Goal: Information Seeking & Learning: Learn about a topic

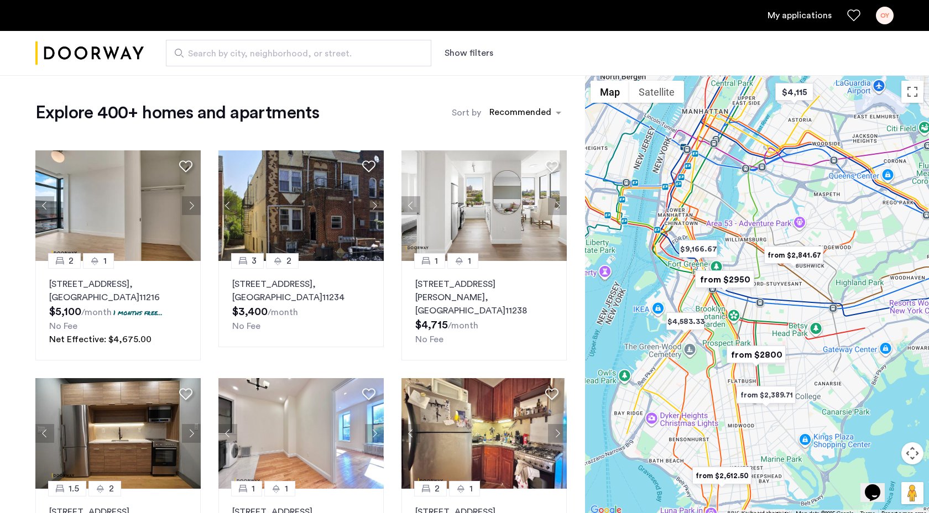
click at [477, 50] on button "Show filters" at bounding box center [469, 52] width 49 height 13
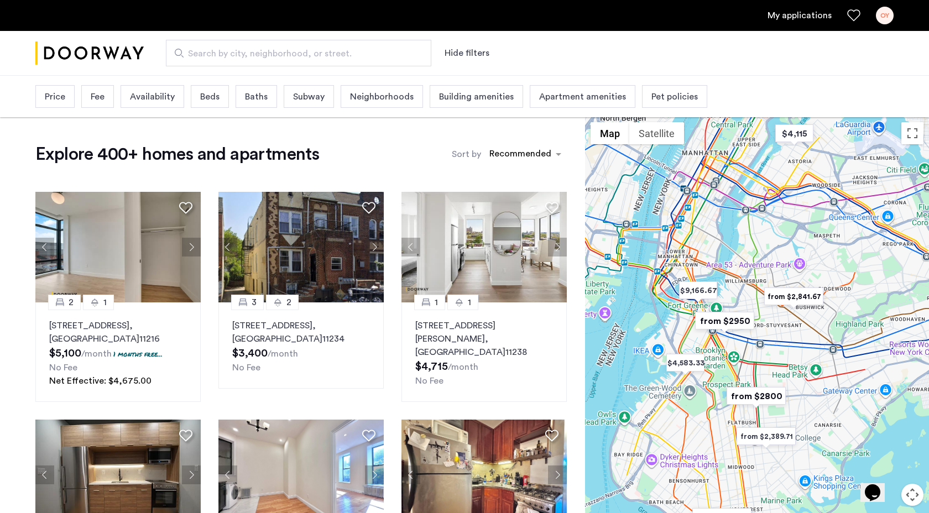
click at [259, 101] on span "Baths" at bounding box center [256, 96] width 23 height 13
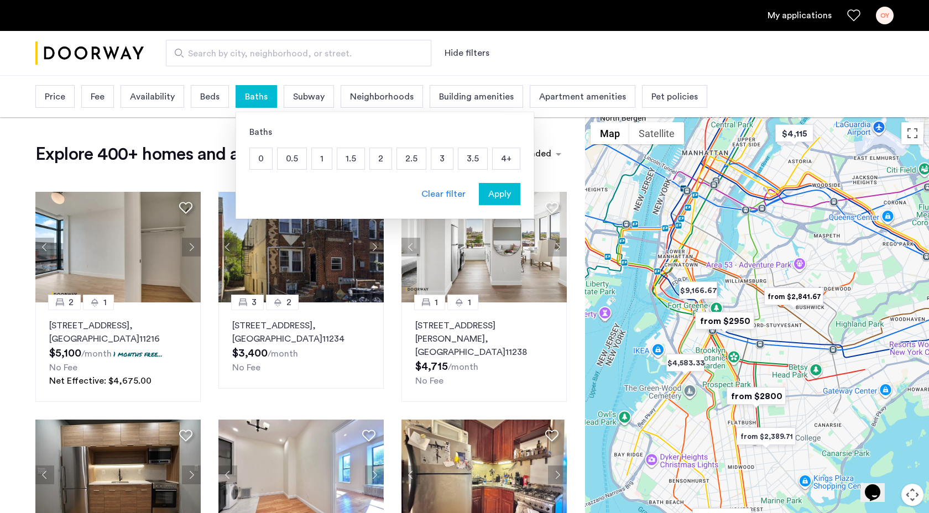
click at [259, 96] on span "Baths" at bounding box center [256, 96] width 23 height 13
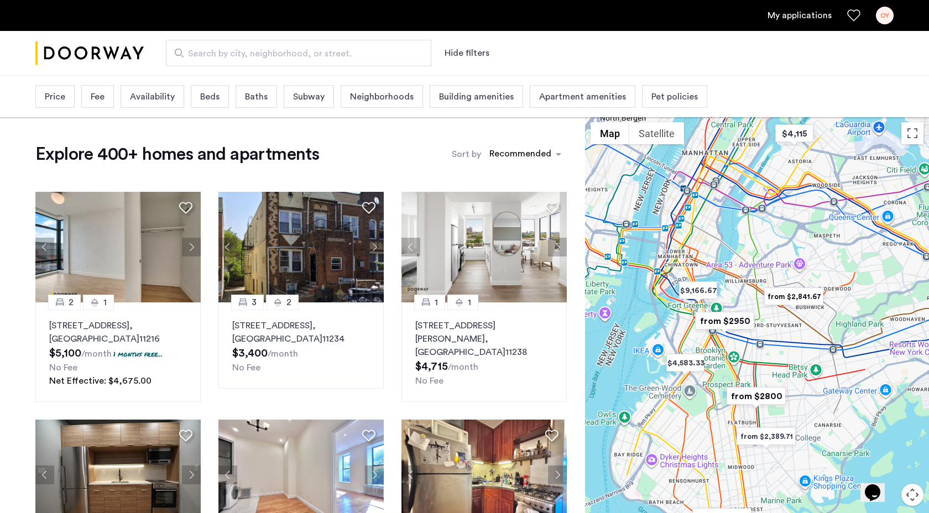
click at [68, 97] on div "Price" at bounding box center [54, 96] width 39 height 23
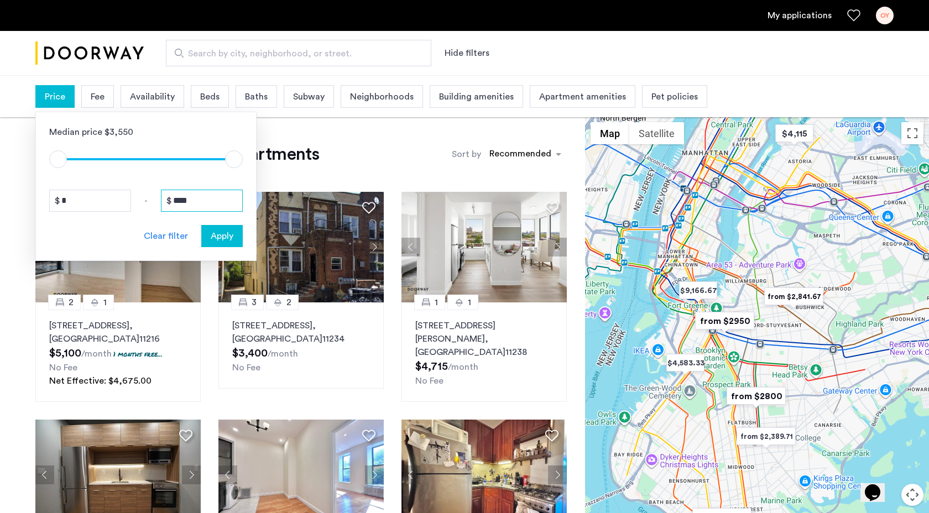
click at [178, 201] on input "****" at bounding box center [202, 201] width 82 height 22
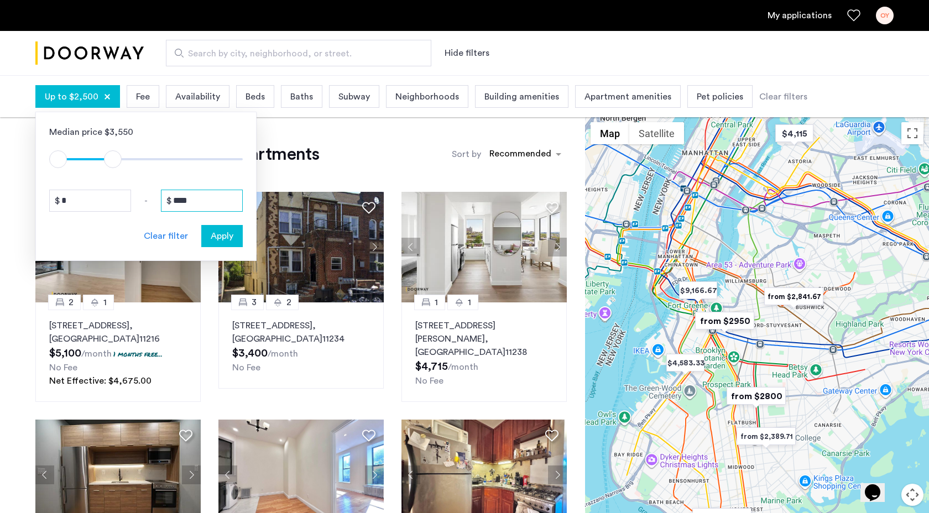
type input "****"
click at [223, 231] on span "Apply" at bounding box center [222, 235] width 23 height 13
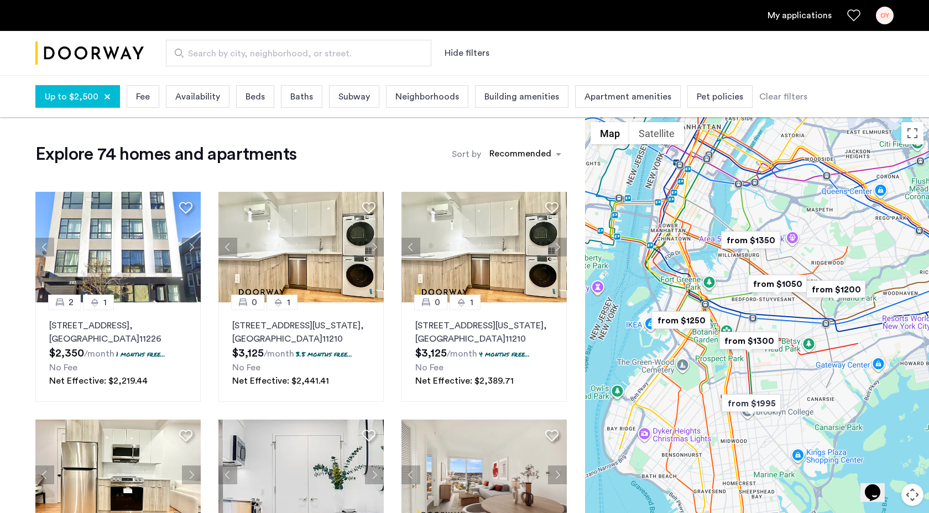
click at [616, 97] on span "Apartment amenities" at bounding box center [627, 96] width 87 height 13
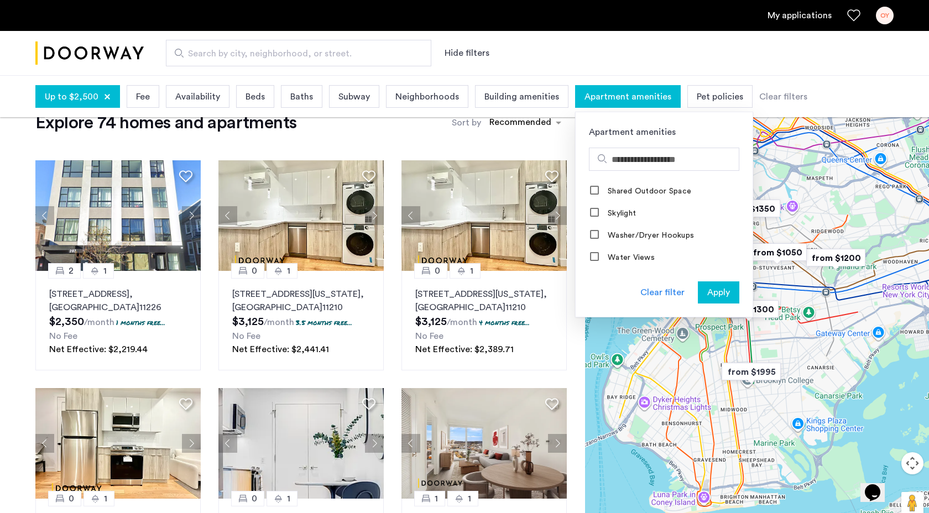
scroll to position [33, 0]
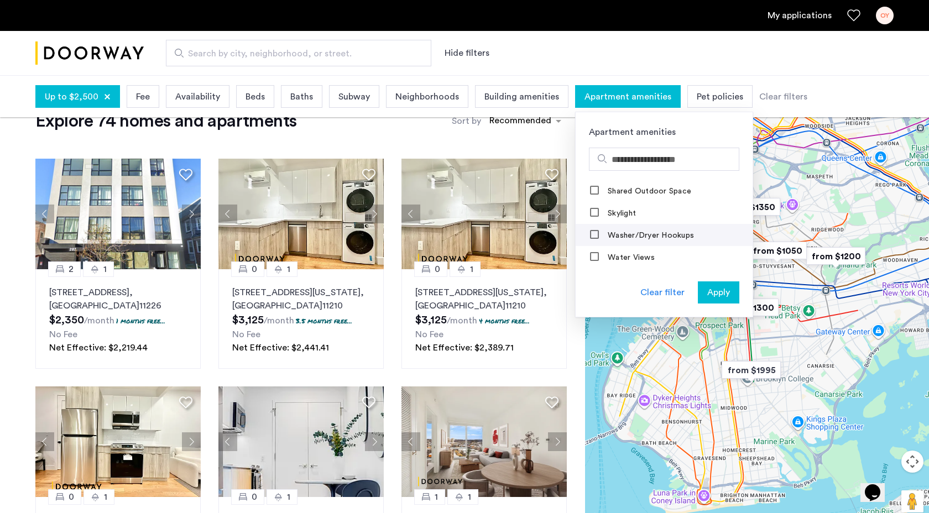
click at [628, 239] on label "Washer/Dryer Hookups" at bounding box center [649, 235] width 88 height 9
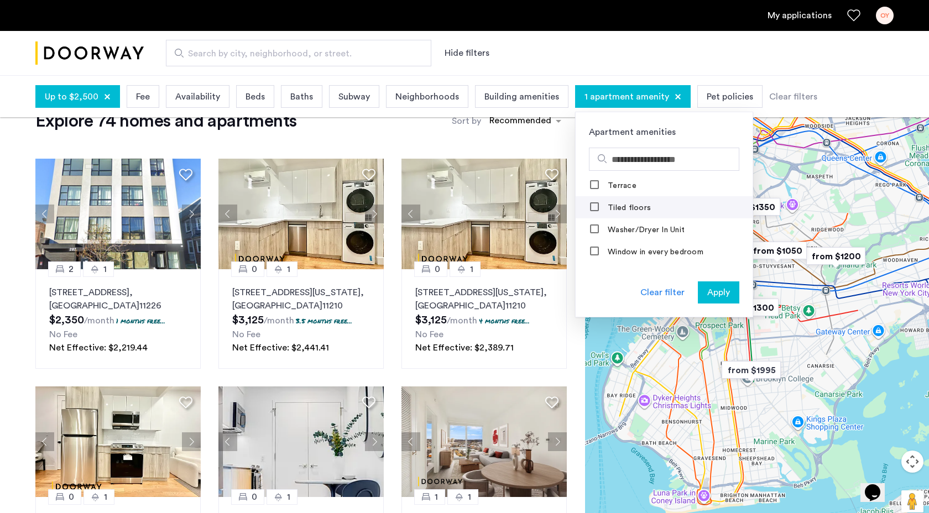
scroll to position [475, 0]
click at [624, 232] on label "Washer/Dryer In Unit" at bounding box center [644, 229] width 79 height 9
click at [721, 292] on span "Apply" at bounding box center [718, 292] width 23 height 13
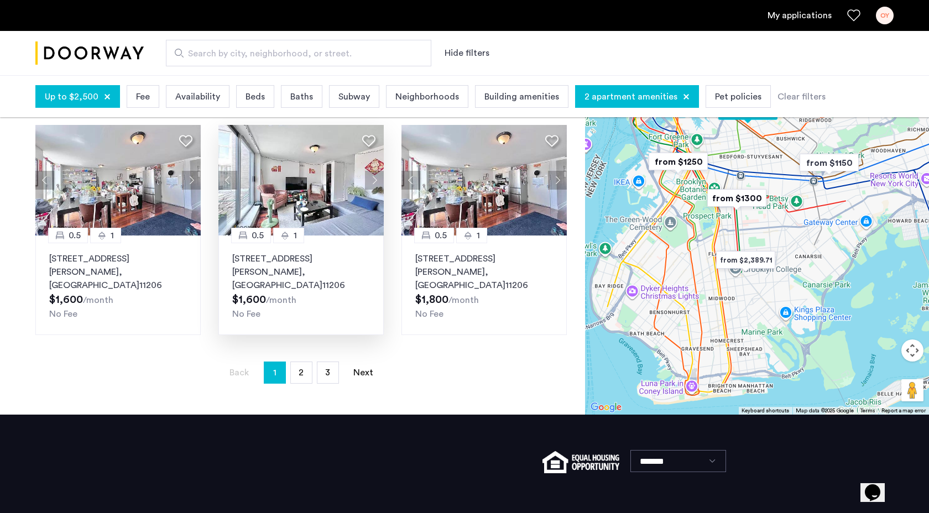
scroll to position [750, 0]
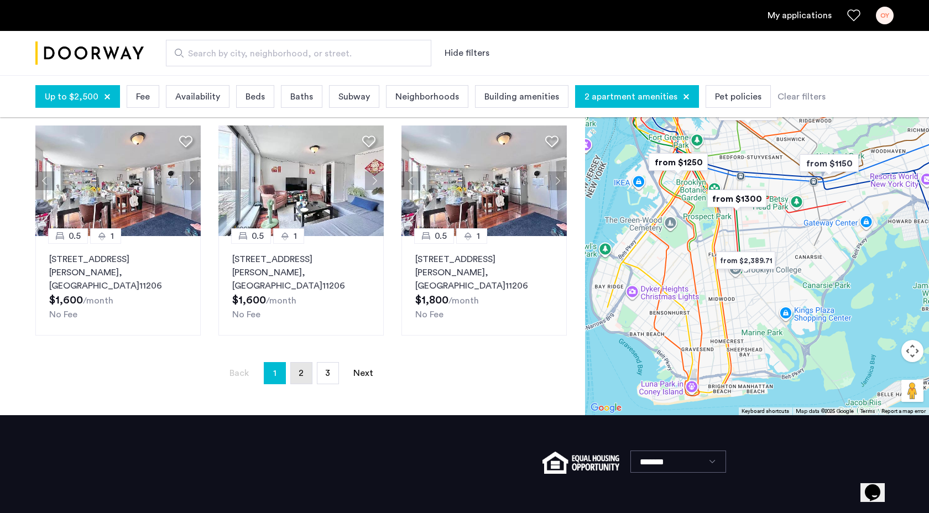
click at [304, 363] on link "page 2" at bounding box center [301, 373] width 21 height 21
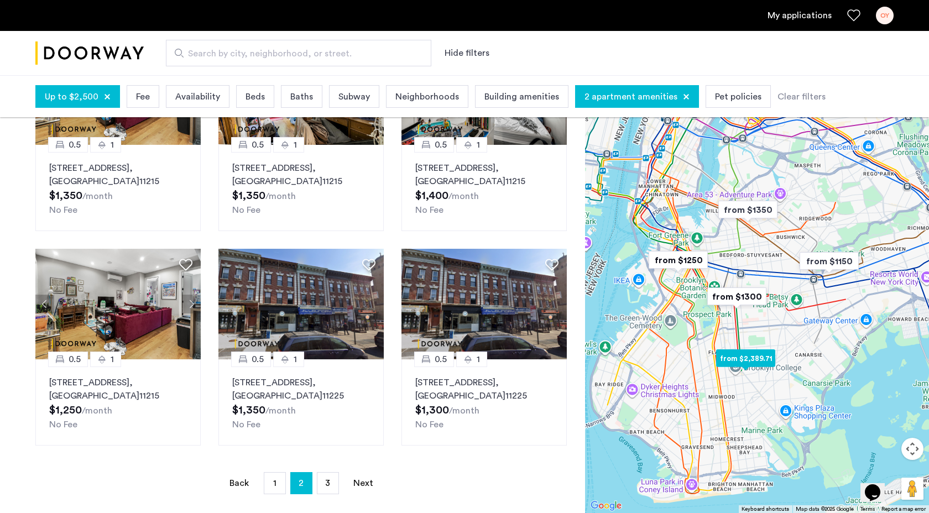
scroll to position [633, 0]
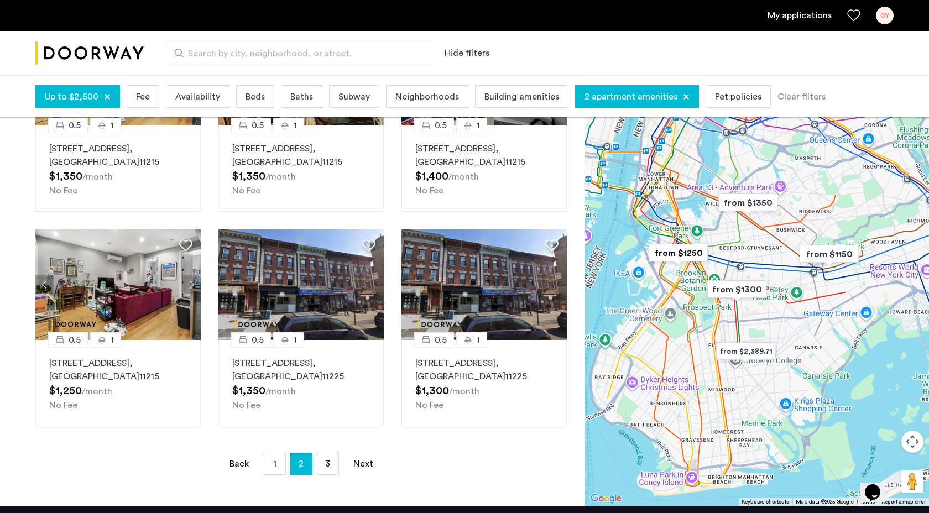
click at [326, 461] on li "page 3" at bounding box center [328, 464] width 22 height 22
click at [326, 459] on span "3" at bounding box center [327, 463] width 5 height 9
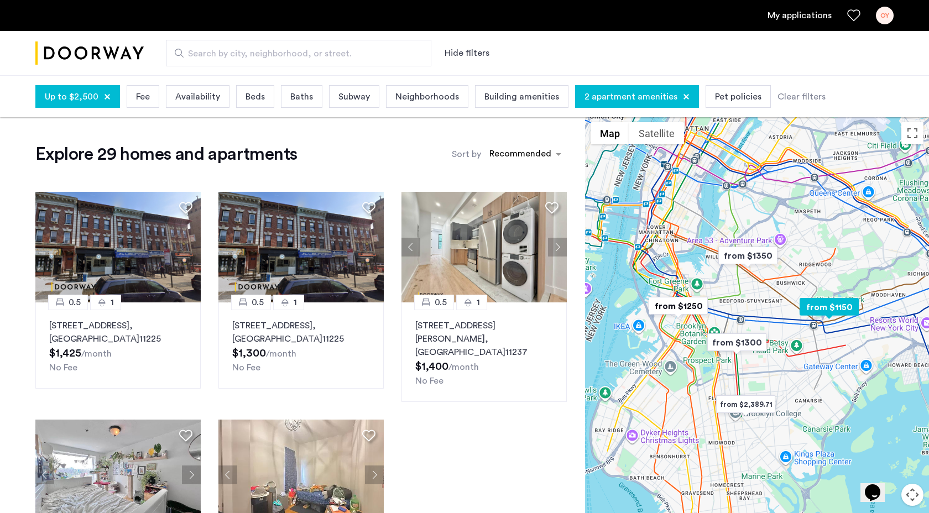
scroll to position [331, 0]
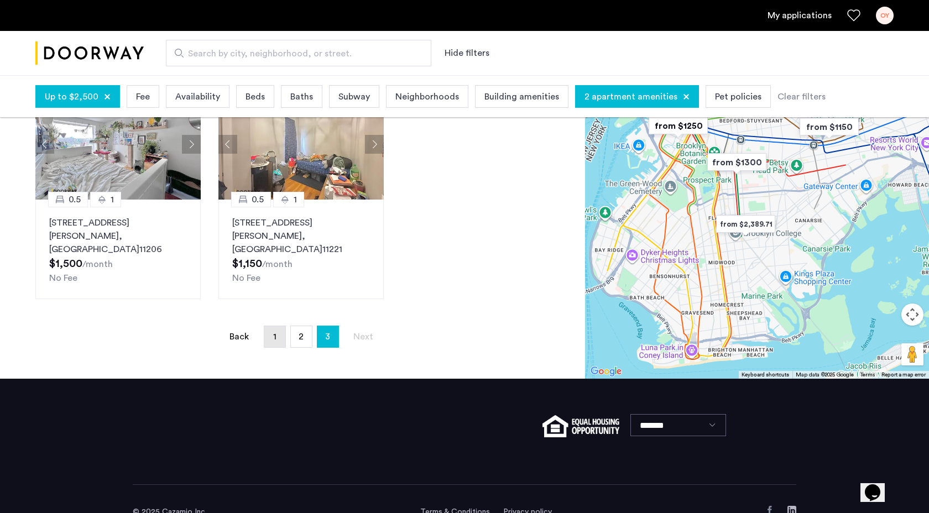
click at [273, 326] on link "page 1" at bounding box center [274, 336] width 21 height 21
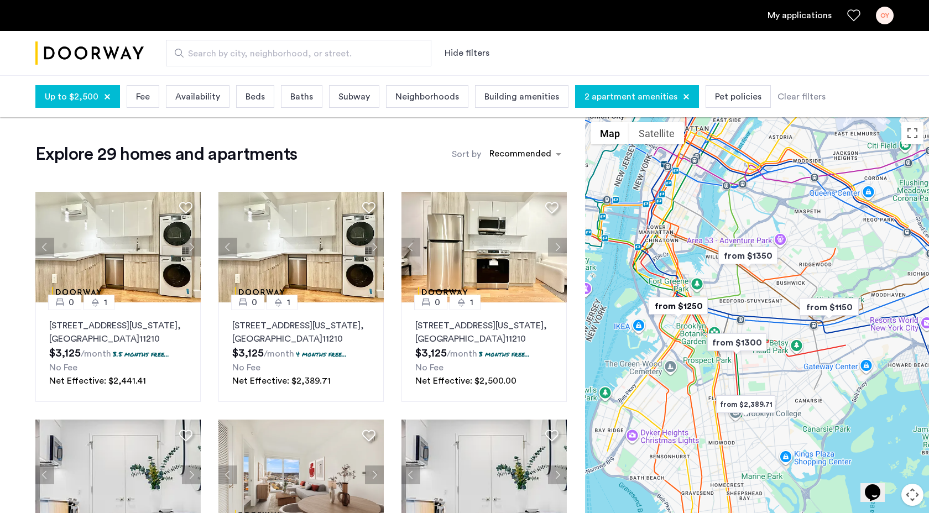
click at [621, 107] on div "2 apartment amenities" at bounding box center [637, 96] width 124 height 23
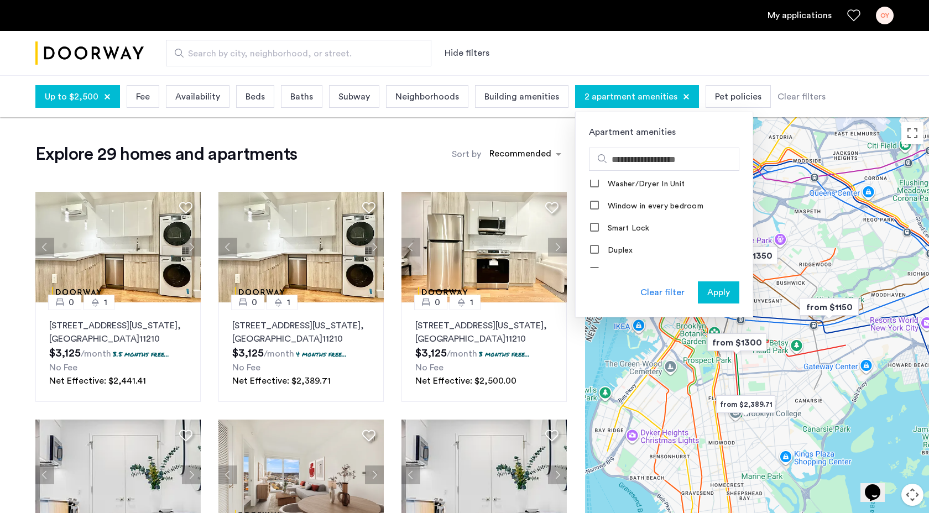
scroll to position [512, 0]
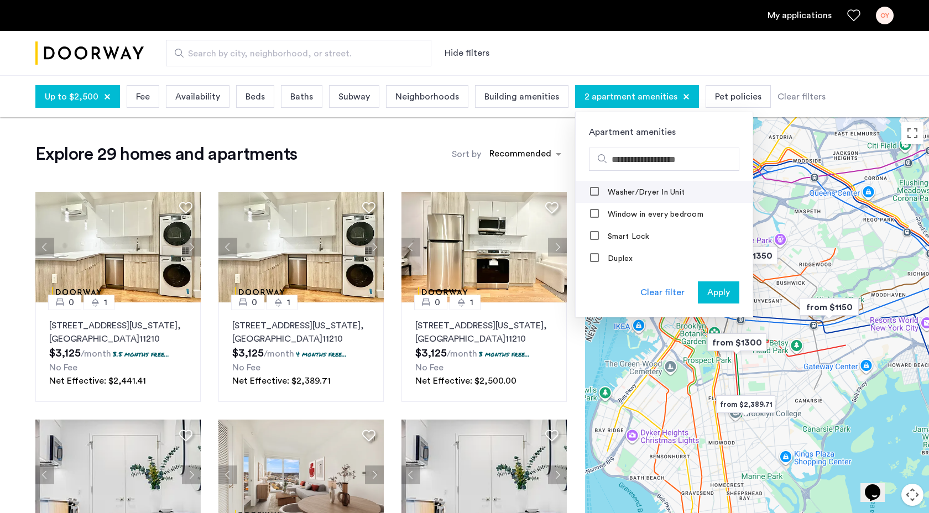
click at [635, 187] on div "Washer/Dryer In Unit" at bounding box center [638, 192] width 96 height 11
click at [636, 191] on label "Washer/Dryer In Unit" at bounding box center [644, 192] width 79 height 9
click at [707, 290] on span "Apply" at bounding box center [718, 292] width 23 height 13
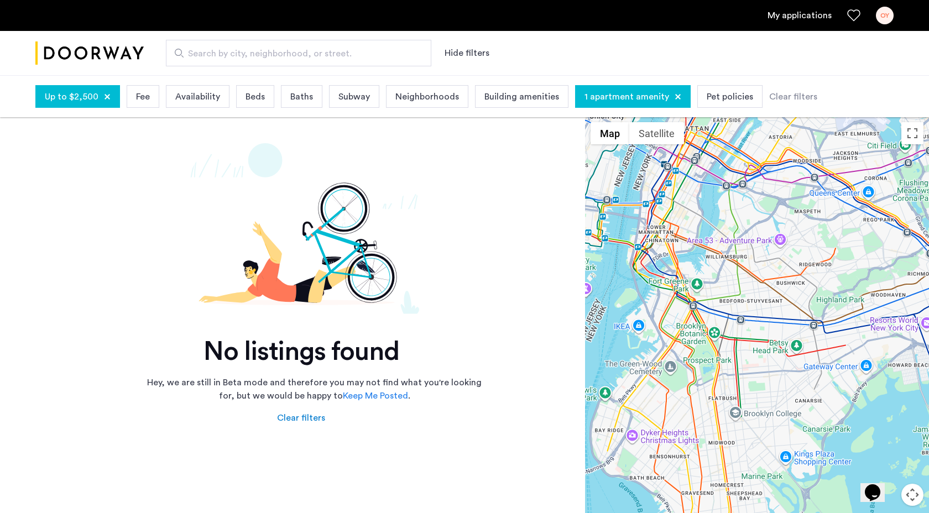
click at [628, 101] on span "1 apartment amenity" at bounding box center [626, 96] width 85 height 13
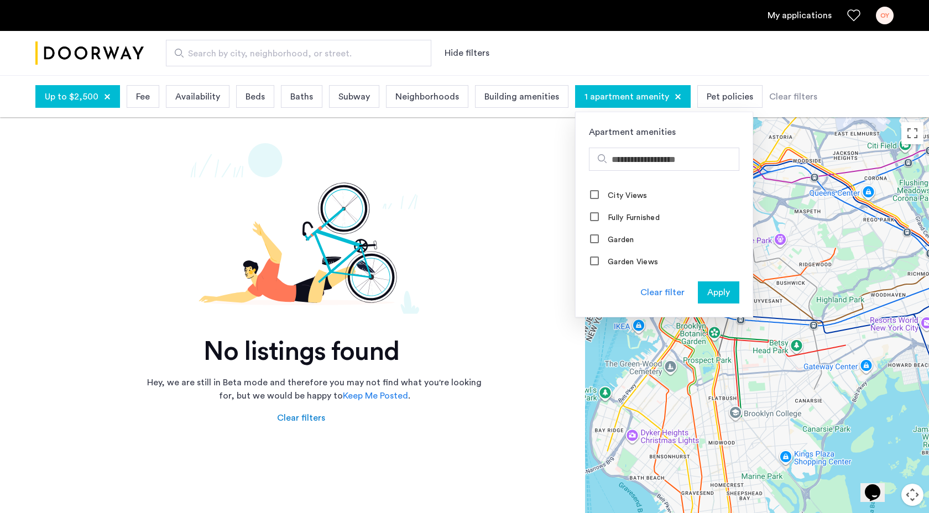
scroll to position [889, 0]
click at [642, 240] on label "Washer/Dryer Hookups" at bounding box center [649, 235] width 88 height 9
click at [714, 288] on span "Apply" at bounding box center [718, 292] width 23 height 13
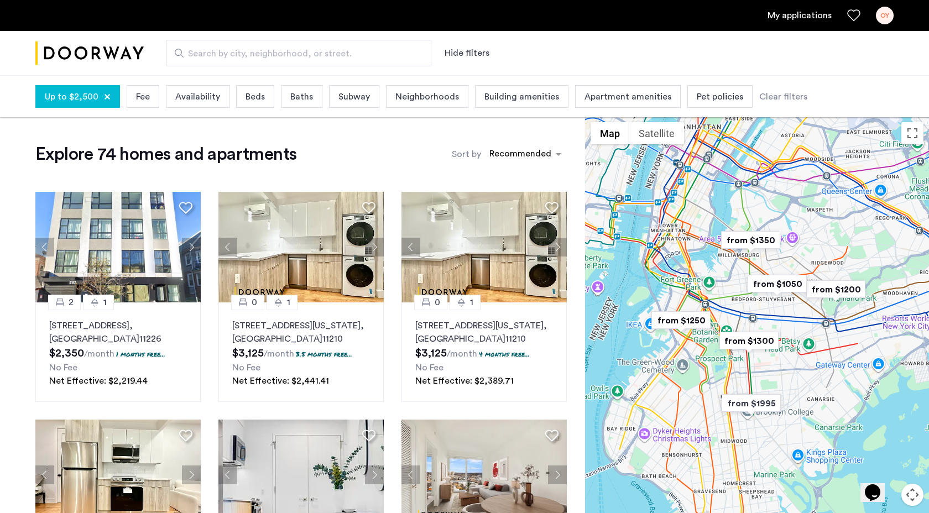
click at [485, 96] on span "Building amenities" at bounding box center [521, 96] width 75 height 13
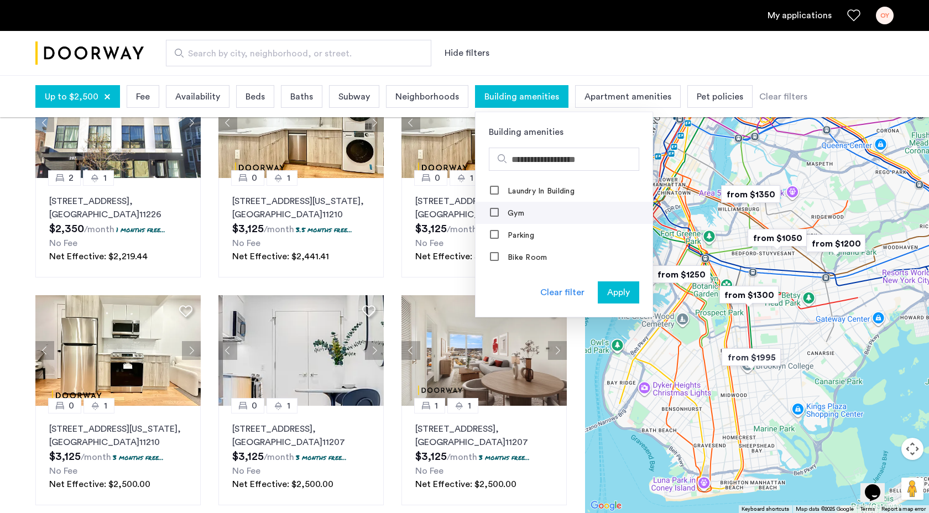
click at [532, 213] on mat-checkbox "Gym" at bounding box center [563, 213] width 177 height 22
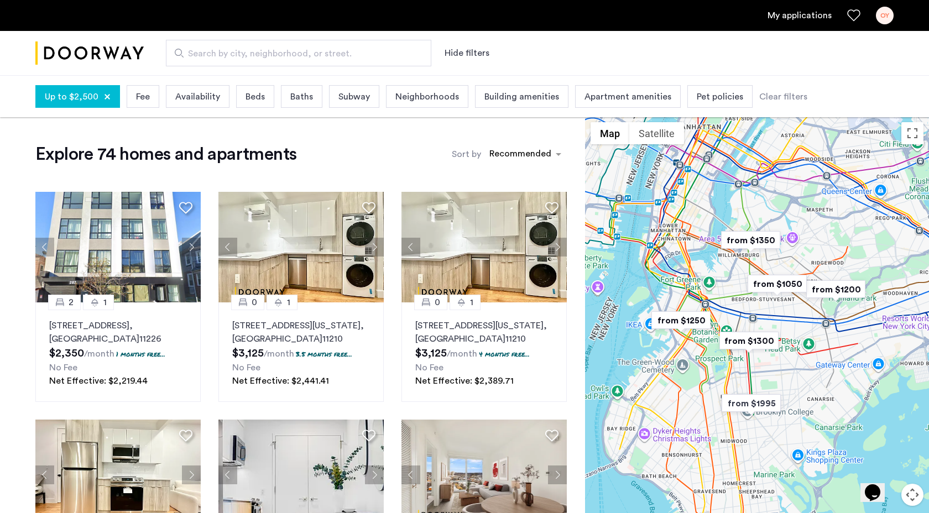
click at [905, 494] on button "Map camera controls" at bounding box center [912, 495] width 22 height 22
click at [890, 473] on div "Opens Chat This icon Opens the chat window." at bounding box center [878, 473] width 27 height 0
click at [888, 465] on button "Zoom in" at bounding box center [885, 467] width 22 height 22
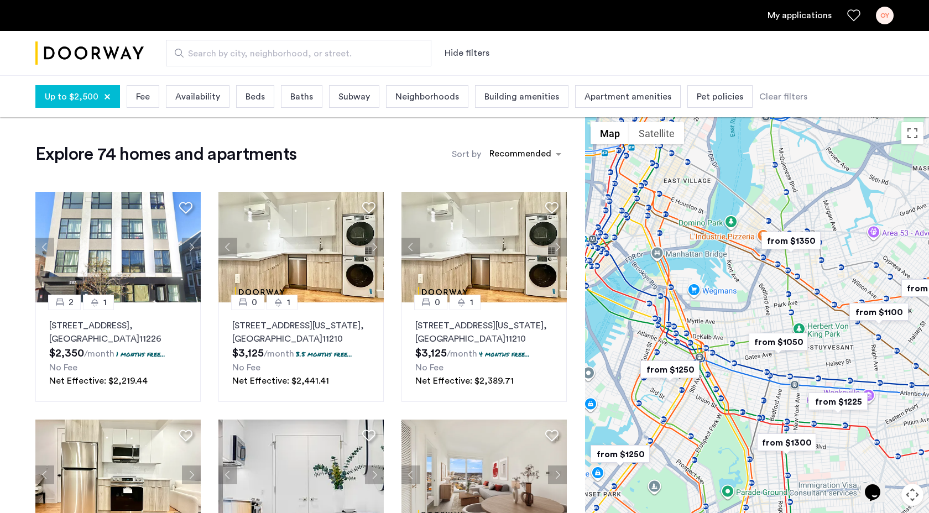
drag, startPoint x: 824, startPoint y: 311, endPoint x: 870, endPoint y: 399, distance: 99.7
click at [870, 399] on img "from $1225" at bounding box center [838, 401] width 68 height 25
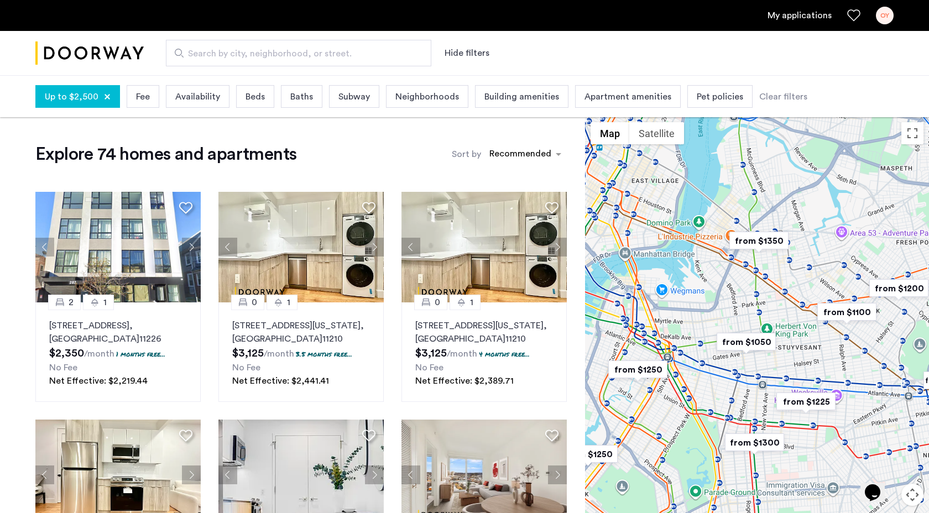
drag, startPoint x: 845, startPoint y: 351, endPoint x: 812, endPoint y: 349, distance: 33.7
click at [812, 349] on div at bounding box center [757, 338] width 344 height 442
click at [912, 496] on button "Map camera controls" at bounding box center [912, 495] width 22 height 22
click at [892, 467] on button "Zoom in" at bounding box center [885, 467] width 22 height 22
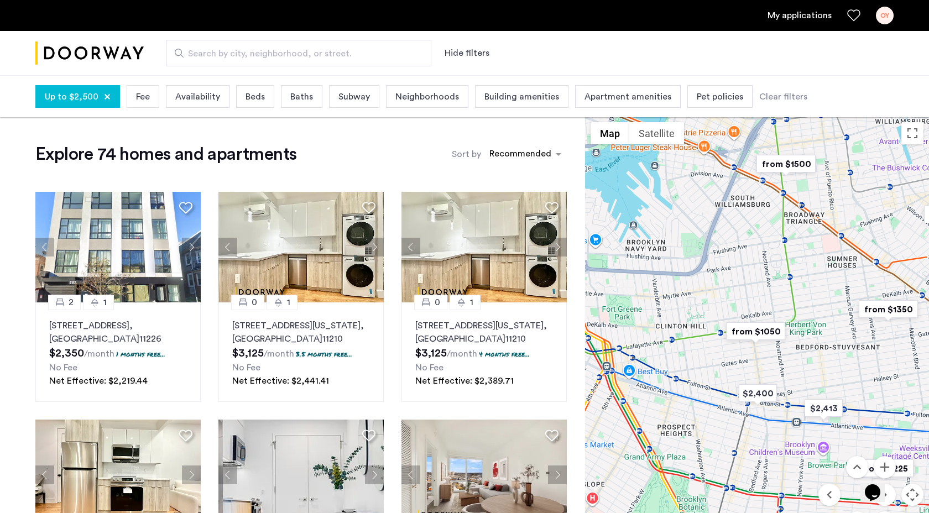
drag, startPoint x: 794, startPoint y: 339, endPoint x: 825, endPoint y: 329, distance: 32.0
click at [825, 329] on div at bounding box center [757, 338] width 344 height 442
click at [401, 95] on span "Neighborhoods" at bounding box center [427, 96] width 64 height 13
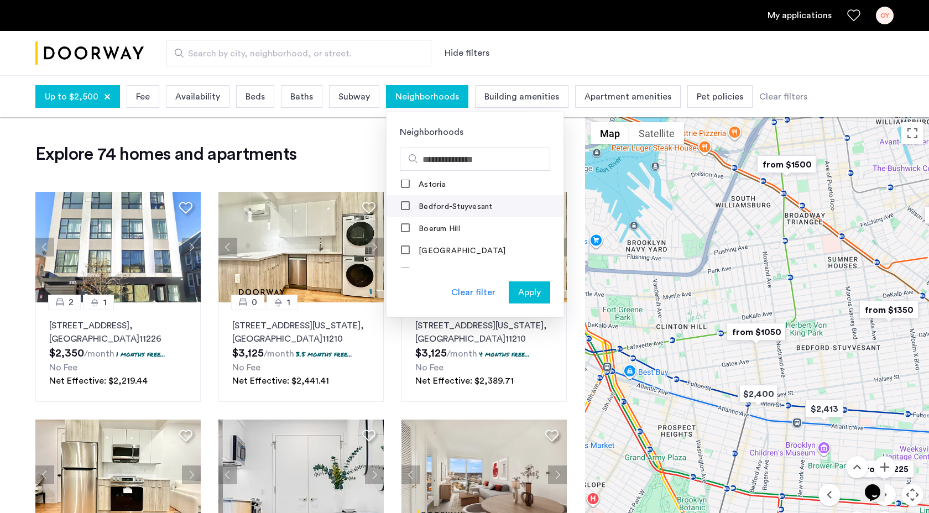
click at [448, 211] on label "Bedford-Stuyvesant" at bounding box center [454, 206] width 76 height 9
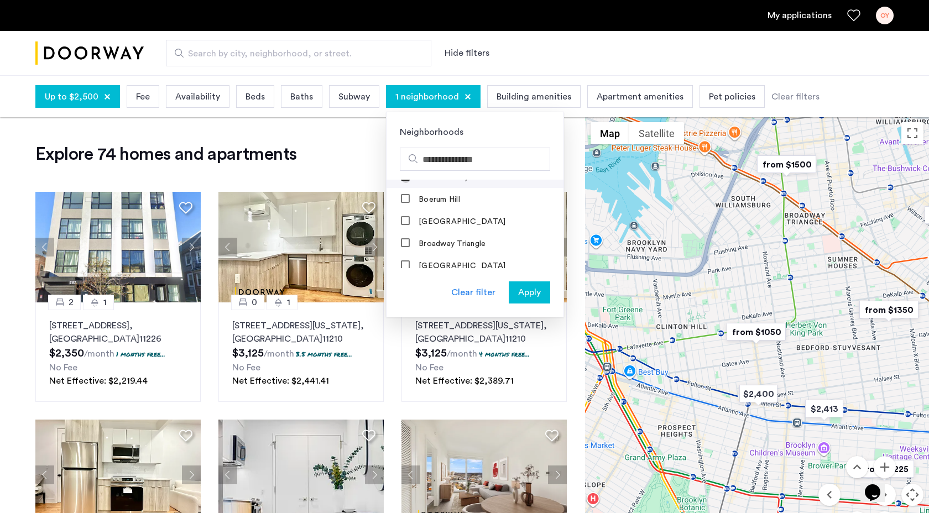
scroll to position [43, 0]
click at [439, 242] on label "Bushwick" at bounding box center [434, 237] width 36 height 9
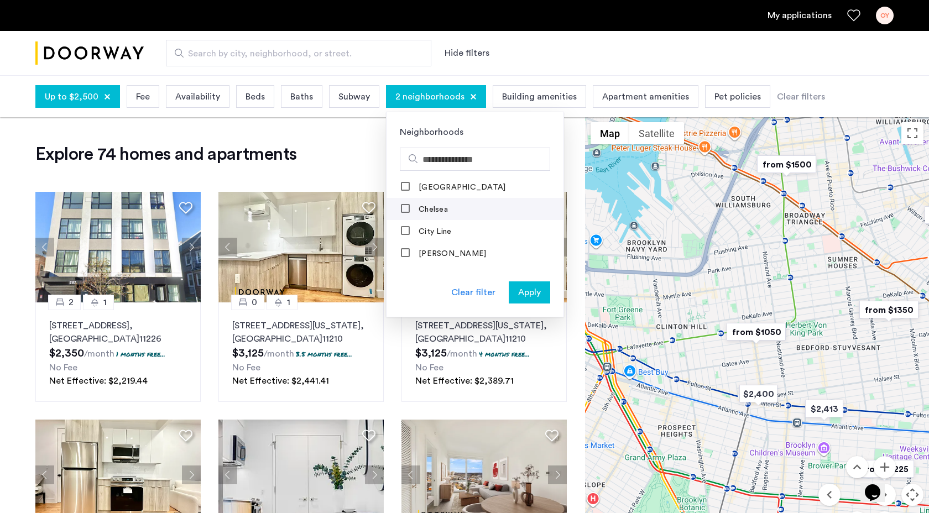
scroll to position [230, 0]
click at [457, 229] on label "East Village" at bounding box center [460, 233] width 89 height 9
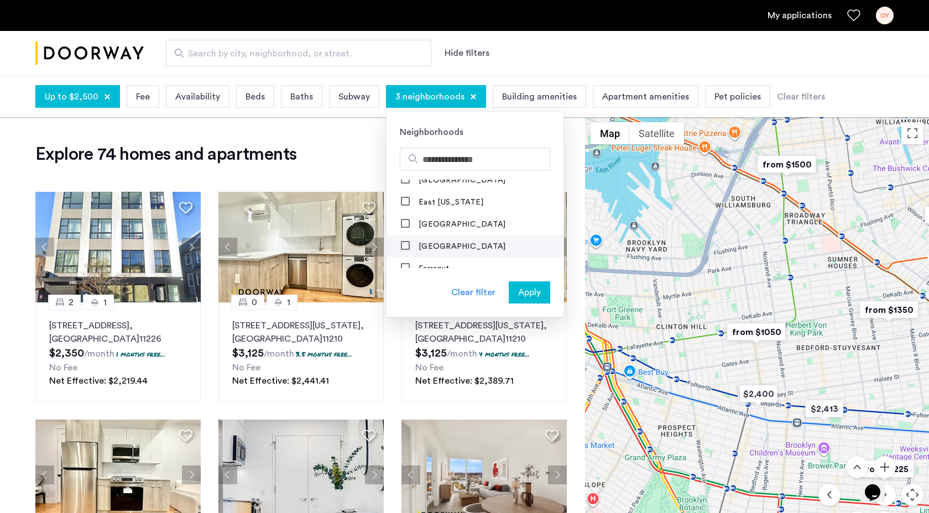
click at [457, 242] on label "East Williamsburg" at bounding box center [460, 246] width 89 height 9
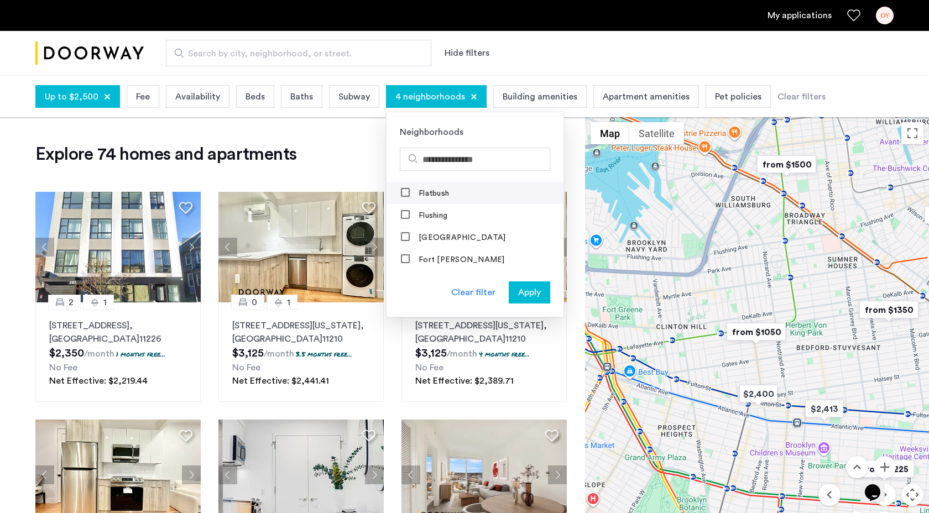
scroll to position [569, 0]
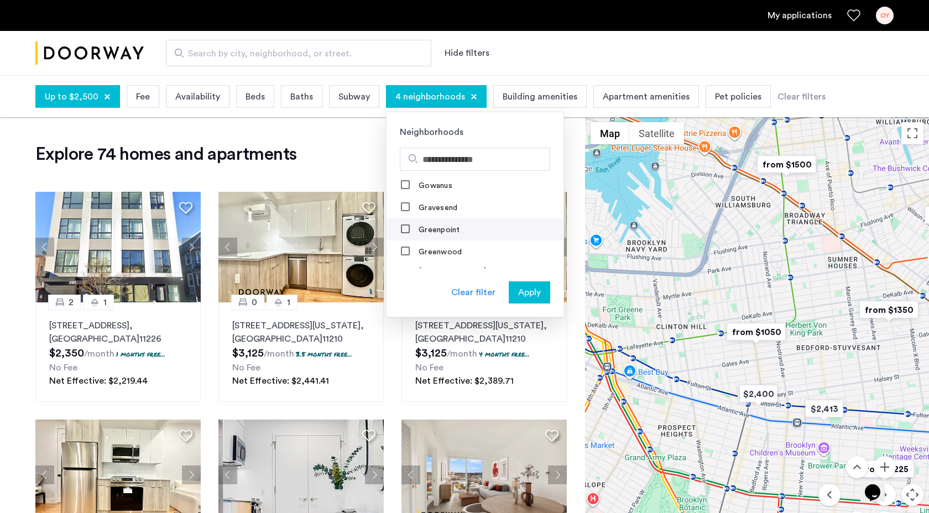
click at [433, 229] on label "Greenpoint" at bounding box center [438, 230] width 44 height 9
click at [454, 231] on label "Prospect Lefferts Gardens" at bounding box center [479, 235] width 126 height 9
click at [441, 191] on mat-checkbox "Ridgewood" at bounding box center [474, 197] width 177 height 22
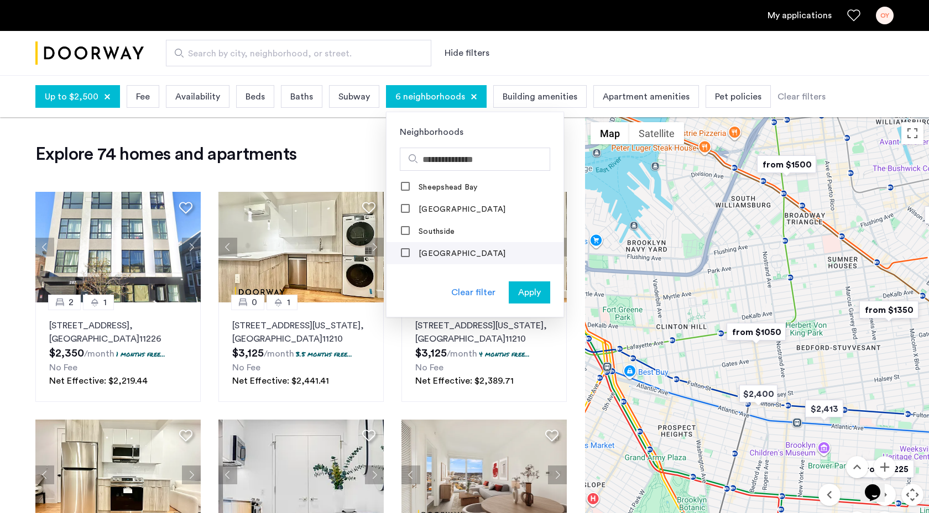
click at [442, 249] on label "Stuyvesant Heights" at bounding box center [460, 253] width 89 height 9
click at [442, 248] on label "Williamsbridge" at bounding box center [460, 252] width 89 height 9
click at [435, 223] on label "Williamsbridge" at bounding box center [460, 227] width 89 height 9
click at [435, 245] on label "Williamsburg" at bounding box center [460, 249] width 89 height 9
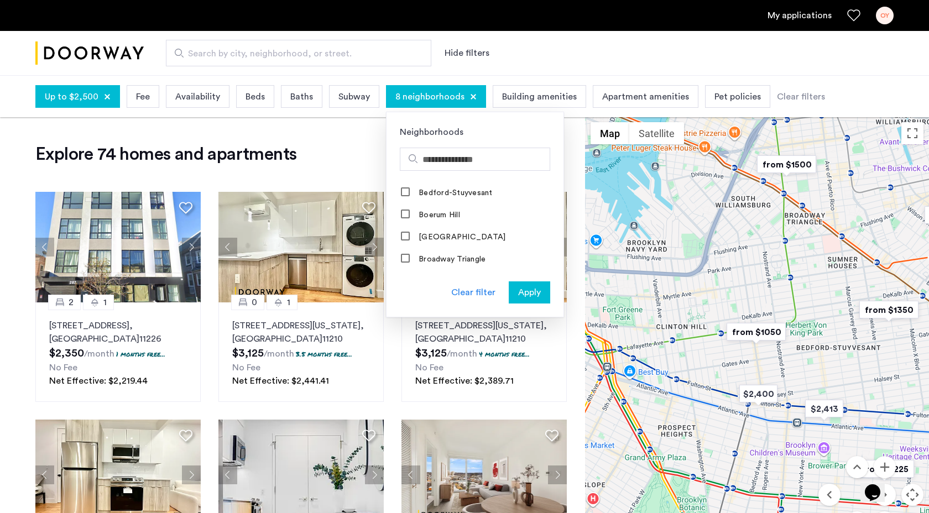
scroll to position [0, 0]
click at [527, 295] on span "Apply" at bounding box center [529, 292] width 23 height 13
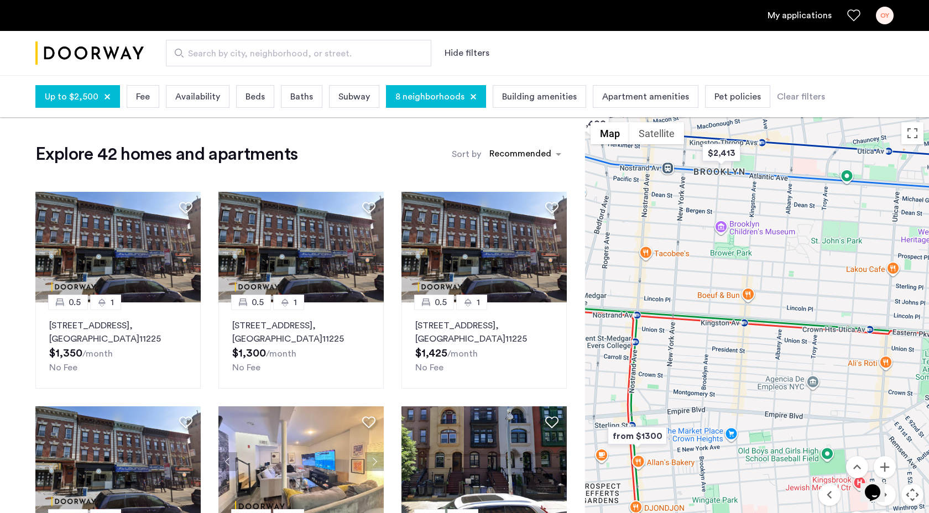
click at [403, 100] on span "8 neighborhoods" at bounding box center [429, 96] width 69 height 13
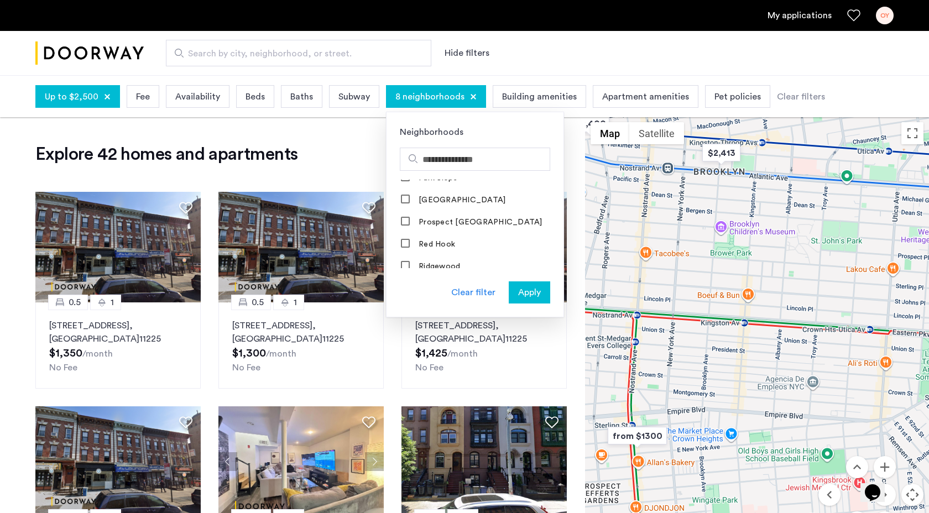
scroll to position [1000, 0]
click at [448, 239] on label "Prospect Lefferts Gardens" at bounding box center [479, 243] width 126 height 9
click at [524, 297] on span "Apply" at bounding box center [529, 292] width 23 height 13
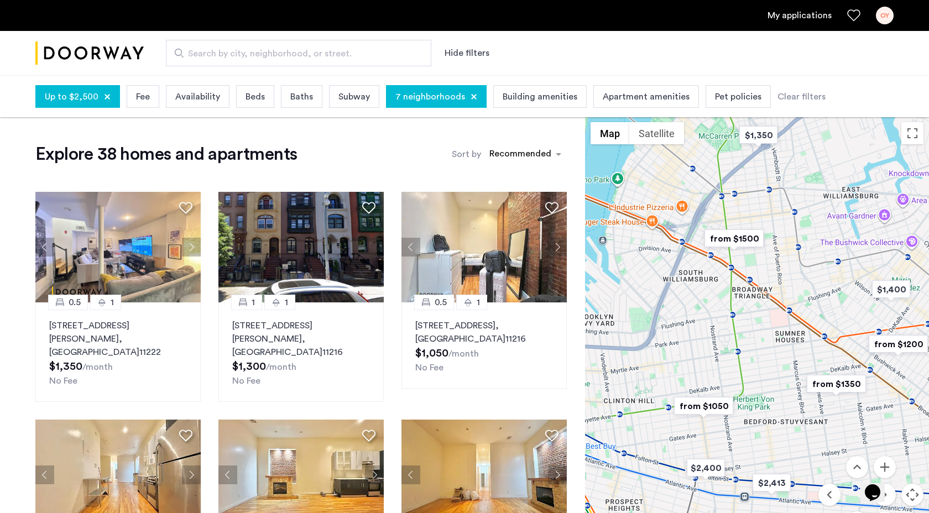
click at [432, 103] on span "7 neighborhoods" at bounding box center [430, 96] width 70 height 13
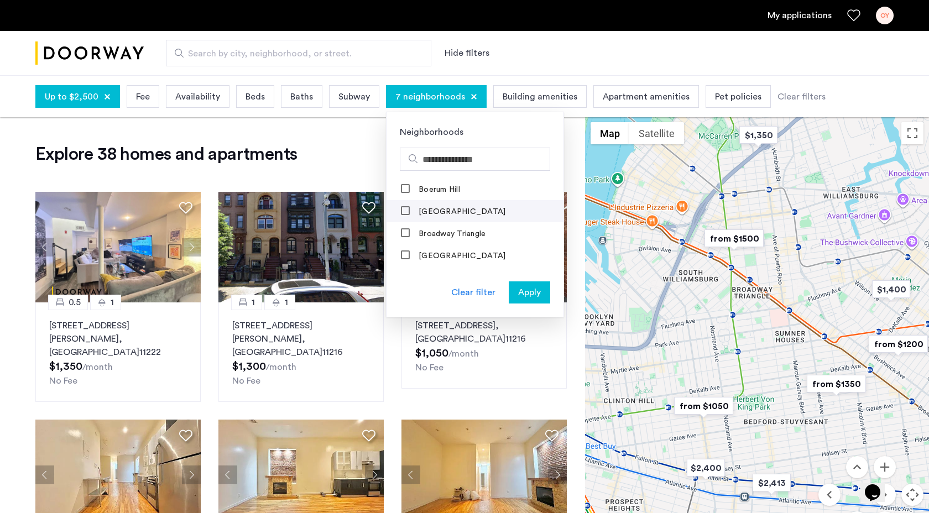
scroll to position [46, 0]
click at [437, 237] on label "Broadway Triangle" at bounding box center [450, 233] width 69 height 9
drag, startPoint x: 666, startPoint y: 292, endPoint x: 740, endPoint y: 291, distance: 74.1
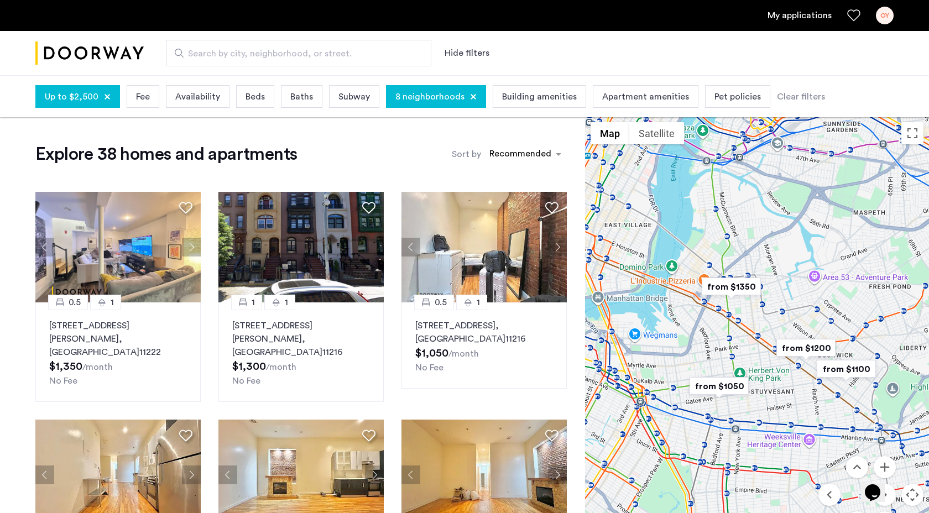
drag, startPoint x: 704, startPoint y: 300, endPoint x: 741, endPoint y: 304, distance: 36.7
click at [741, 304] on div at bounding box center [757, 338] width 344 height 442
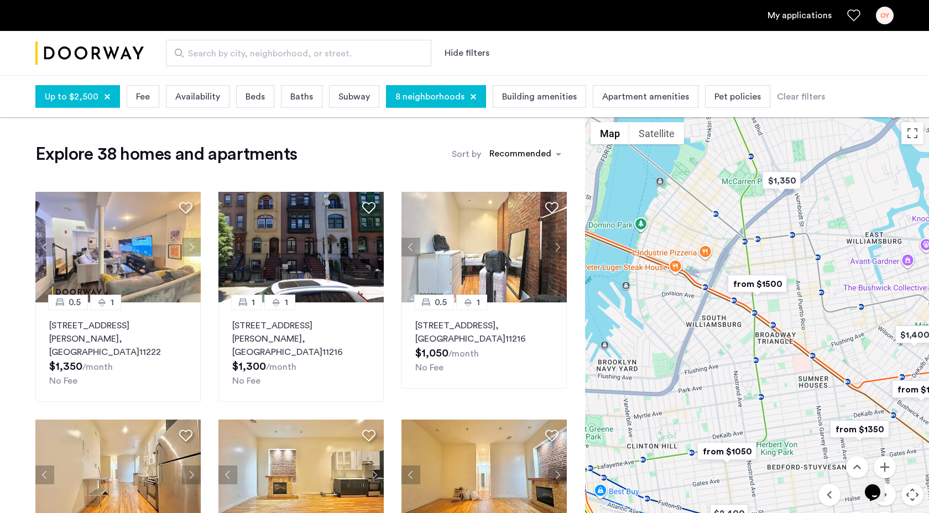
click at [430, 98] on span "8 neighborhoods" at bounding box center [429, 96] width 69 height 13
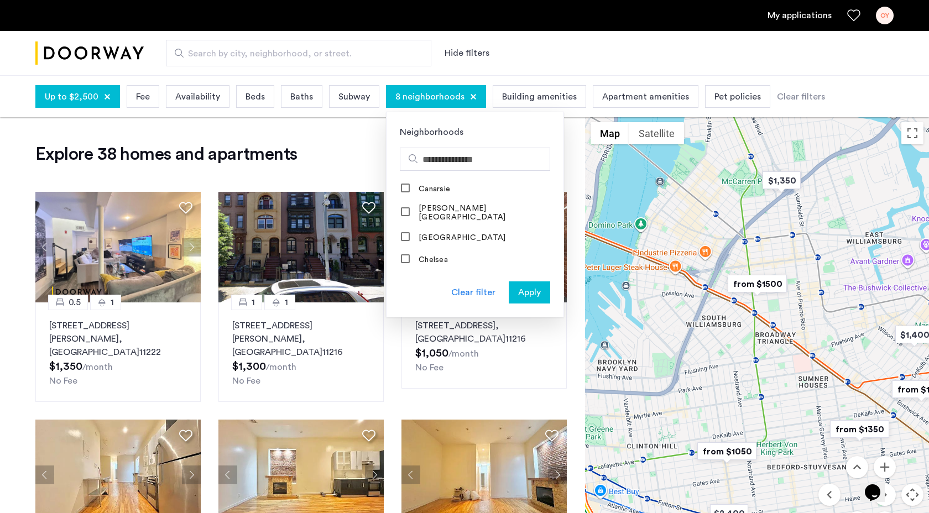
scroll to position [187, 0]
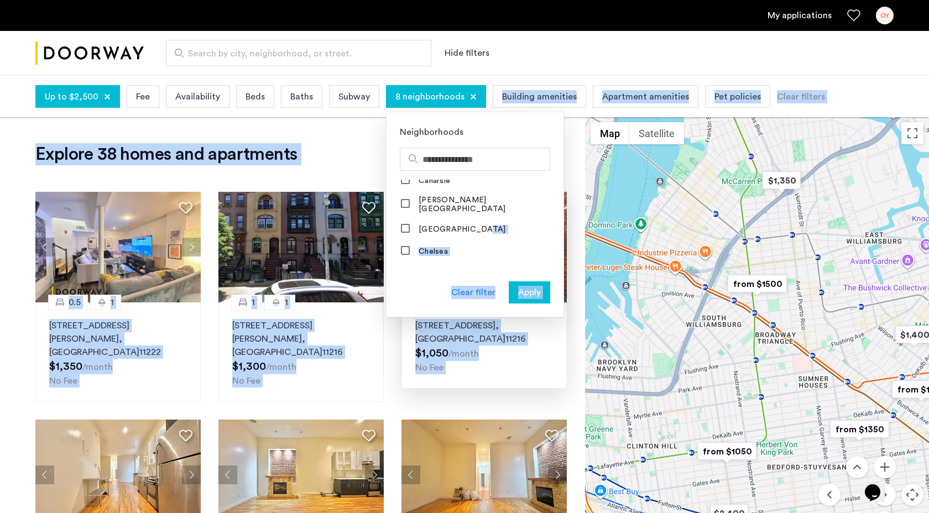
drag, startPoint x: 758, startPoint y: 390, endPoint x: 464, endPoint y: 226, distance: 336.7
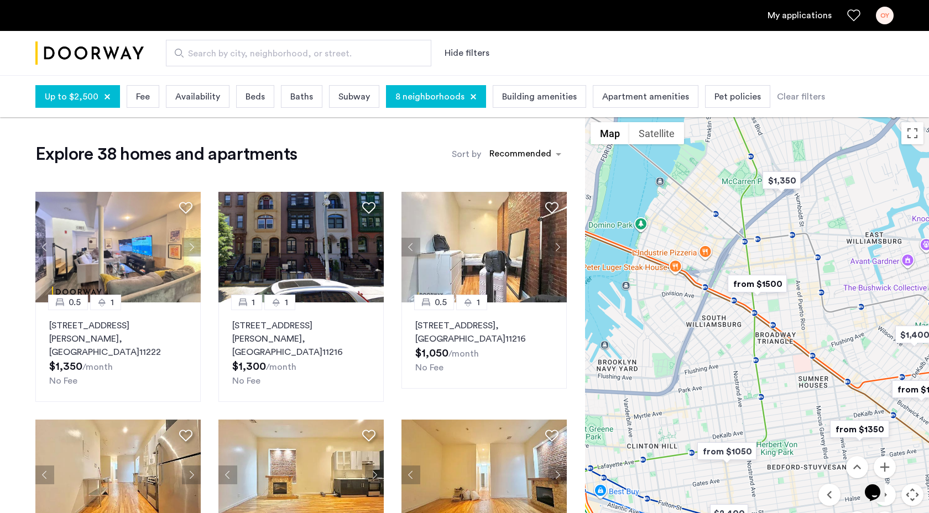
click at [446, 102] on span "8 neighborhoods" at bounding box center [429, 96] width 69 height 13
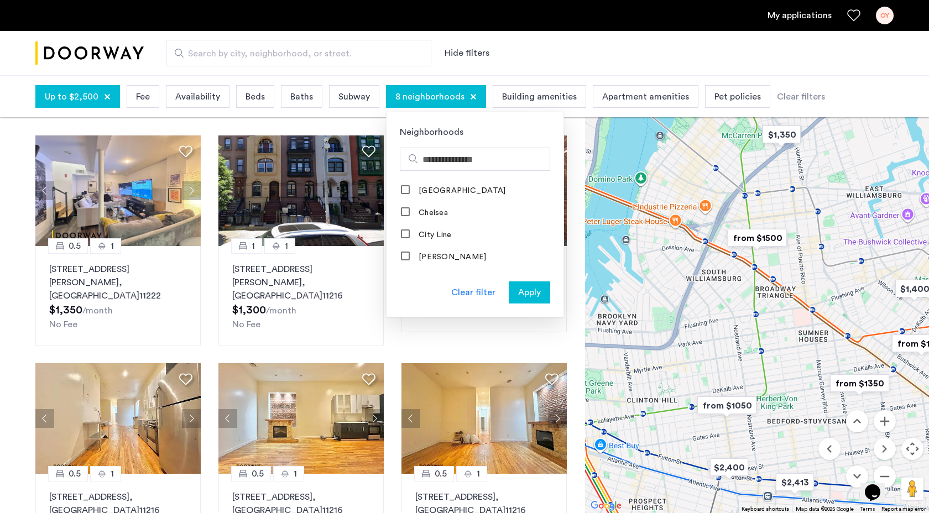
scroll to position [231, 0]
click at [445, 248] on label "Clinton Hill" at bounding box center [451, 252] width 70 height 9
click at [526, 297] on span "Apply" at bounding box center [529, 292] width 23 height 13
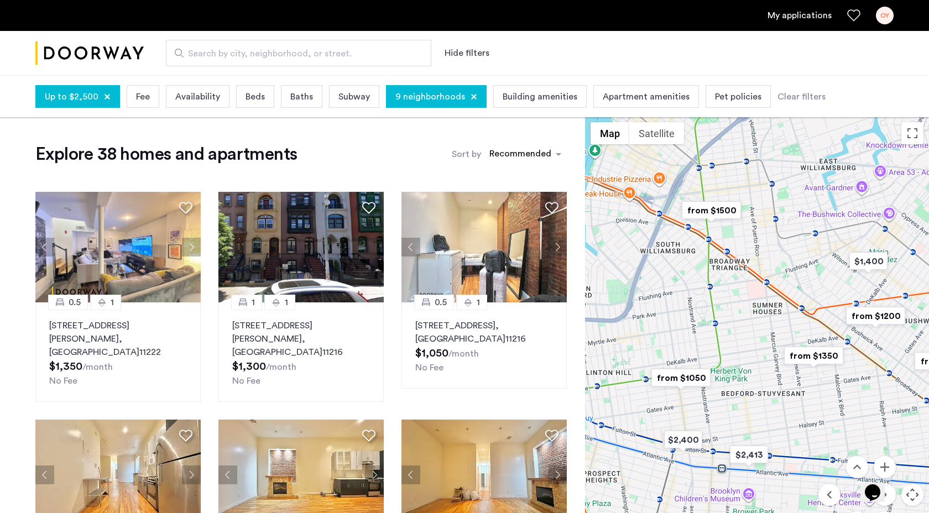
drag, startPoint x: 649, startPoint y: 352, endPoint x: 681, endPoint y: 331, distance: 39.1
click at [681, 331] on div at bounding box center [757, 338] width 344 height 442
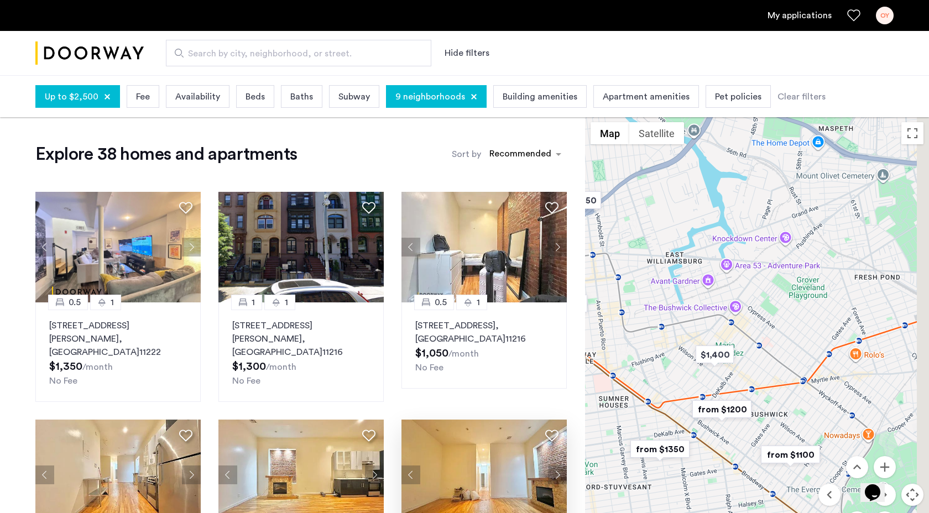
drag, startPoint x: 681, startPoint y: 331, endPoint x: 527, endPoint y: 422, distance: 179.5
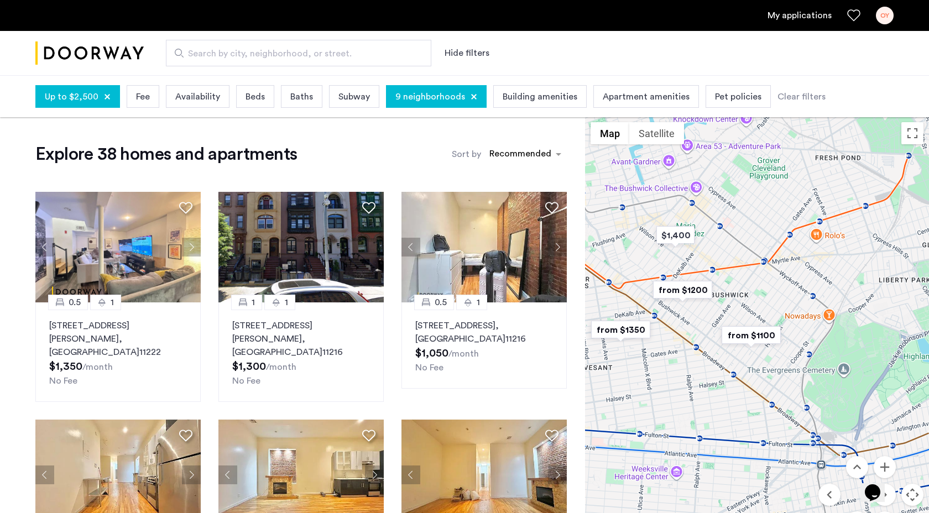
drag, startPoint x: 705, startPoint y: 346, endPoint x: 666, endPoint y: 221, distance: 130.8
click at [666, 221] on div "To navigate, press the arrow keys." at bounding box center [757, 338] width 344 height 442
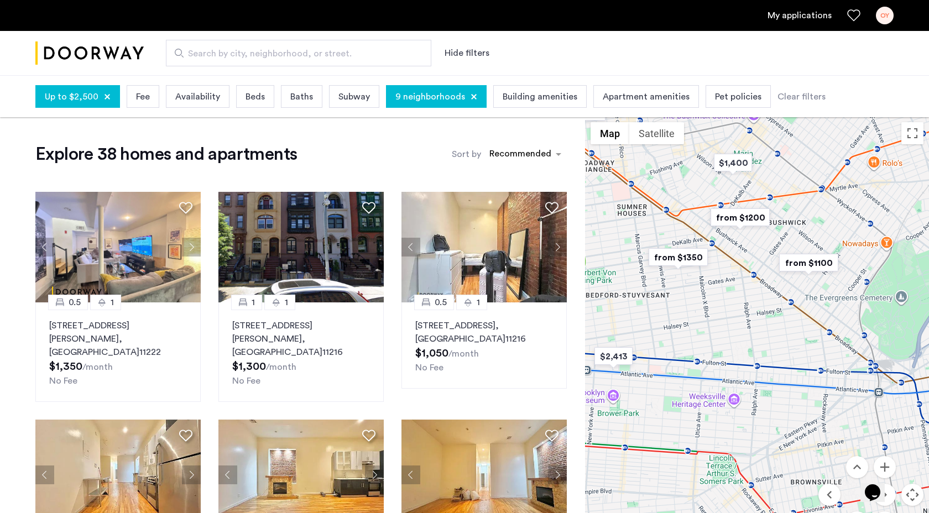
drag, startPoint x: 725, startPoint y: 341, endPoint x: 782, endPoint y: 266, distance: 93.4
click at [782, 266] on img "from $1100" at bounding box center [809, 262] width 68 height 25
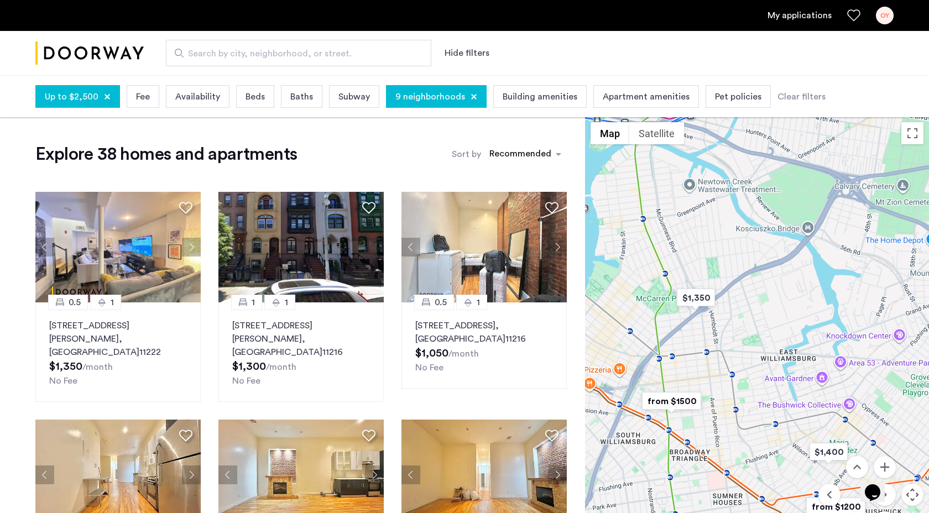
drag, startPoint x: 708, startPoint y: 216, endPoint x: 803, endPoint y: 509, distance: 307.5
click at [803, 509] on img "from $1200" at bounding box center [836, 506] width 68 height 25
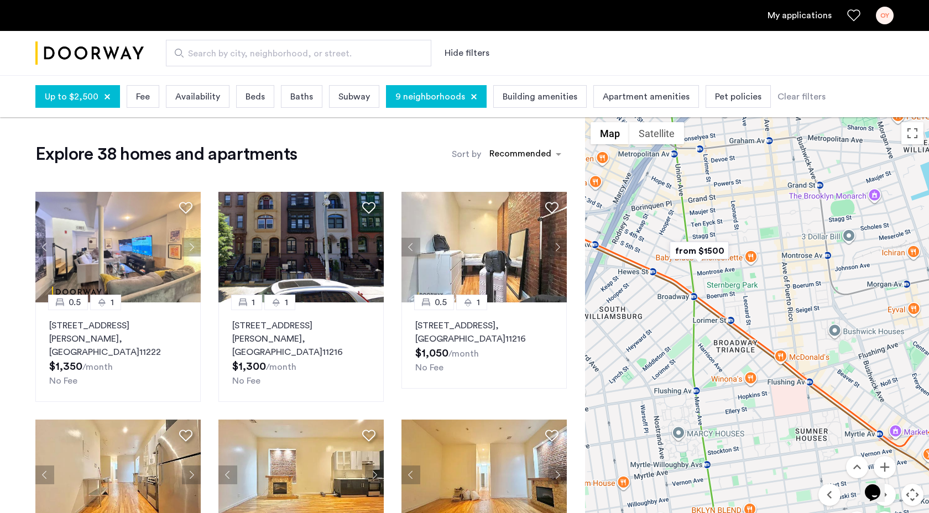
drag, startPoint x: 727, startPoint y: 405, endPoint x: 826, endPoint y: 294, distance: 148.4
click at [826, 294] on div at bounding box center [757, 338] width 344 height 442
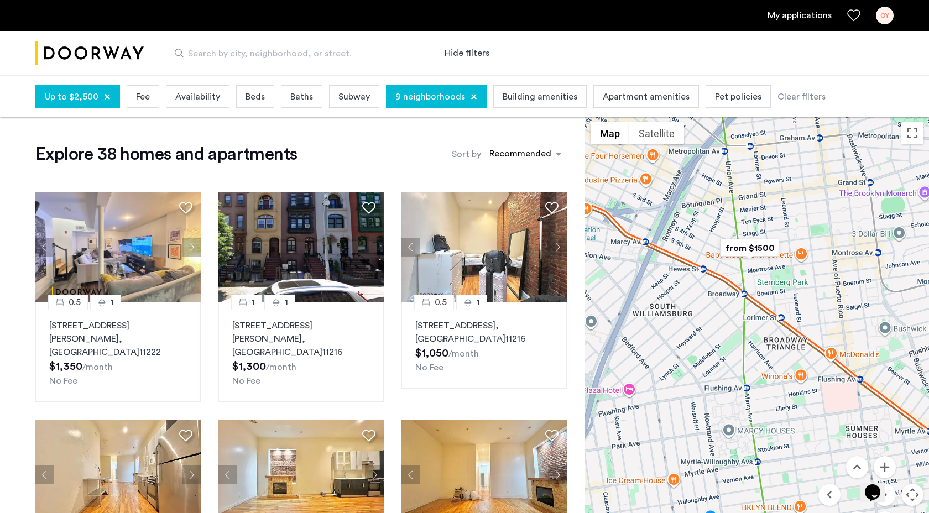
drag, startPoint x: 746, startPoint y: 318, endPoint x: 798, endPoint y: 315, distance: 52.7
click at [798, 315] on div at bounding box center [757, 338] width 344 height 442
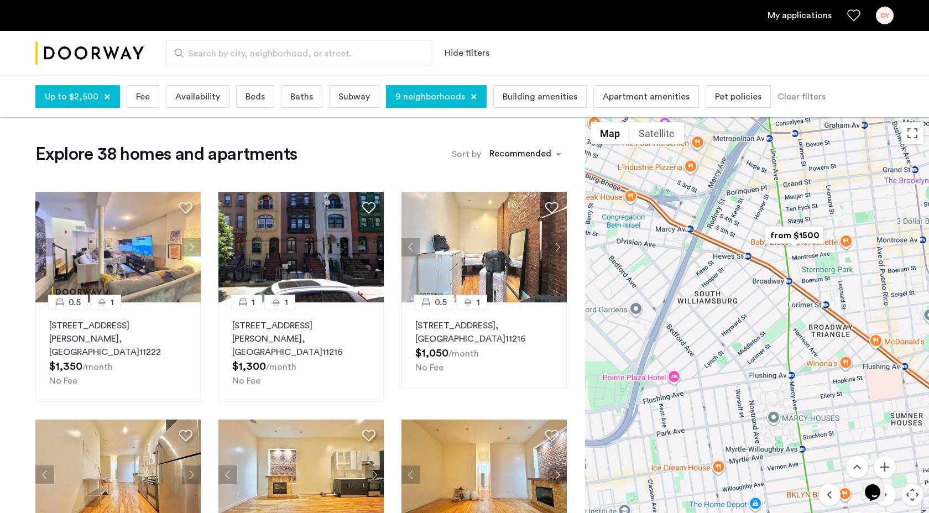
drag, startPoint x: 701, startPoint y: 382, endPoint x: 748, endPoint y: 372, distance: 48.0
click at [748, 372] on div at bounding box center [757, 338] width 344 height 442
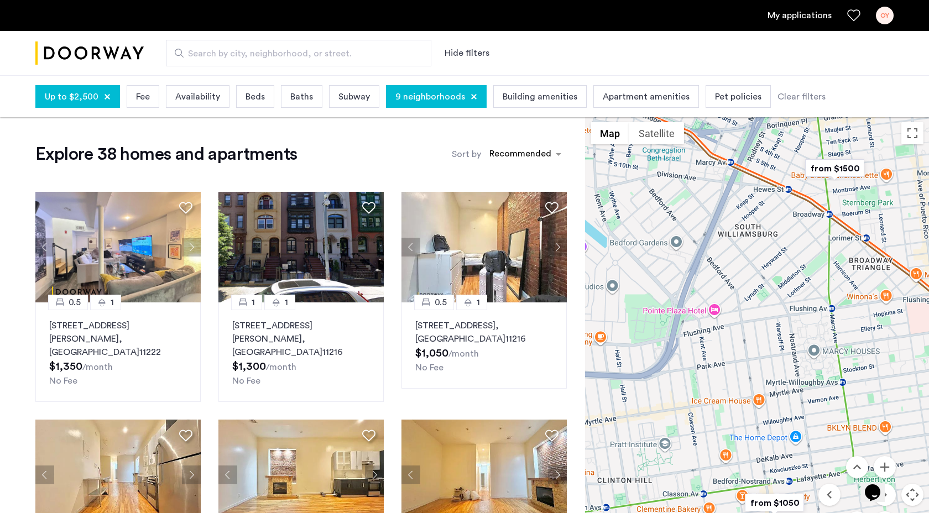
drag, startPoint x: 748, startPoint y: 372, endPoint x: 790, endPoint y: 304, distance: 80.1
click at [790, 304] on div at bounding box center [757, 338] width 344 height 442
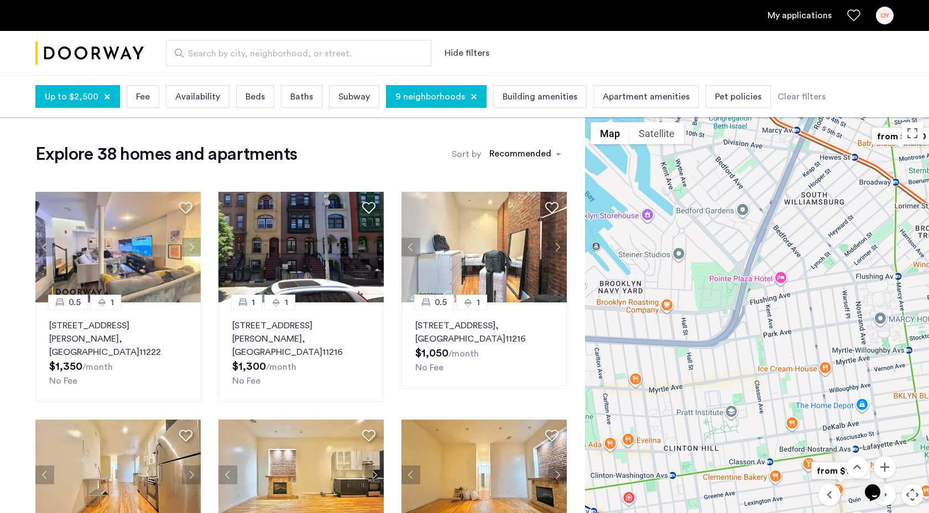
drag, startPoint x: 729, startPoint y: 388, endPoint x: 796, endPoint y: 357, distance: 74.5
click at [796, 357] on div at bounding box center [757, 338] width 344 height 442
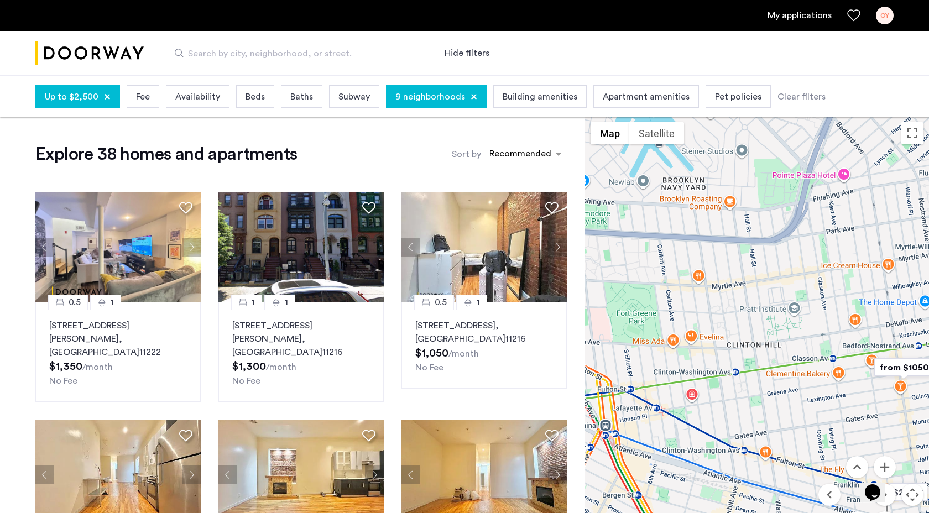
drag, startPoint x: 730, startPoint y: 373, endPoint x: 793, endPoint y: 269, distance: 121.8
click at [793, 269] on div at bounding box center [757, 338] width 344 height 442
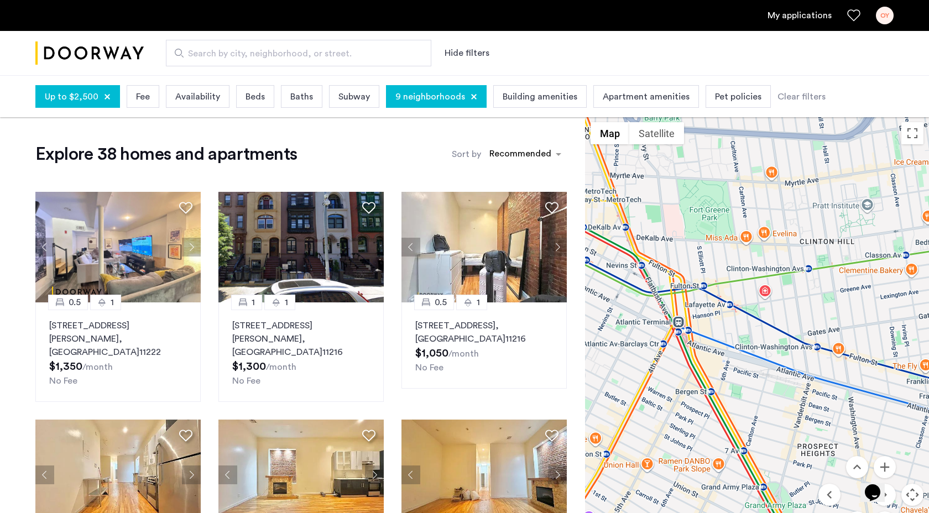
drag, startPoint x: 750, startPoint y: 271, endPoint x: 824, endPoint y: 166, distance: 128.2
click at [824, 166] on div at bounding box center [757, 338] width 344 height 442
click at [440, 96] on span "9 neighborhoods" at bounding box center [430, 96] width 70 height 13
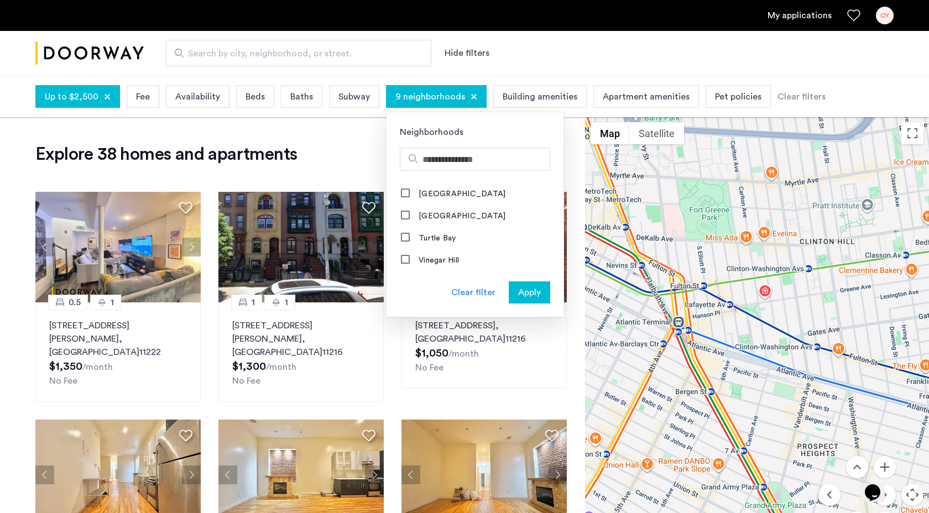
scroll to position [1185, 0]
drag, startPoint x: 712, startPoint y: 299, endPoint x: 732, endPoint y: 220, distance: 81.7
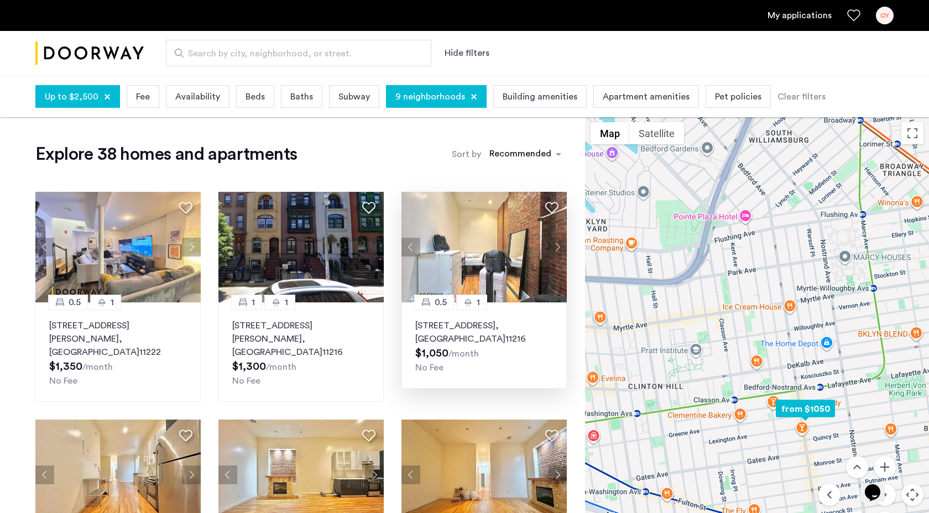
drag, startPoint x: 732, startPoint y: 220, endPoint x: 558, endPoint y: 365, distance: 226.5
click at [425, 101] on span "9 neighborhoods" at bounding box center [430, 96] width 70 height 13
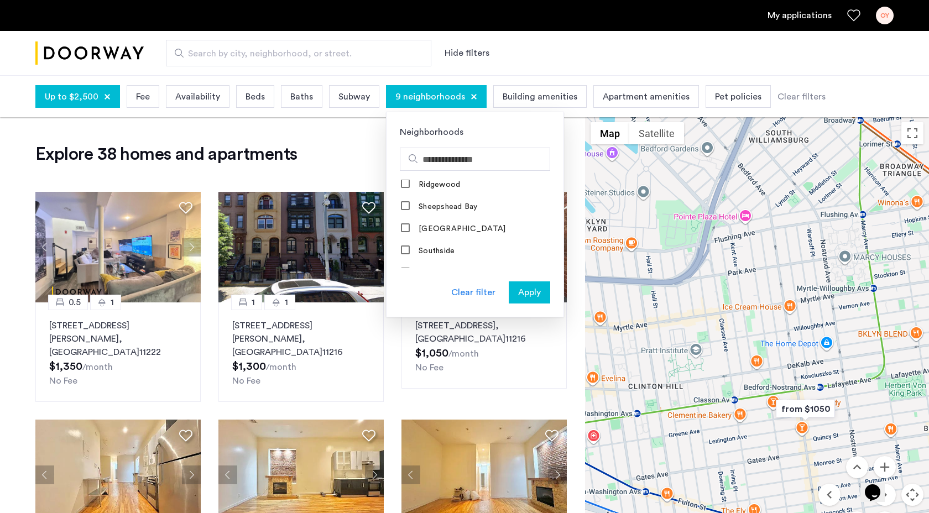
scroll to position [1104, 0]
click at [520, 294] on span "Apply" at bounding box center [529, 292] width 23 height 13
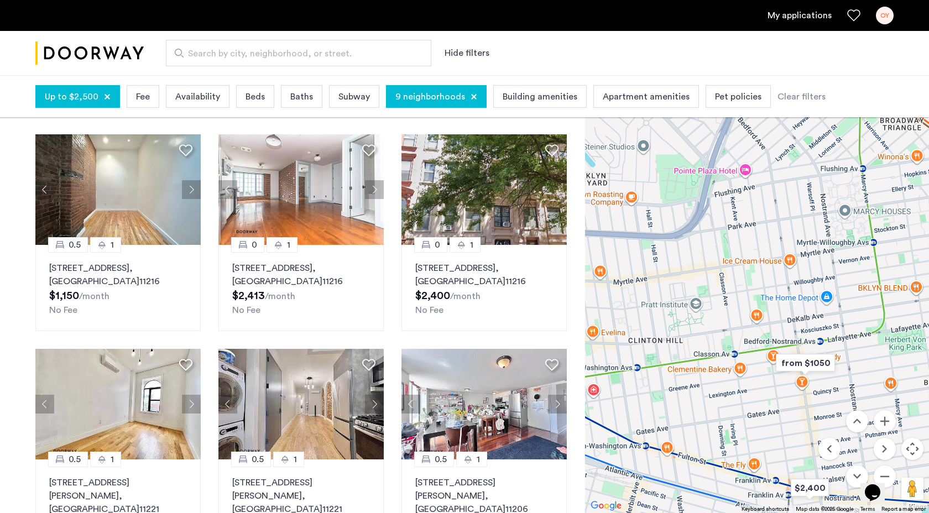
scroll to position [502, 0]
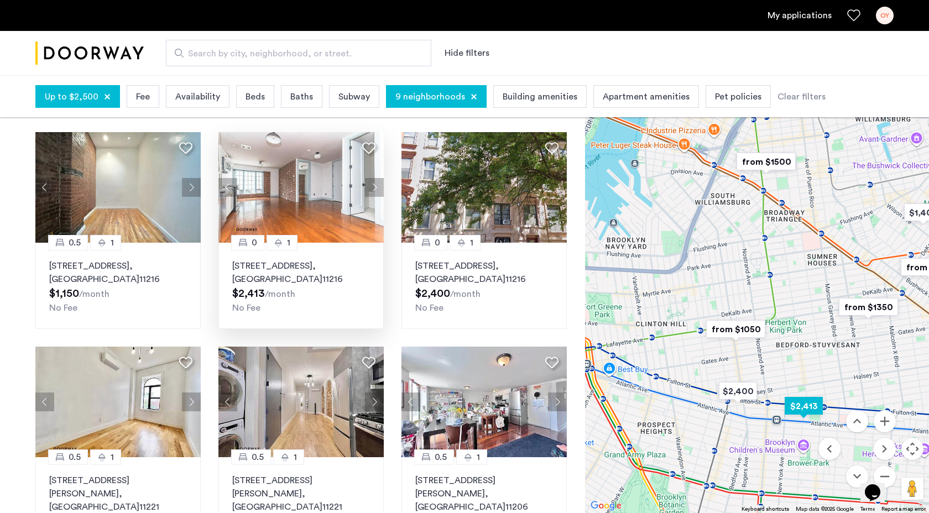
click at [383, 178] on button "Next apartment" at bounding box center [374, 187] width 19 height 19
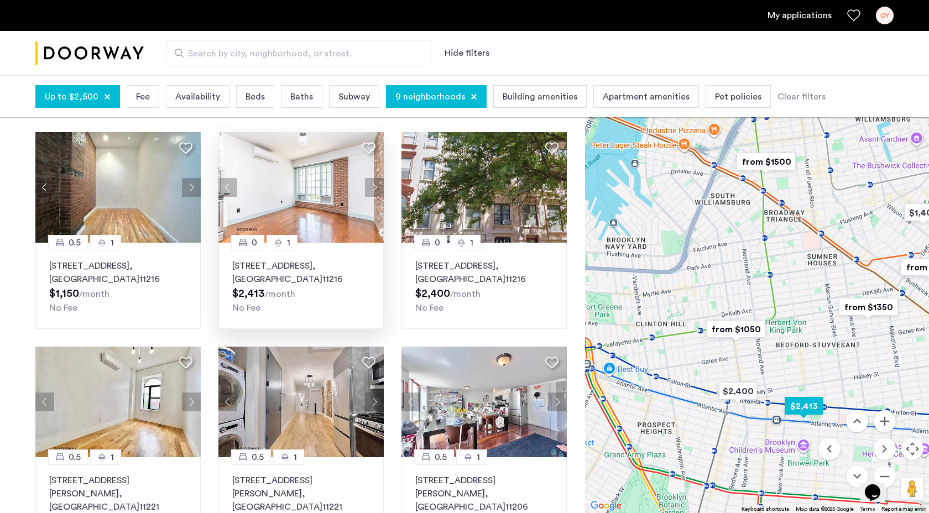
click at [377, 178] on button "Next apartment" at bounding box center [374, 187] width 19 height 19
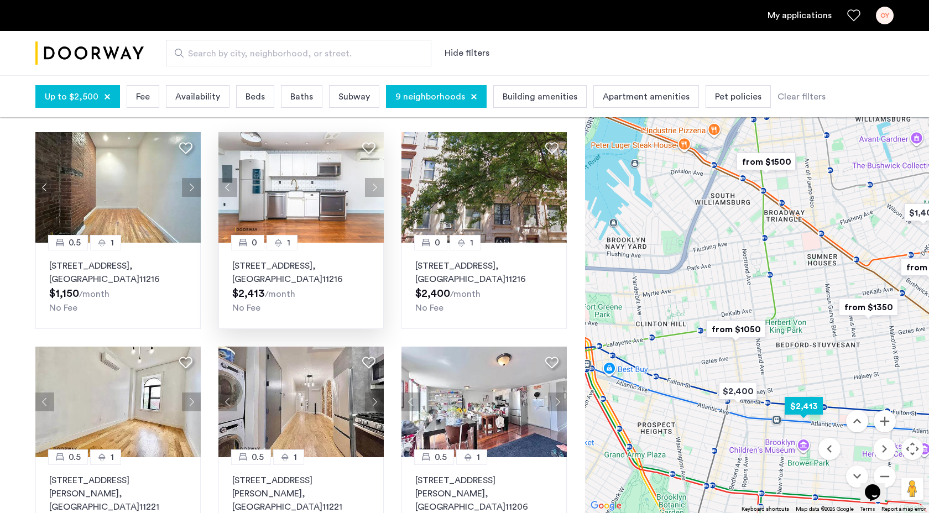
click at [377, 178] on button "Next apartment" at bounding box center [374, 187] width 19 height 19
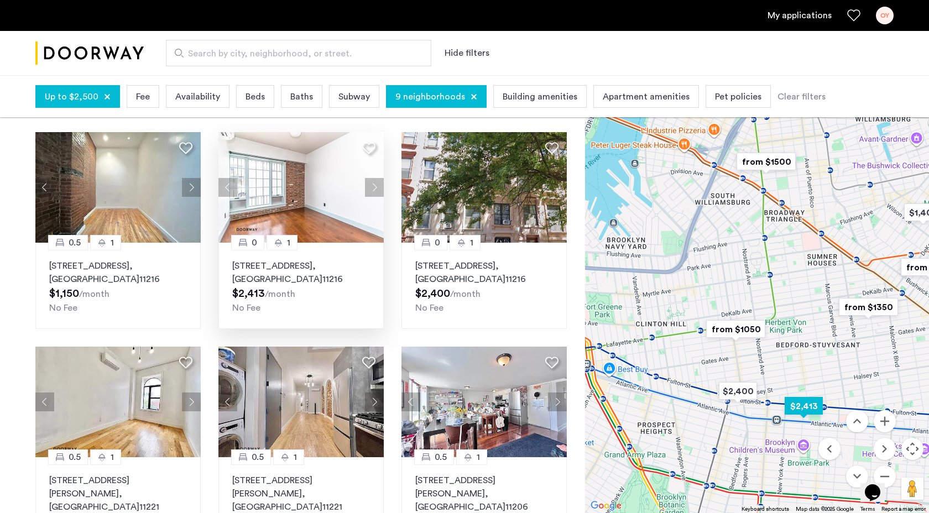
click at [377, 178] on button "Next apartment" at bounding box center [374, 187] width 19 height 19
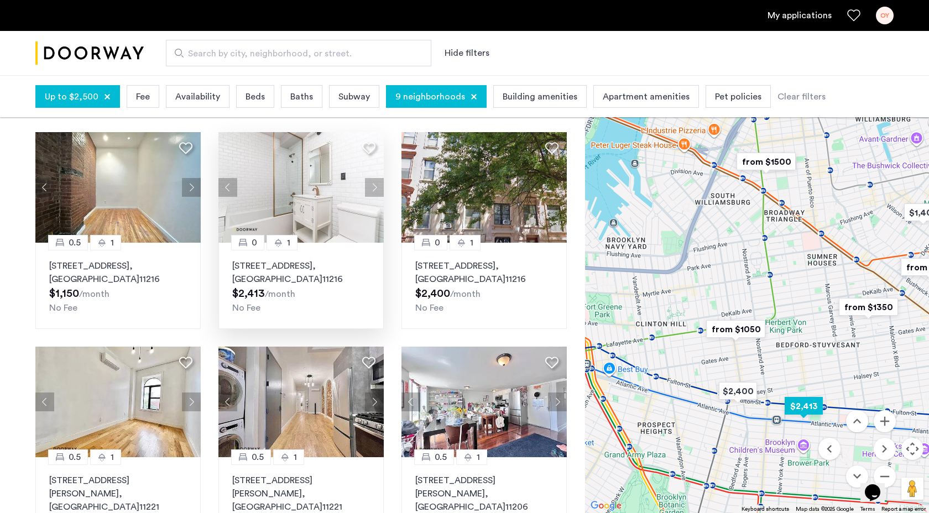
click at [377, 178] on button "Next apartment" at bounding box center [374, 187] width 19 height 19
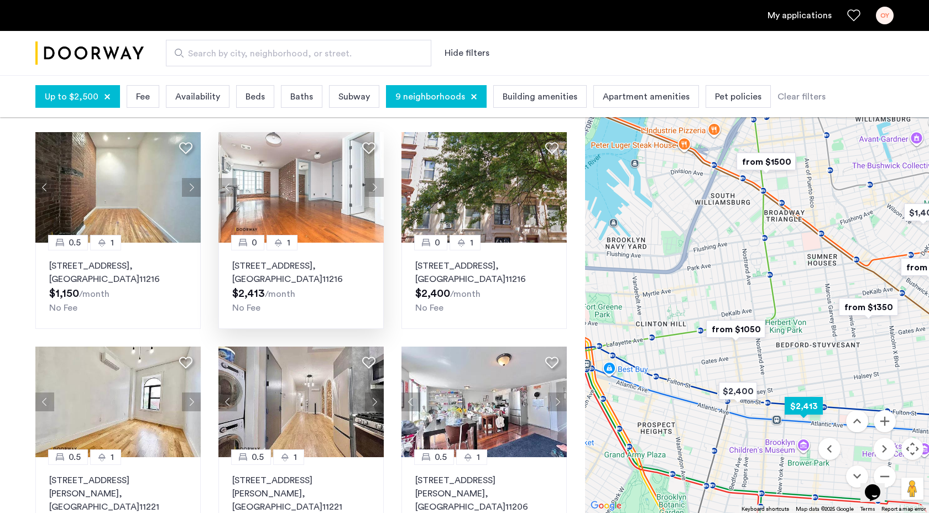
click at [376, 178] on button "Next apartment" at bounding box center [374, 187] width 19 height 19
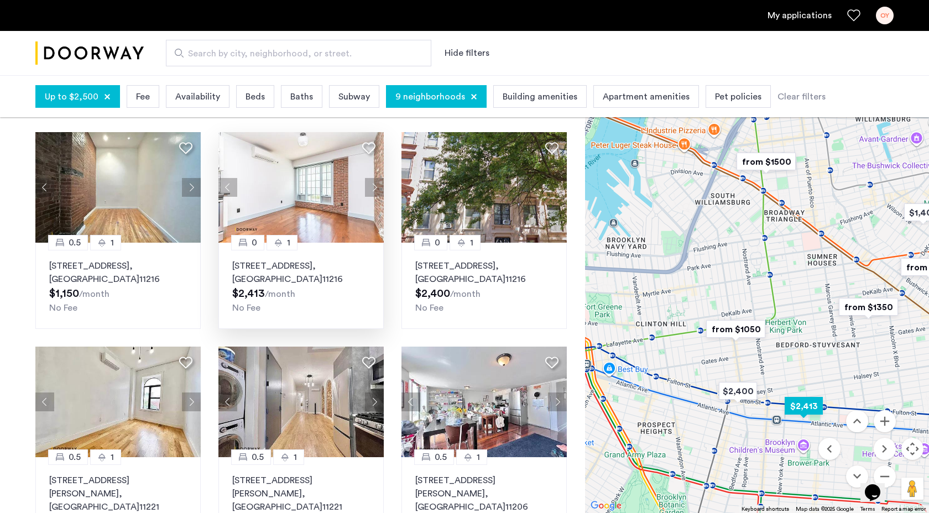
click at [295, 259] on p "31 Brooklyn Avenue, Unit 1G, Brooklyn , NY 11216" at bounding box center [301, 272] width 138 height 27
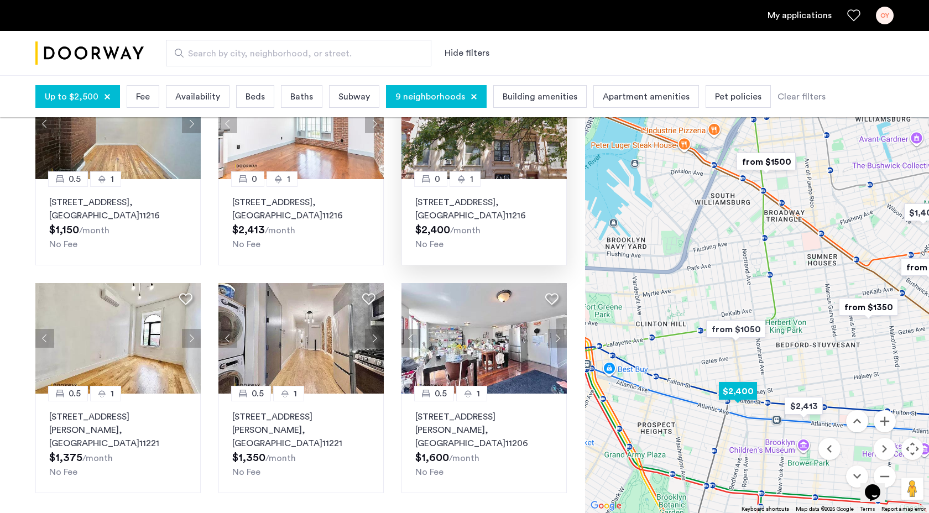
scroll to position [567, 0]
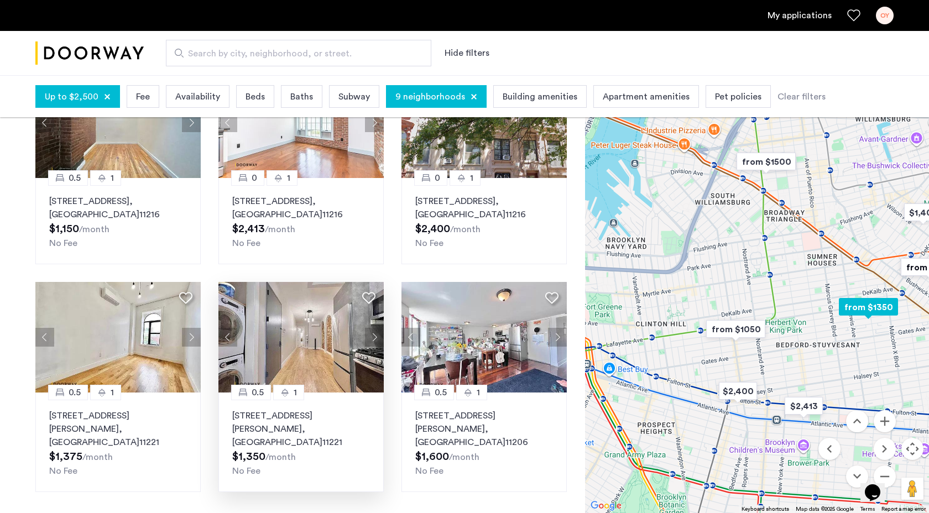
click at [376, 328] on button "Next apartment" at bounding box center [374, 337] width 19 height 19
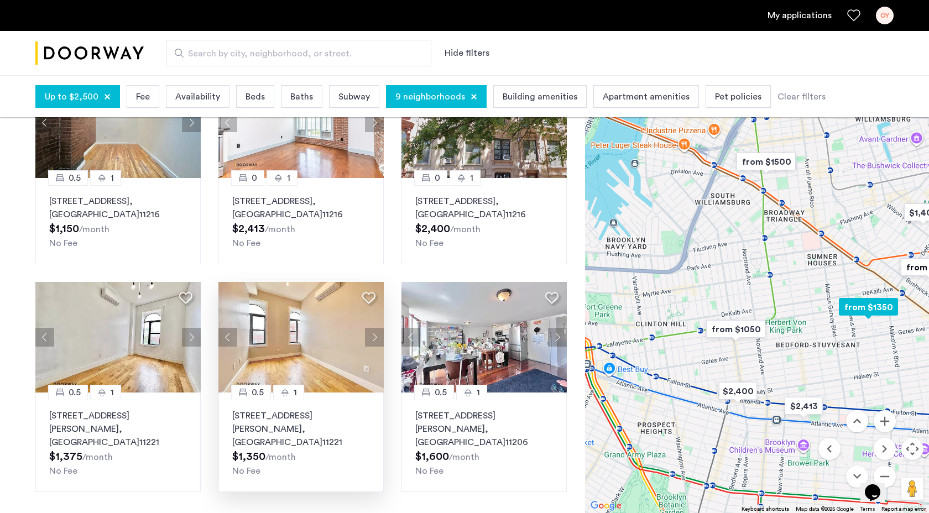
click at [375, 328] on button "Next apartment" at bounding box center [374, 337] width 19 height 19
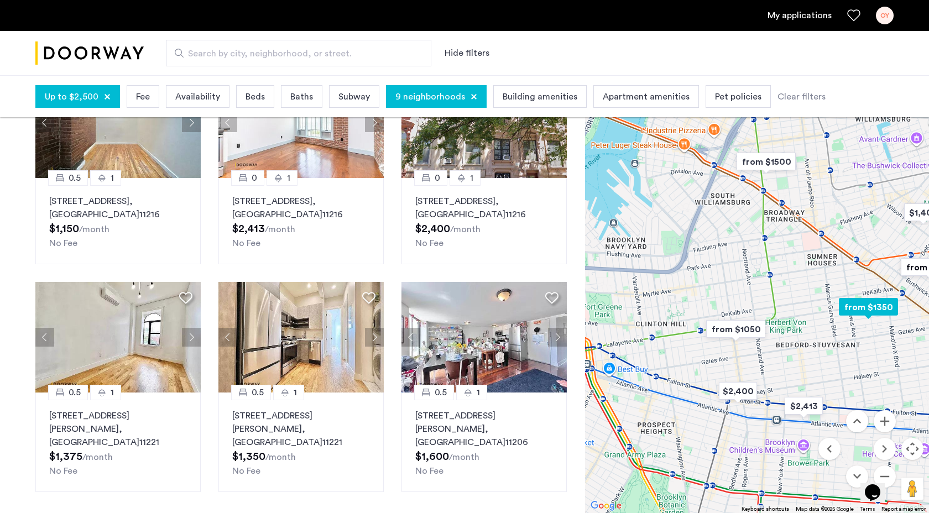
click at [375, 328] on button "Next apartment" at bounding box center [374, 337] width 19 height 19
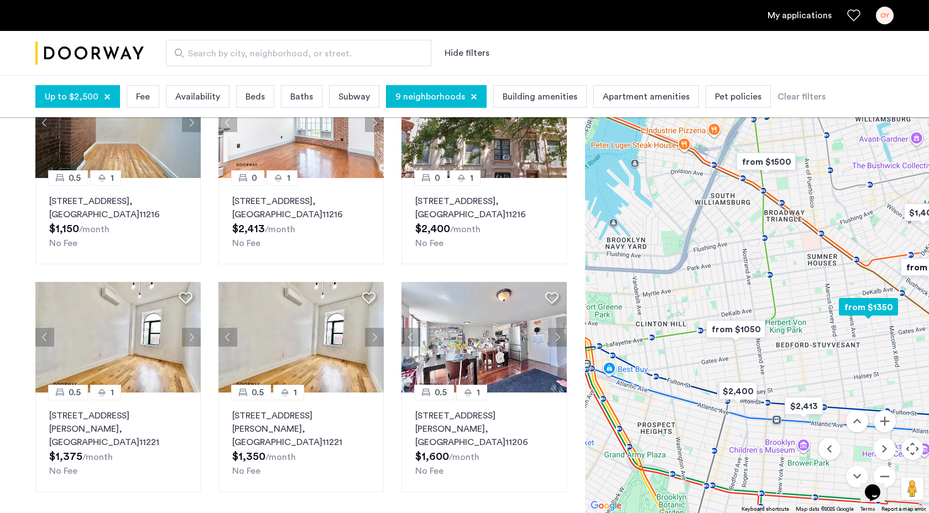
click at [375, 328] on button "Next apartment" at bounding box center [374, 337] width 19 height 19
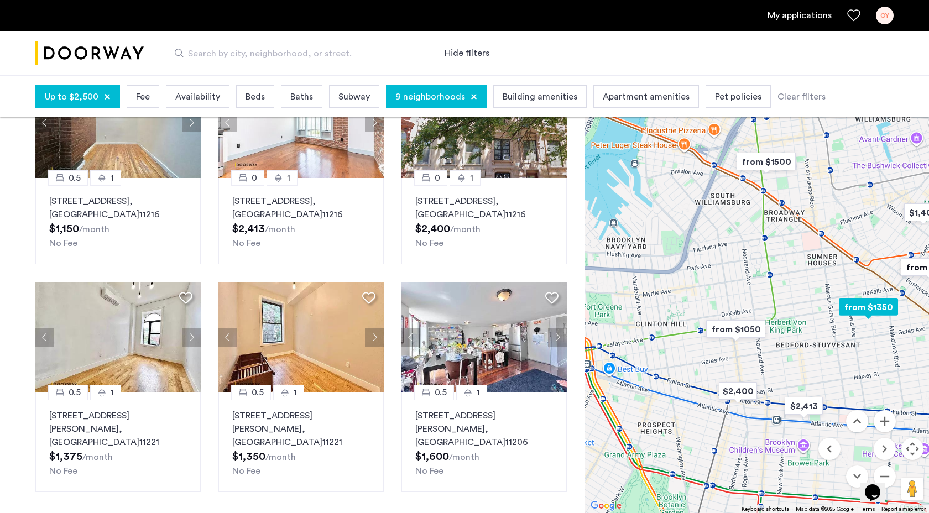
click at [375, 328] on button "Next apartment" at bounding box center [374, 337] width 19 height 19
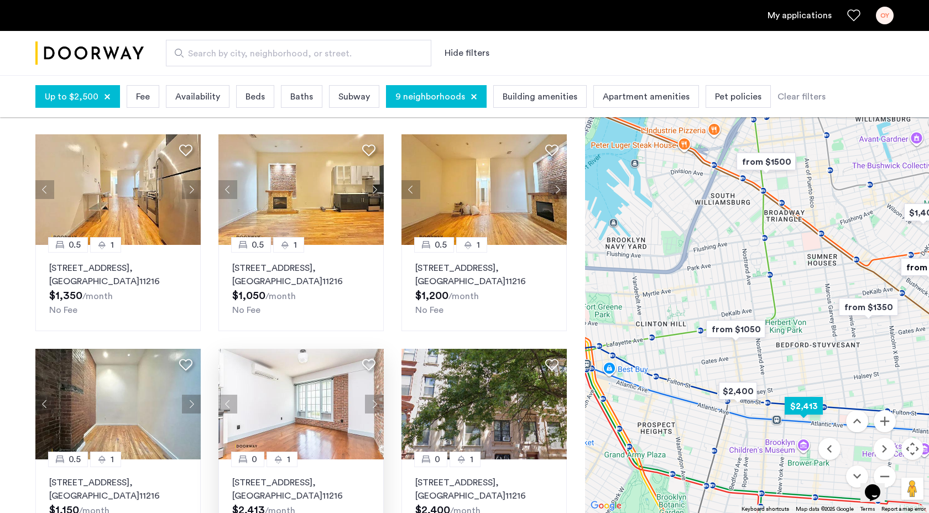
scroll to position [282, 0]
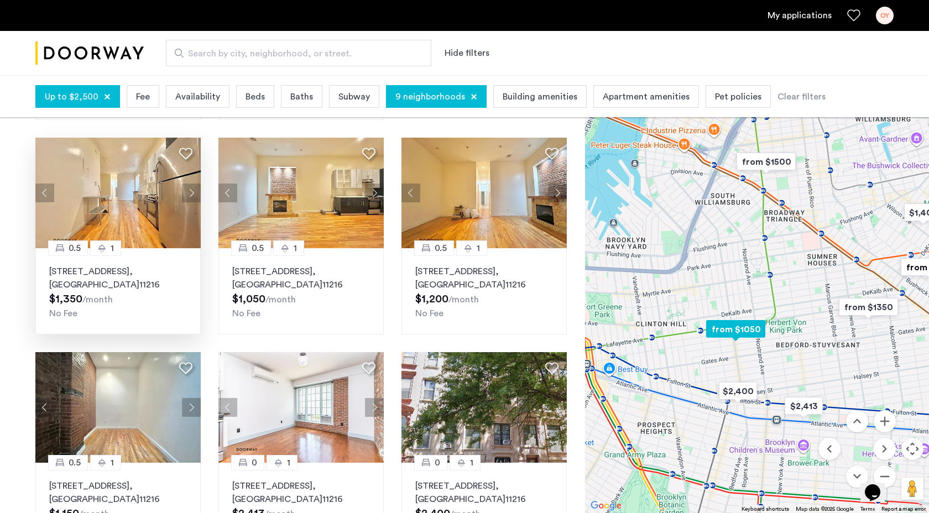
click at [197, 184] on button "Next apartment" at bounding box center [191, 193] width 19 height 19
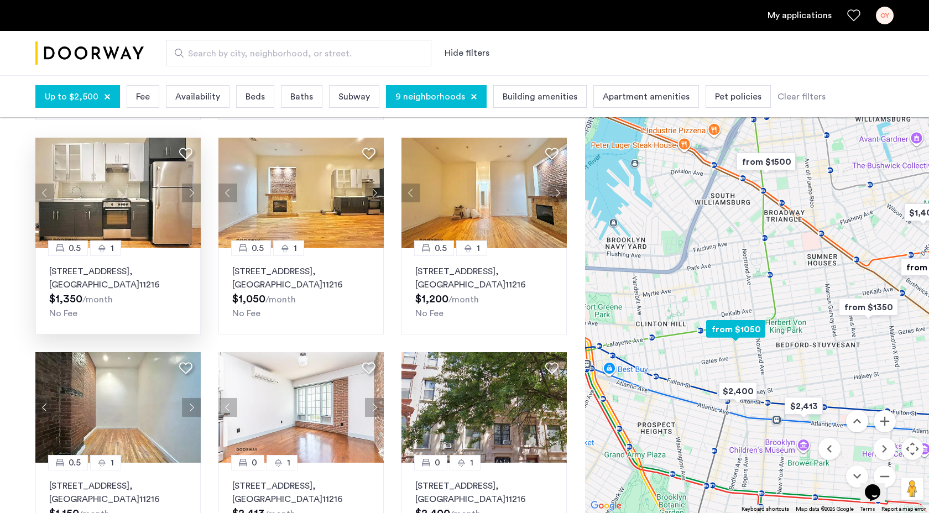
click at [194, 184] on button "Next apartment" at bounding box center [191, 193] width 19 height 19
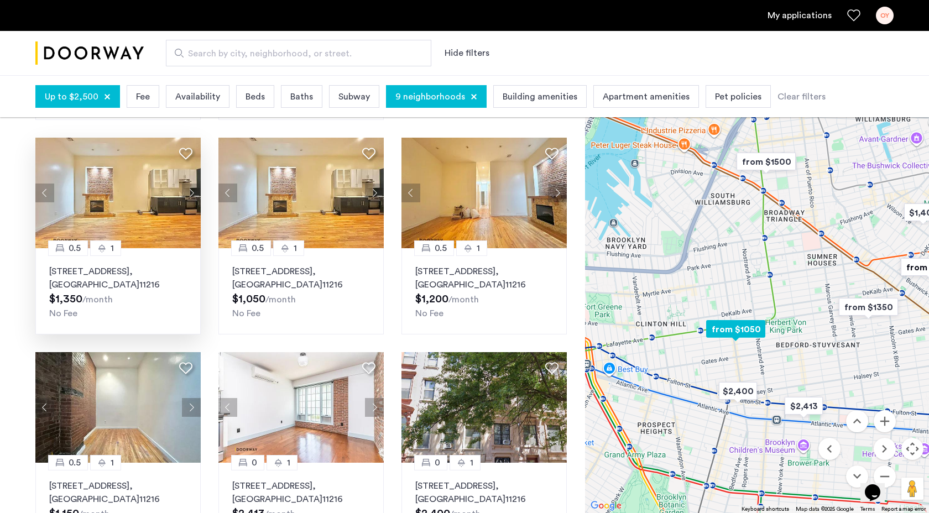
click at [194, 184] on button "Next apartment" at bounding box center [191, 193] width 19 height 19
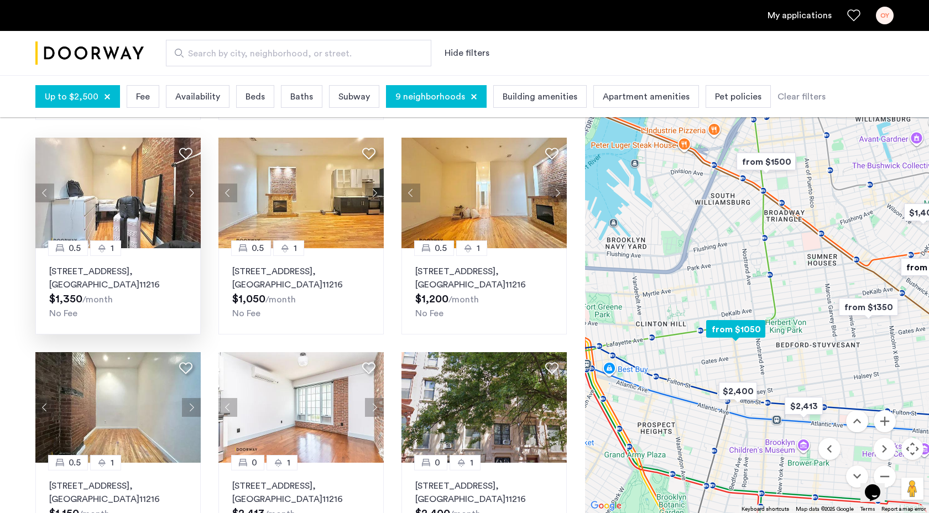
click at [194, 184] on button "Next apartment" at bounding box center [191, 193] width 19 height 19
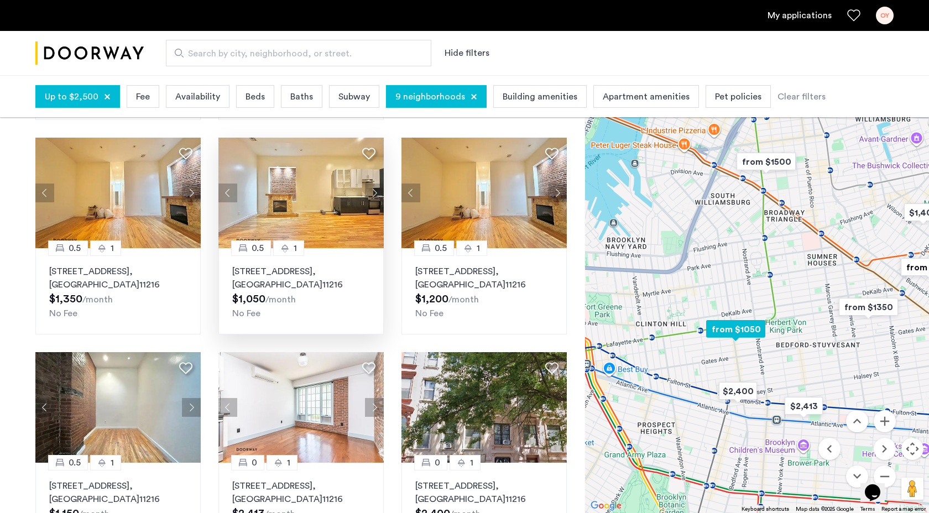
click at [374, 184] on button "Next apartment" at bounding box center [374, 193] width 19 height 19
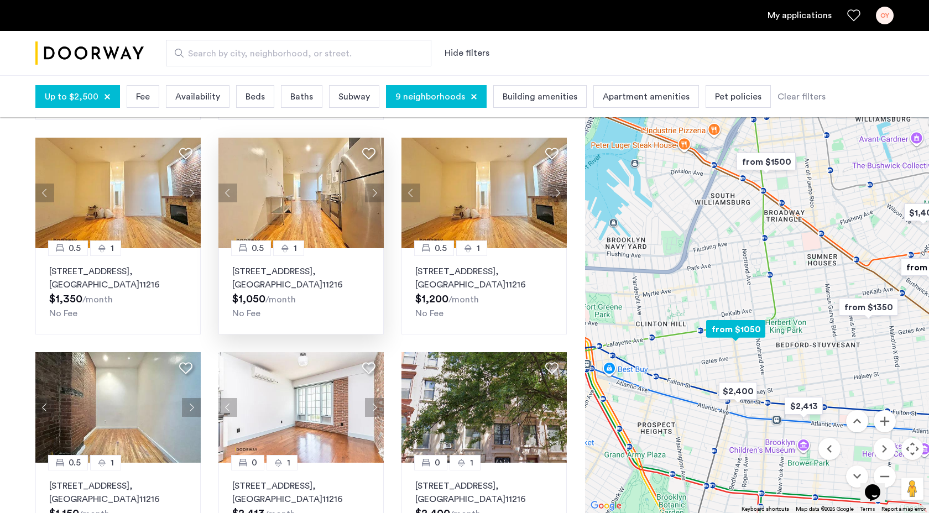
click at [375, 184] on button "Next apartment" at bounding box center [374, 193] width 19 height 19
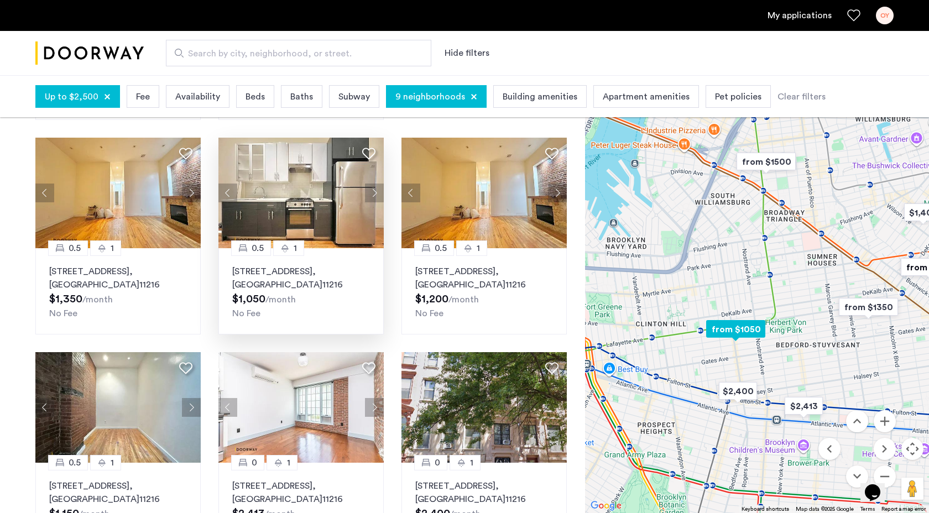
click at [376, 184] on button "Next apartment" at bounding box center [374, 193] width 19 height 19
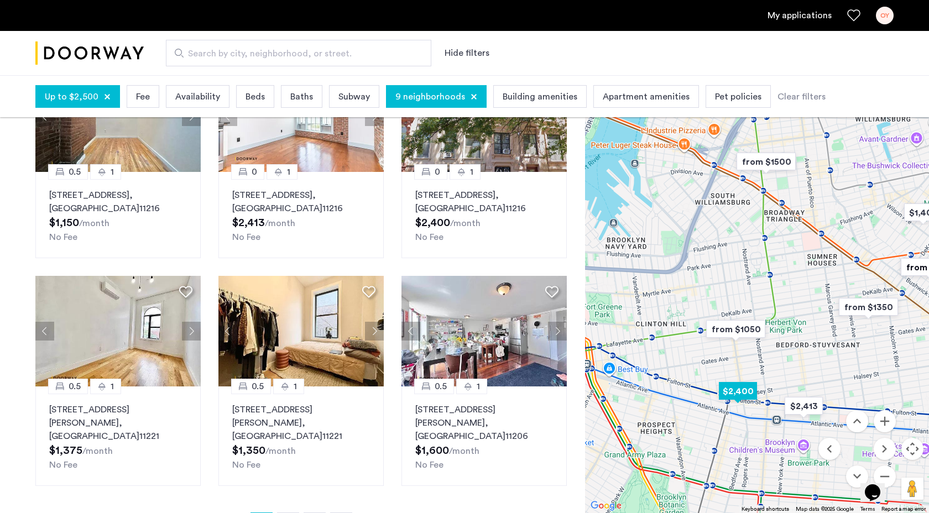
scroll to position [760, 0]
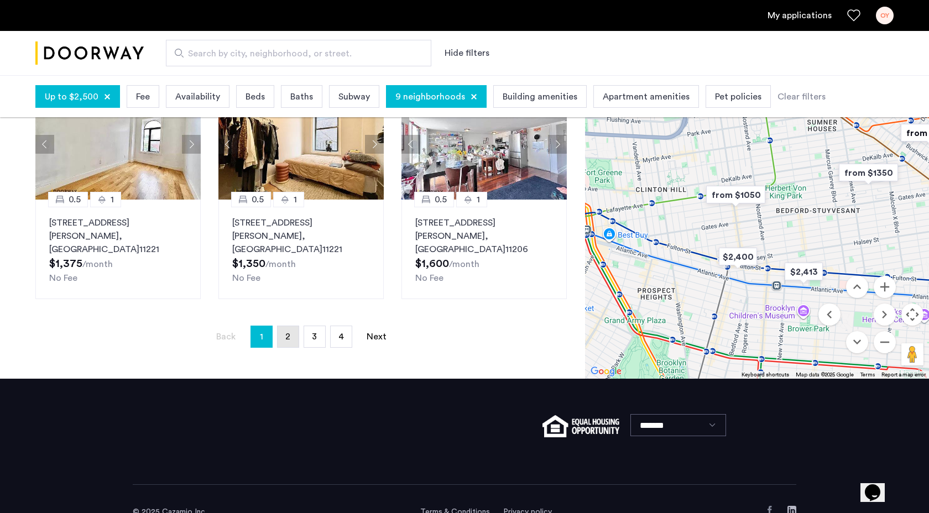
click at [284, 326] on link "page 2" at bounding box center [288, 336] width 21 height 21
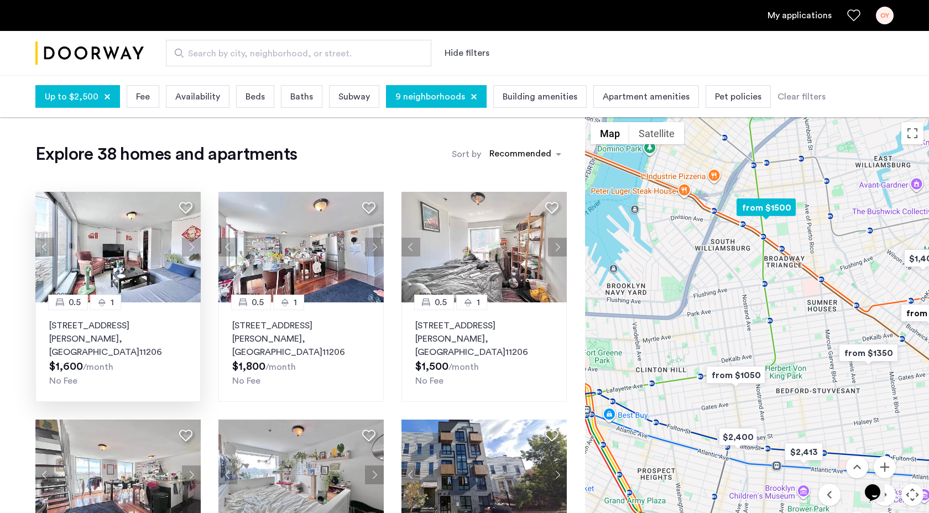
click at [193, 249] on button "Next apartment" at bounding box center [191, 247] width 19 height 19
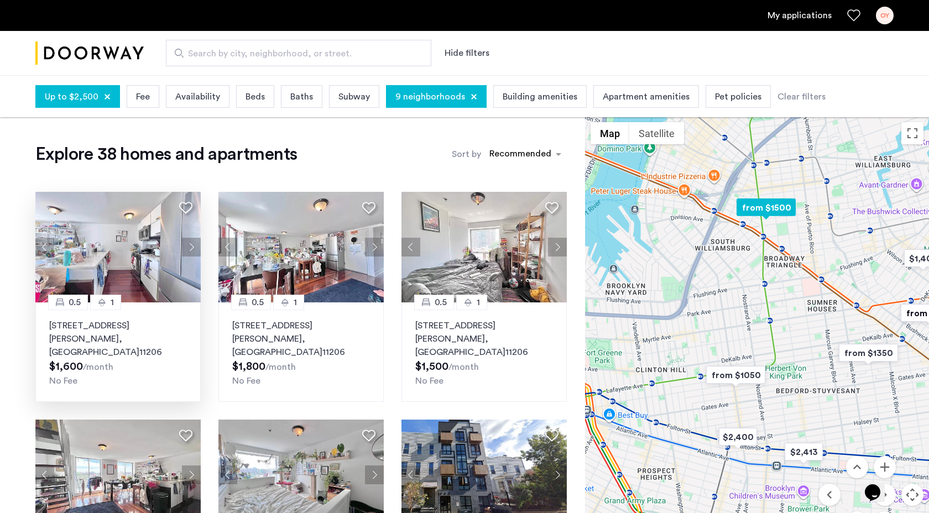
click at [193, 249] on button "Next apartment" at bounding box center [191, 247] width 19 height 19
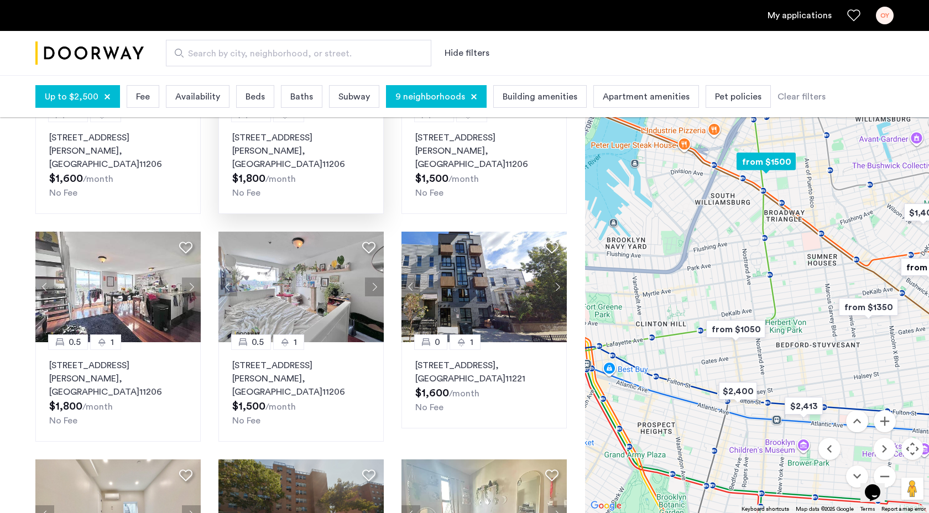
scroll to position [189, 0]
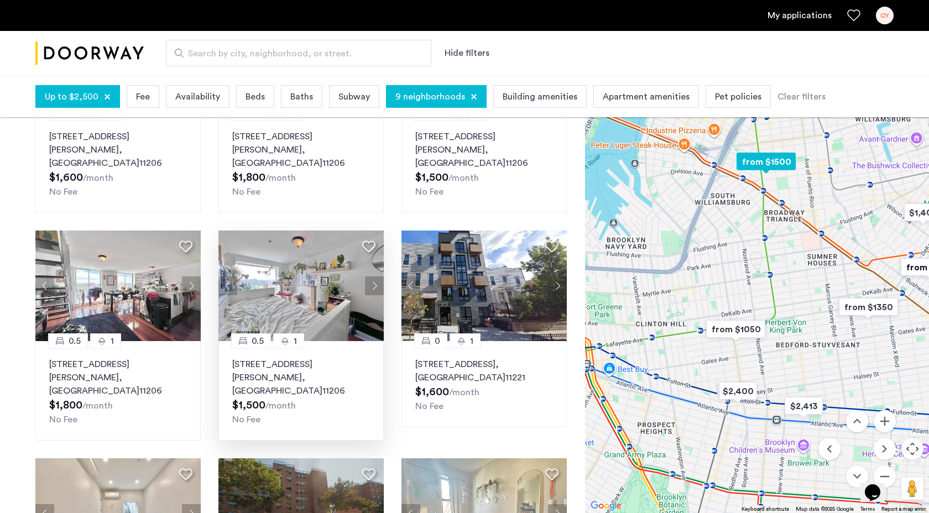
click at [373, 276] on button "Next apartment" at bounding box center [374, 285] width 19 height 19
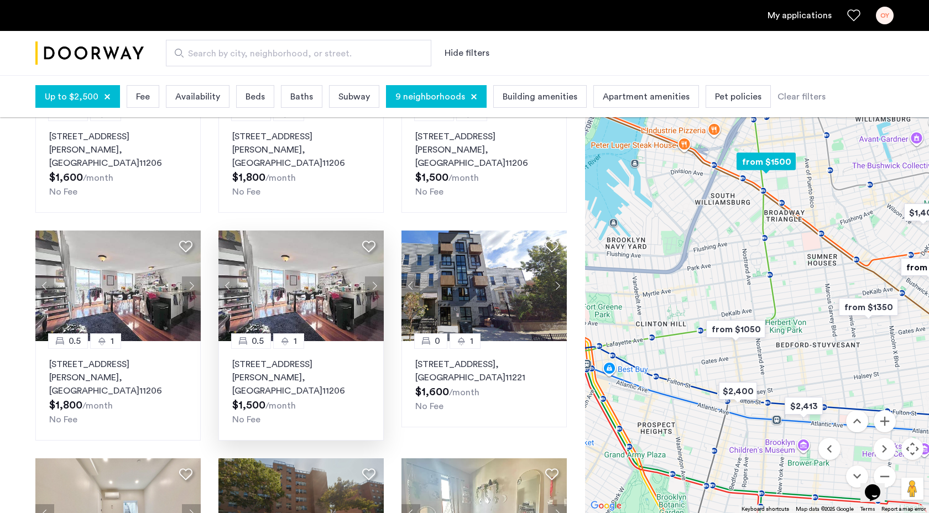
click at [373, 276] on button "Next apartment" at bounding box center [374, 285] width 19 height 19
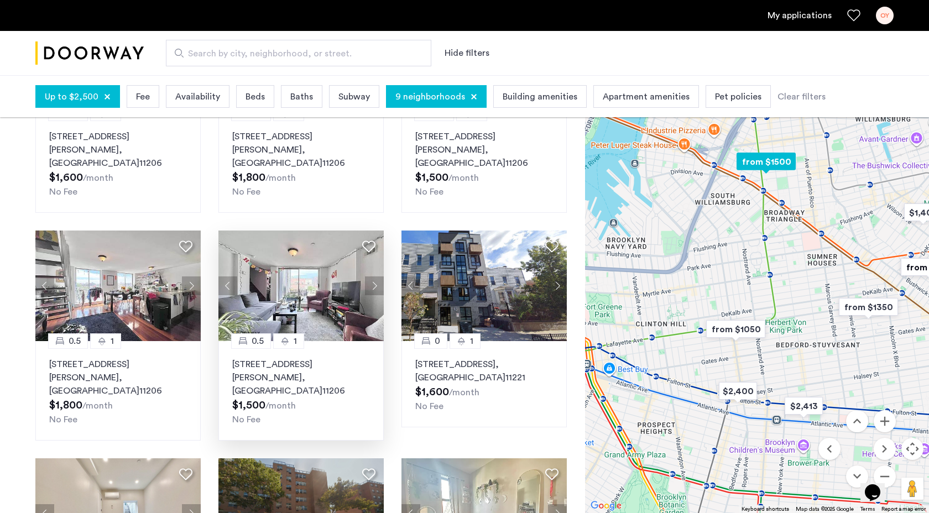
click at [373, 276] on button "Next apartment" at bounding box center [374, 285] width 19 height 19
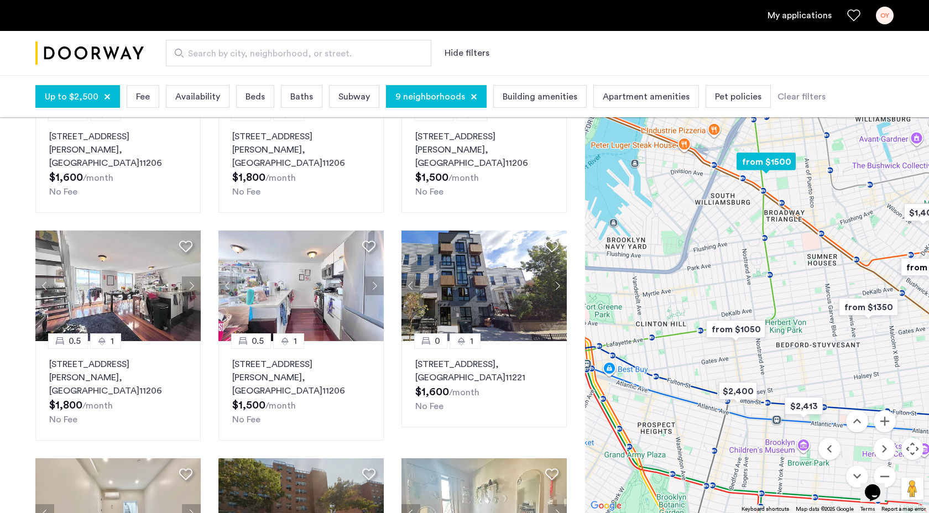
click at [373, 276] on button "Next apartment" at bounding box center [374, 285] width 19 height 19
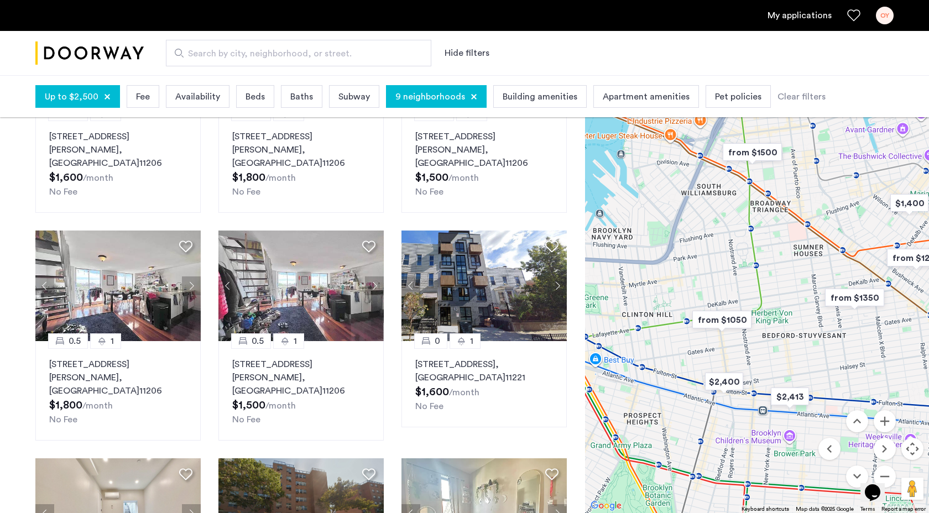
drag, startPoint x: 799, startPoint y: 325, endPoint x: 785, endPoint y: 314, distance: 17.4
click at [785, 314] on div at bounding box center [757, 292] width 344 height 442
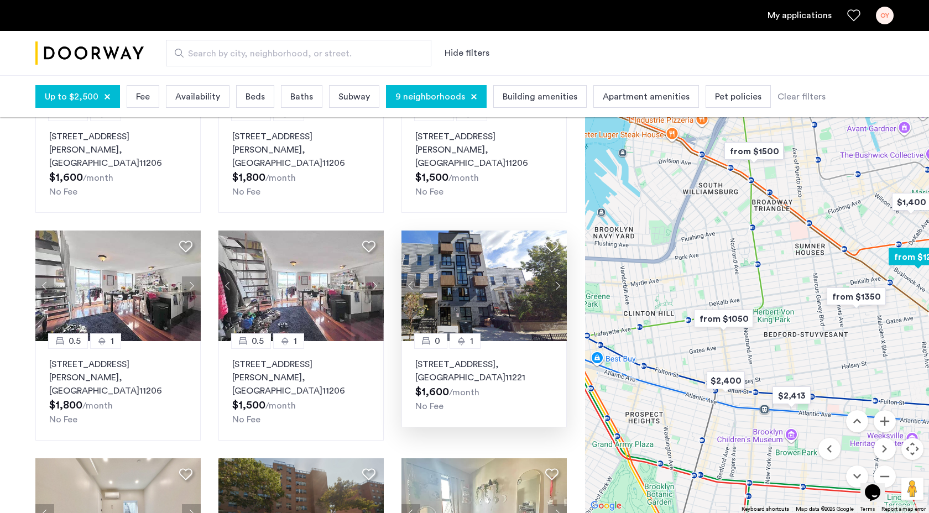
click at [556, 279] on button "Next apartment" at bounding box center [557, 285] width 19 height 19
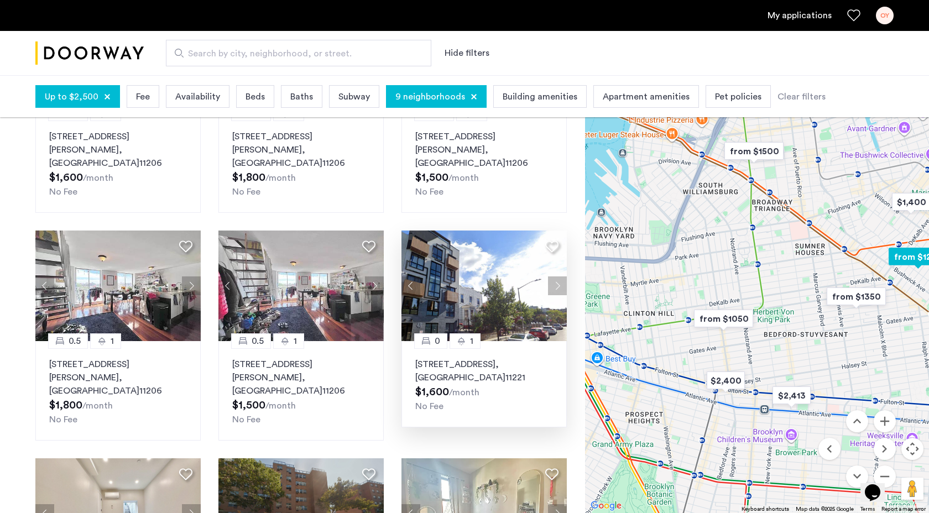
click at [557, 276] on button "Next apartment" at bounding box center [557, 285] width 19 height 19
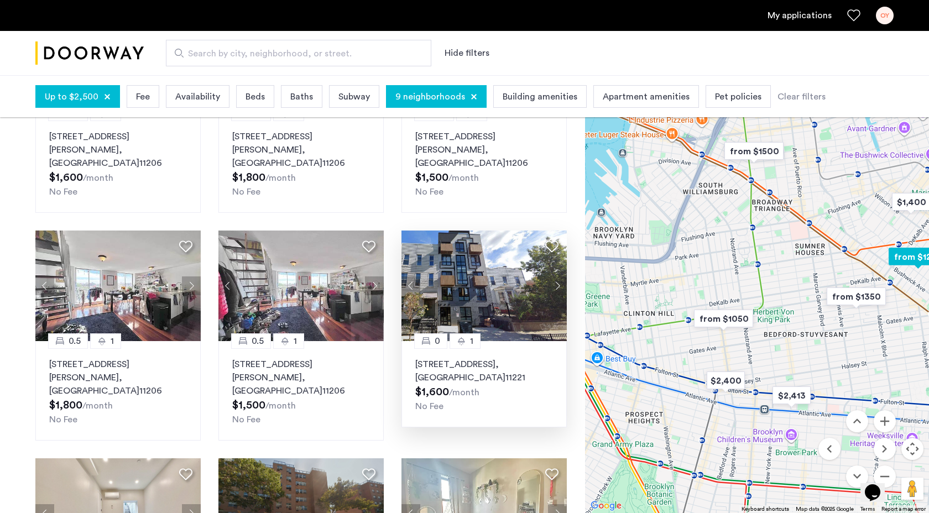
click at [557, 276] on button "Next apartment" at bounding box center [557, 285] width 19 height 19
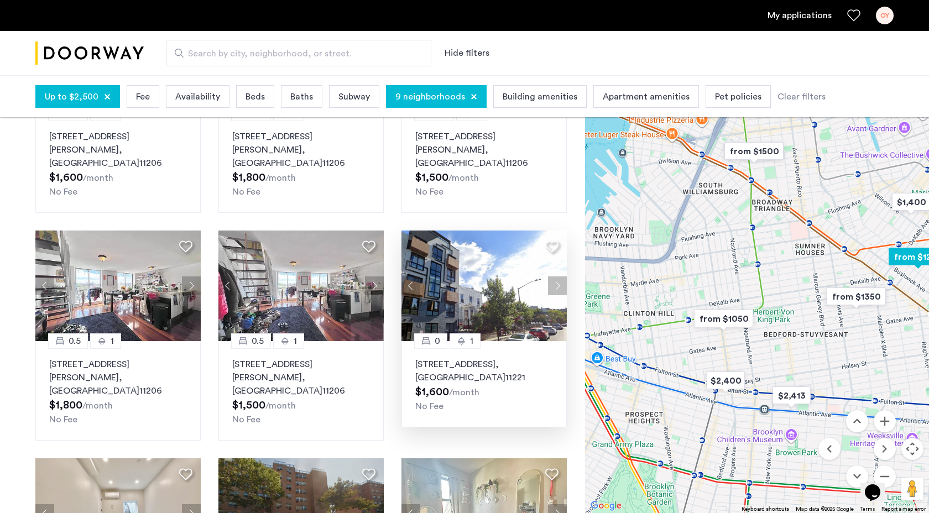
click at [557, 276] on button "Next apartment" at bounding box center [557, 285] width 19 height 19
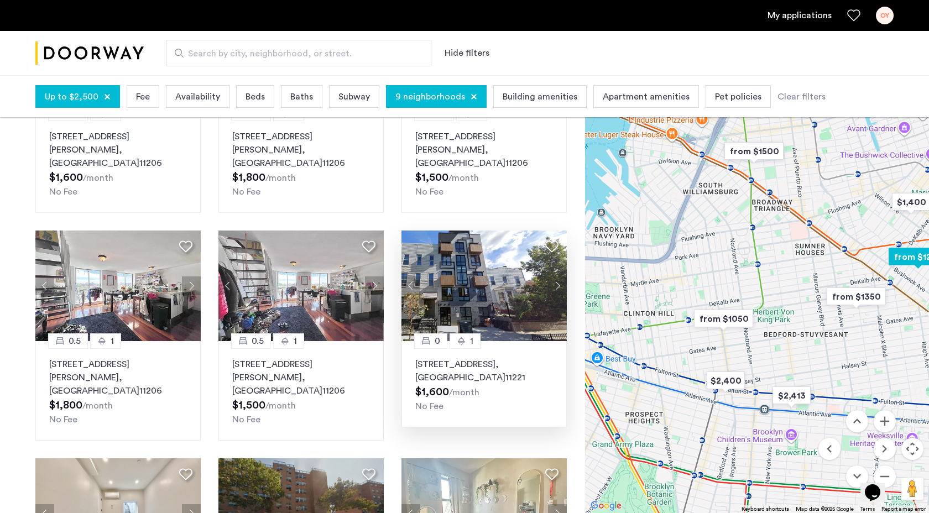
click at [557, 276] on button "Next apartment" at bounding box center [557, 285] width 19 height 19
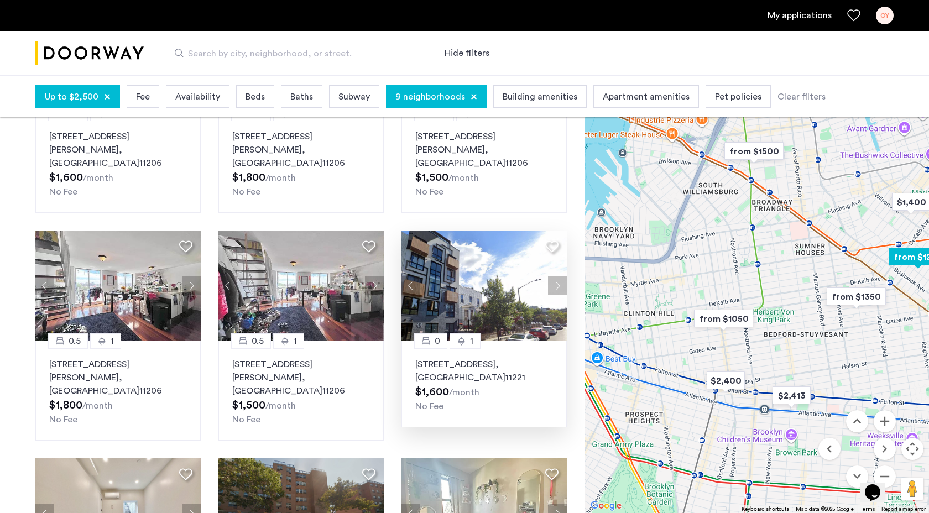
click at [557, 276] on button "Next apartment" at bounding box center [557, 285] width 19 height 19
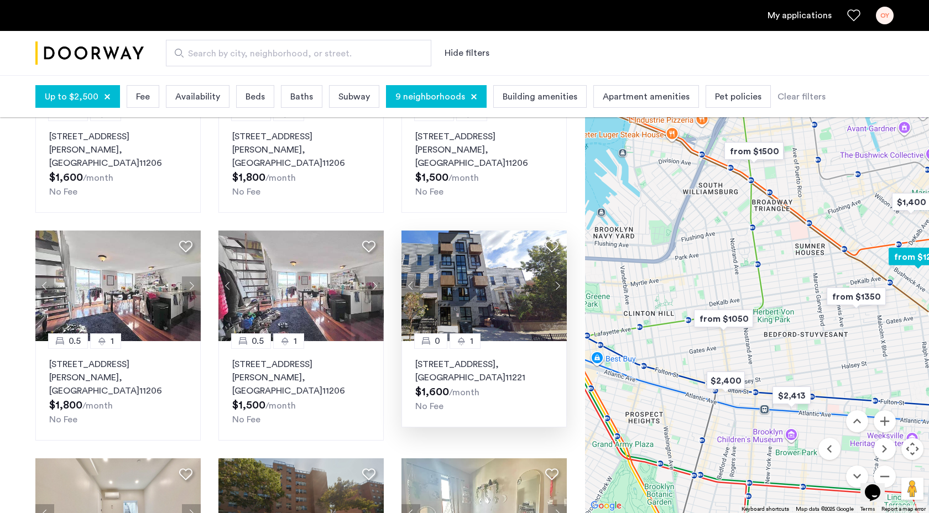
click at [557, 276] on button "Next apartment" at bounding box center [557, 285] width 19 height 19
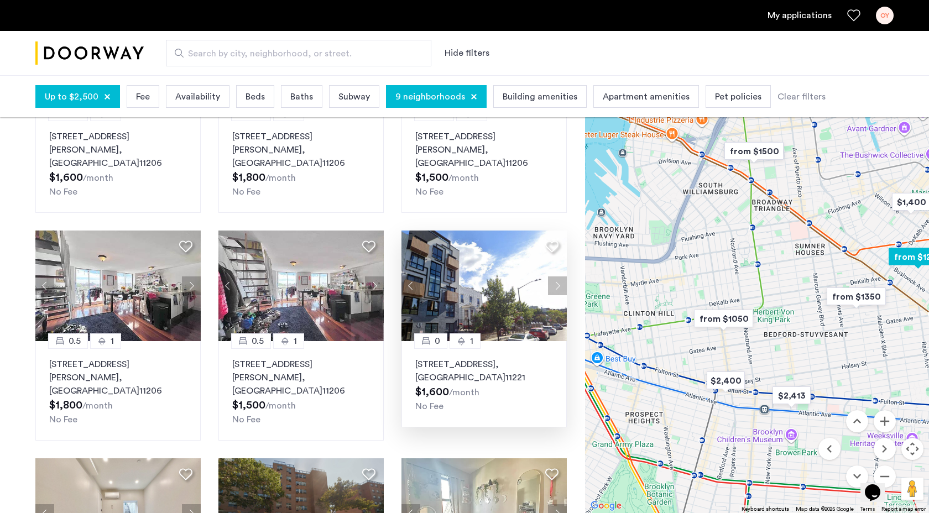
click at [471, 358] on p "48 Bleecker Street, Unit 3BBR, Brooklyn , NY 11221" at bounding box center [484, 371] width 138 height 27
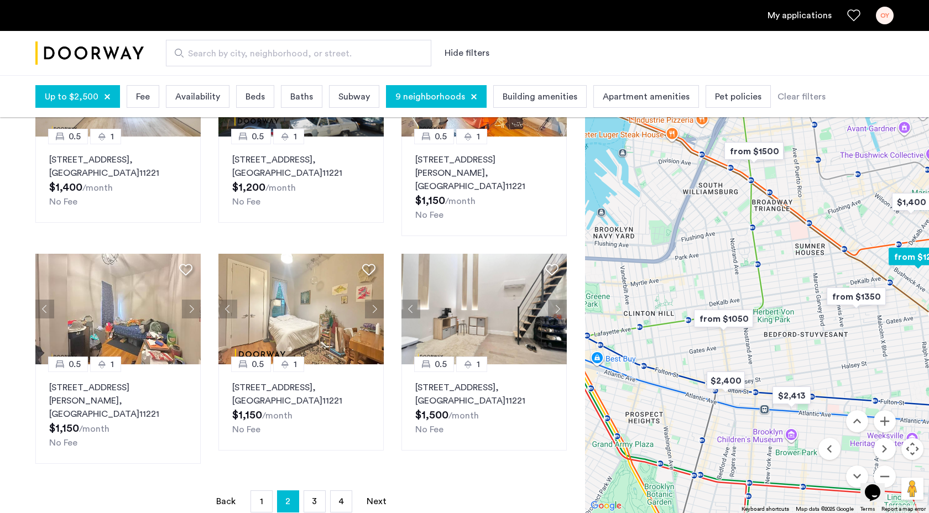
scroll to position [623, 0]
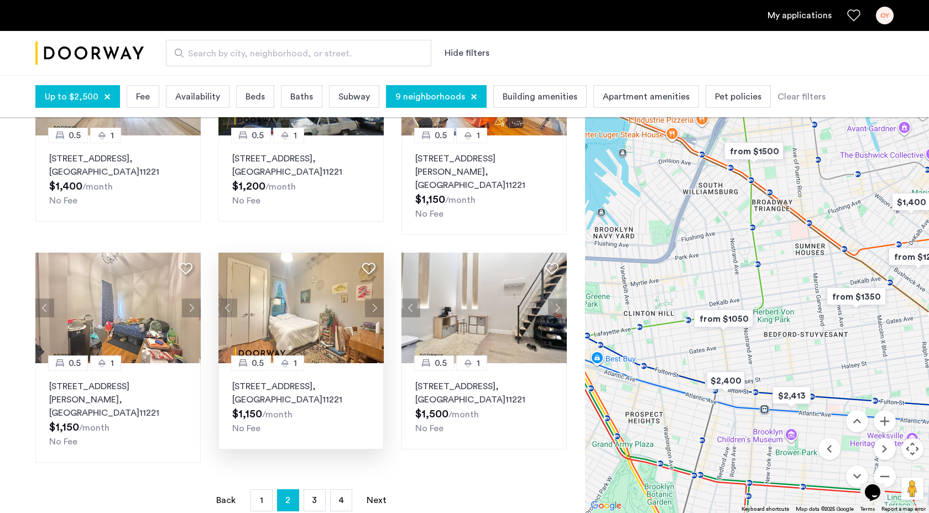
click at [377, 299] on button "Next apartment" at bounding box center [374, 308] width 19 height 19
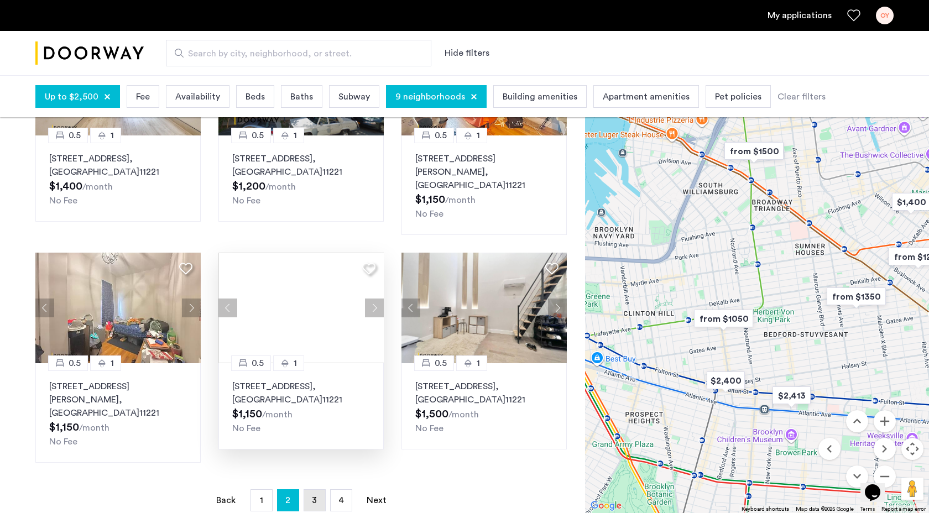
click at [307, 490] on link "page 3" at bounding box center [314, 500] width 21 height 21
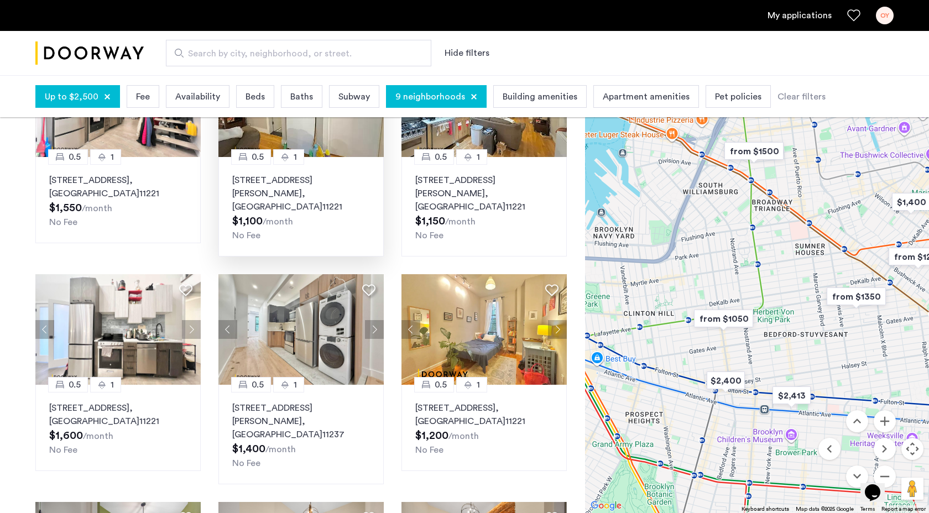
scroll to position [156, 0]
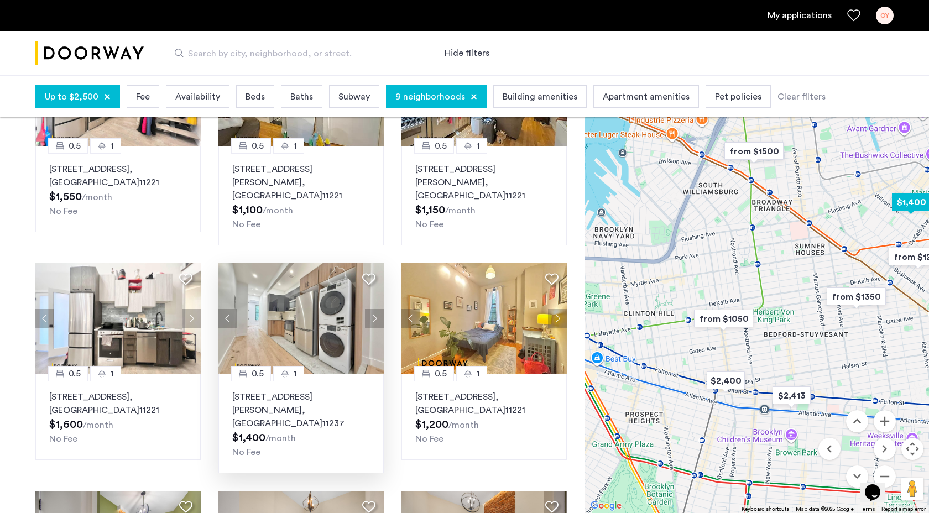
click at [377, 309] on button "Next apartment" at bounding box center [374, 318] width 19 height 19
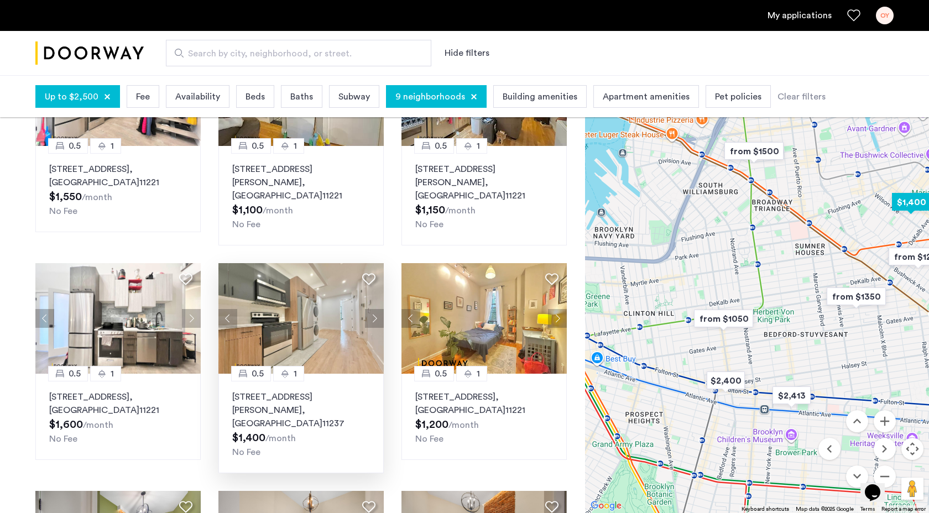
click at [377, 309] on button "Next apartment" at bounding box center [374, 318] width 19 height 19
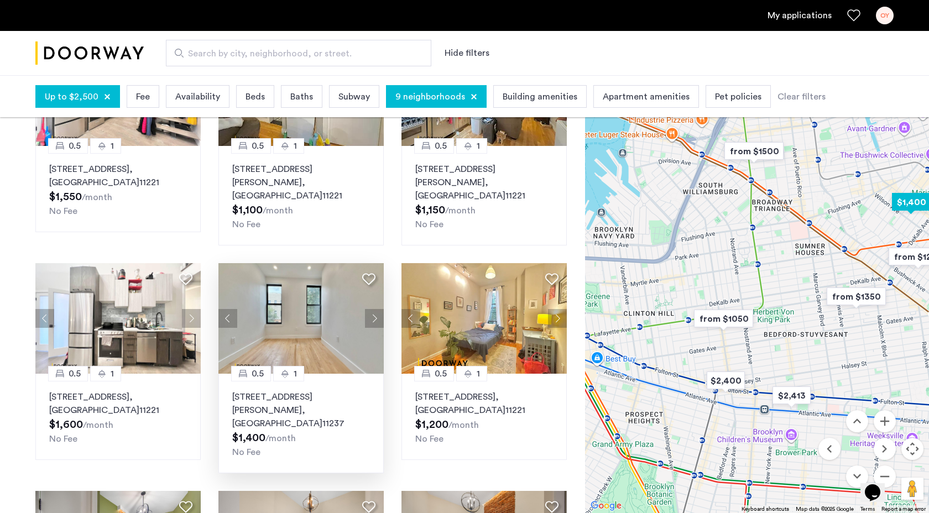
click at [377, 309] on button "Next apartment" at bounding box center [374, 318] width 19 height 19
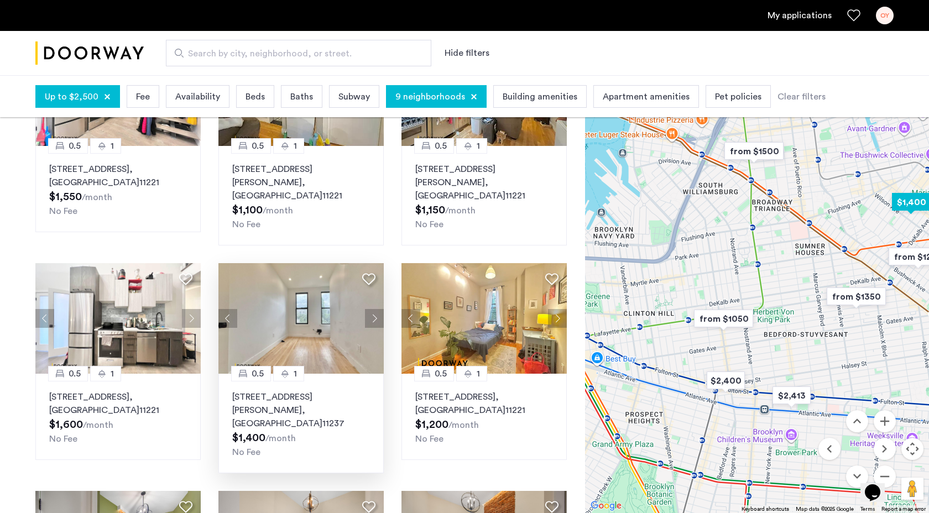
click at [377, 309] on button "Next apartment" at bounding box center [374, 318] width 19 height 19
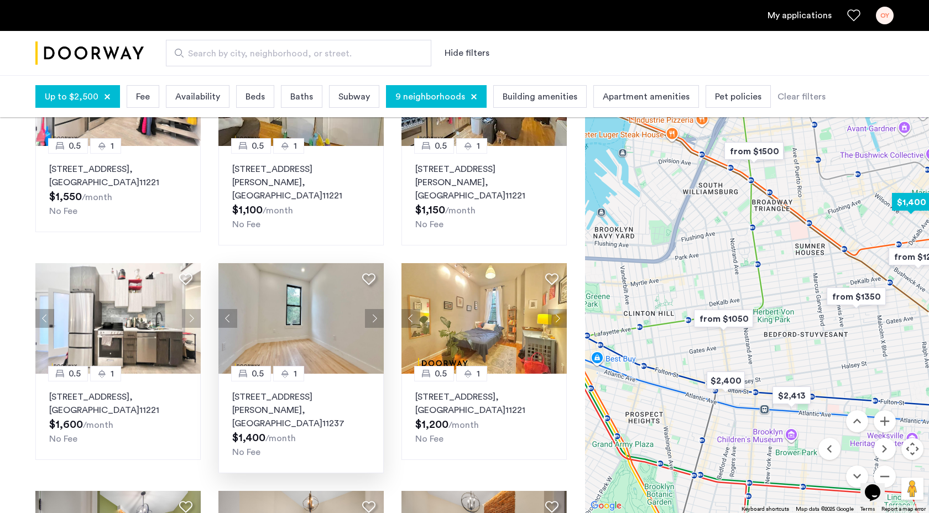
click at [377, 309] on button "Next apartment" at bounding box center [374, 318] width 19 height 19
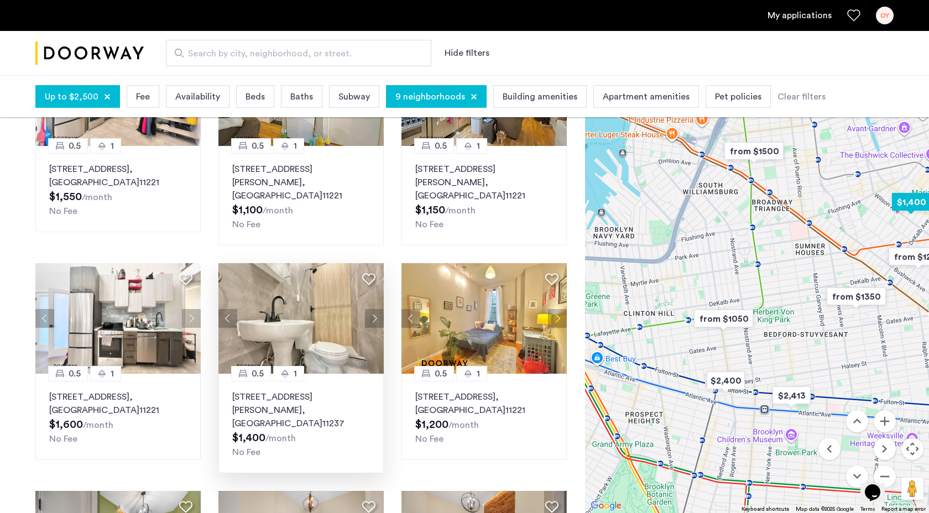
click at [377, 309] on button "Next apartment" at bounding box center [374, 318] width 19 height 19
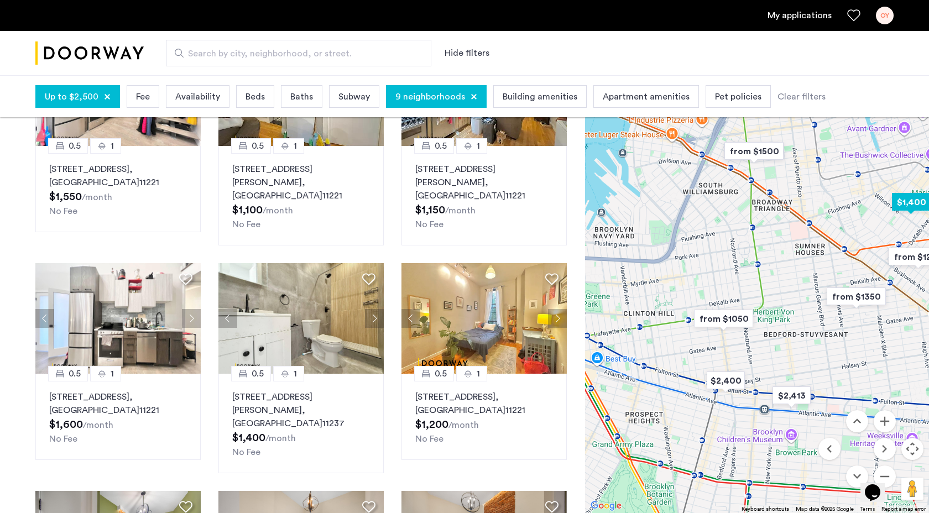
click at [377, 309] on button "Next apartment" at bounding box center [374, 318] width 19 height 19
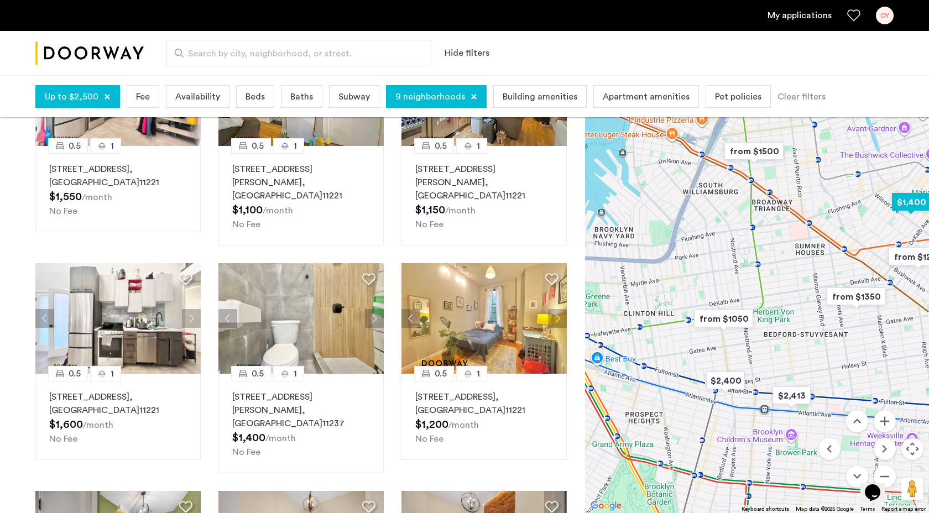
click at [377, 309] on button "Next apartment" at bounding box center [374, 318] width 19 height 19
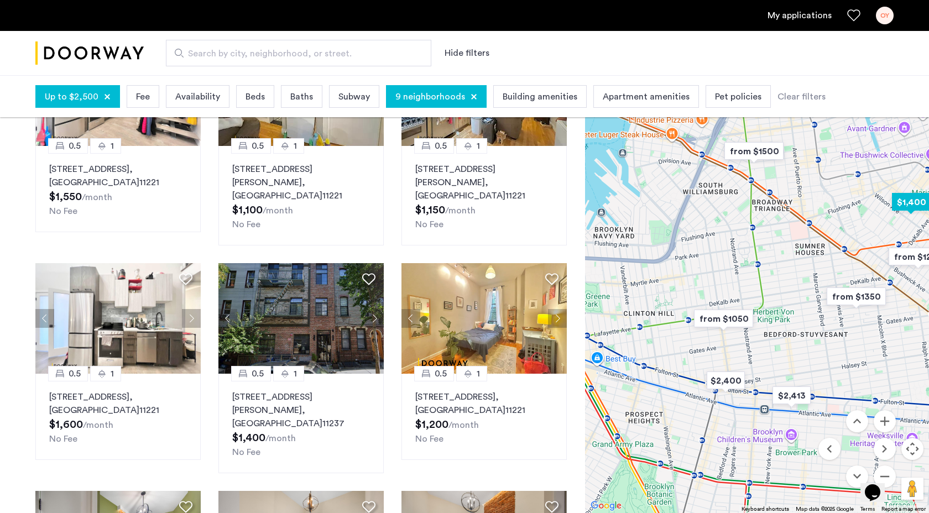
click at [377, 309] on button "Next apartment" at bounding box center [374, 318] width 19 height 19
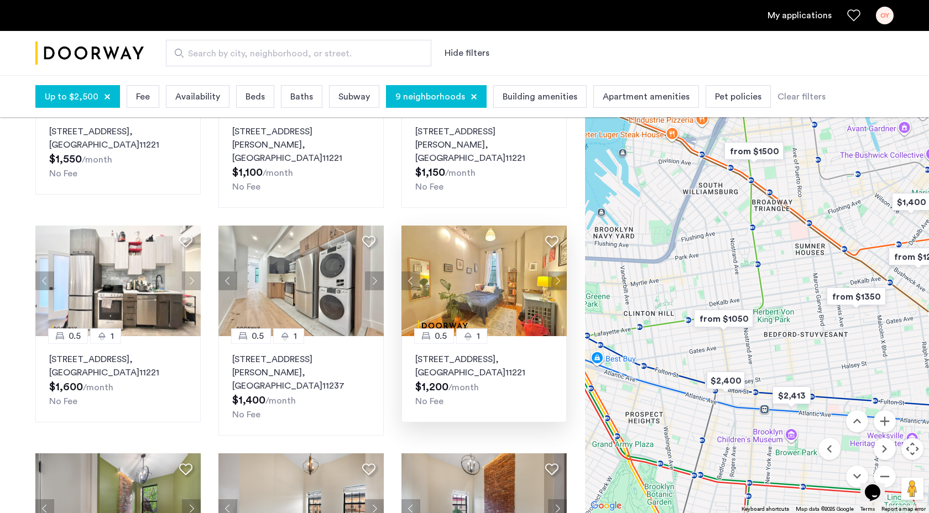
scroll to position [195, 0]
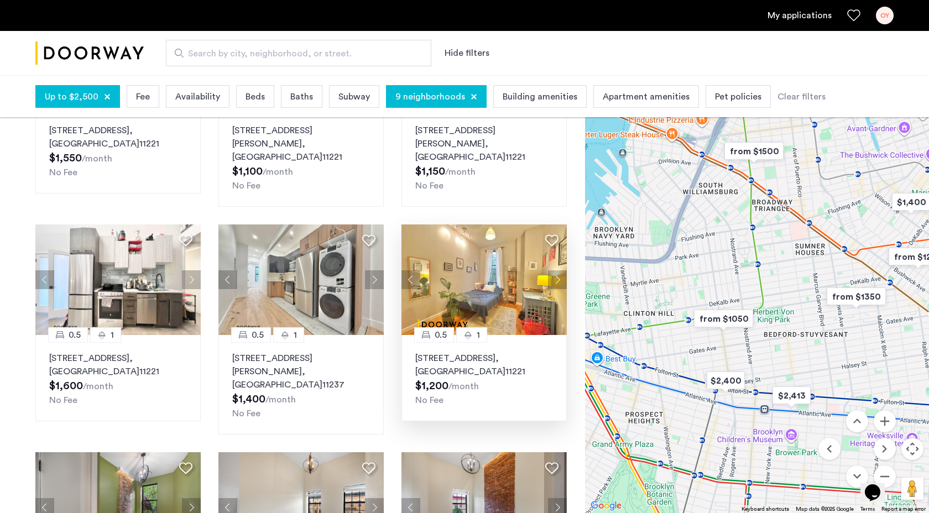
click at [557, 270] on button "Next apartment" at bounding box center [557, 279] width 19 height 19
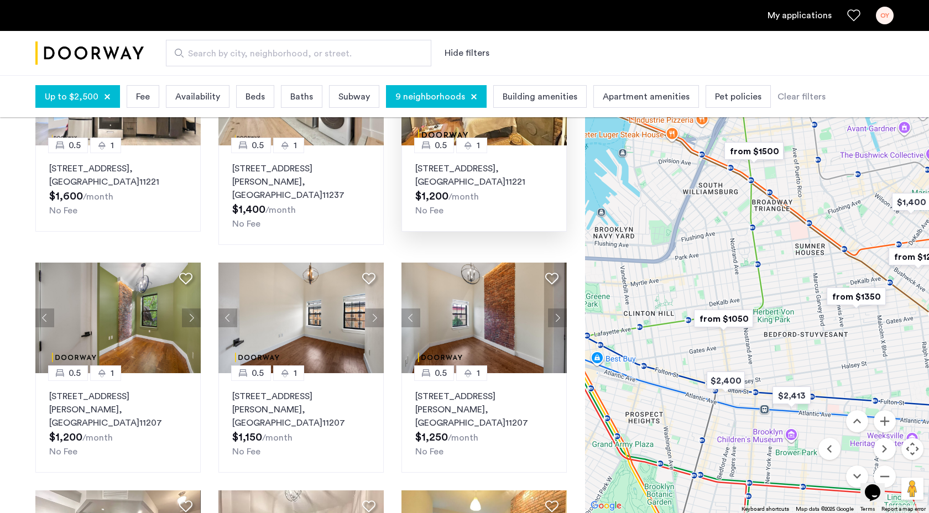
scroll to position [389, 0]
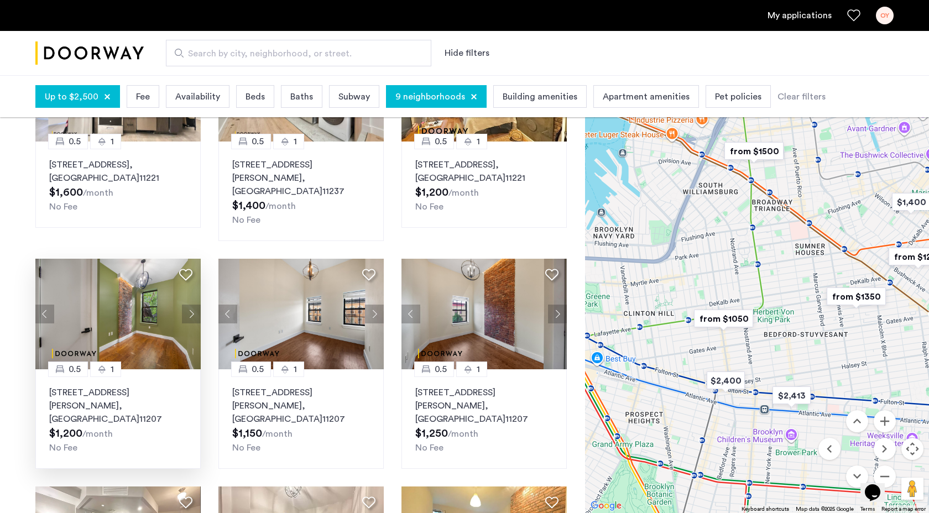
click at [186, 305] on button "Next apartment" at bounding box center [191, 314] width 19 height 19
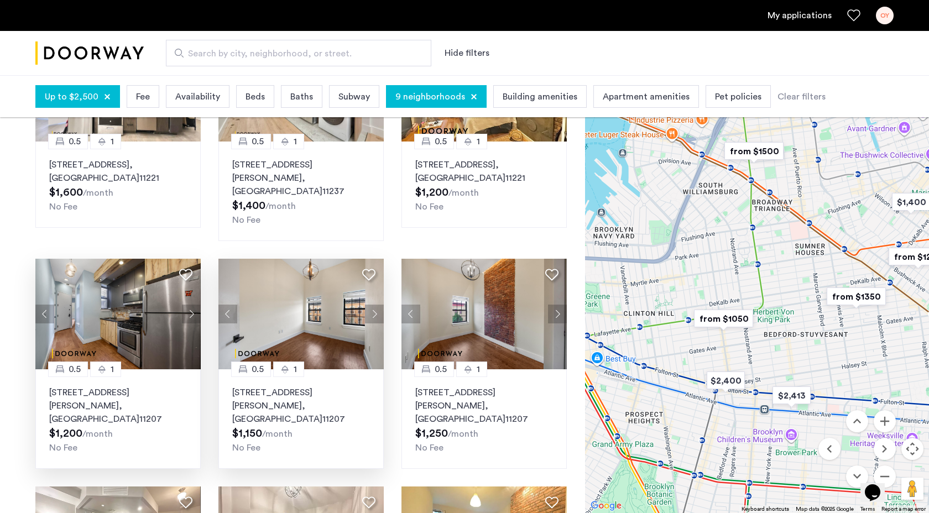
click at [375, 305] on button "Next apartment" at bounding box center [374, 314] width 19 height 19
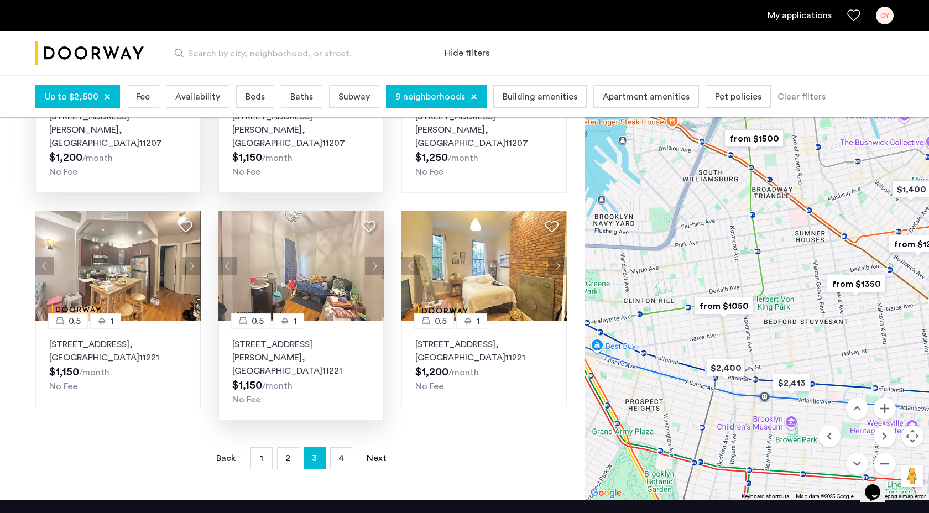
scroll to position [670, 0]
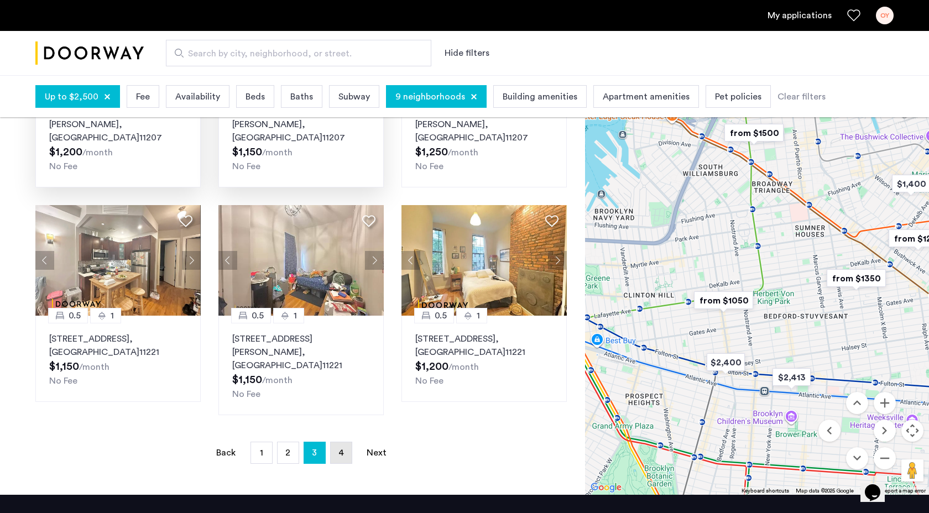
click at [332, 442] on link "page 4" at bounding box center [341, 452] width 21 height 21
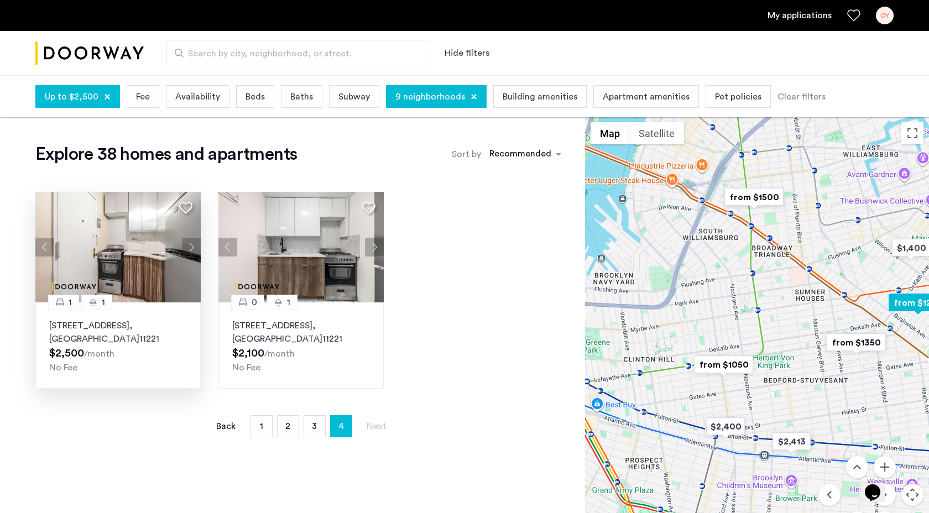
click at [192, 247] on button "Next apartment" at bounding box center [191, 247] width 19 height 19
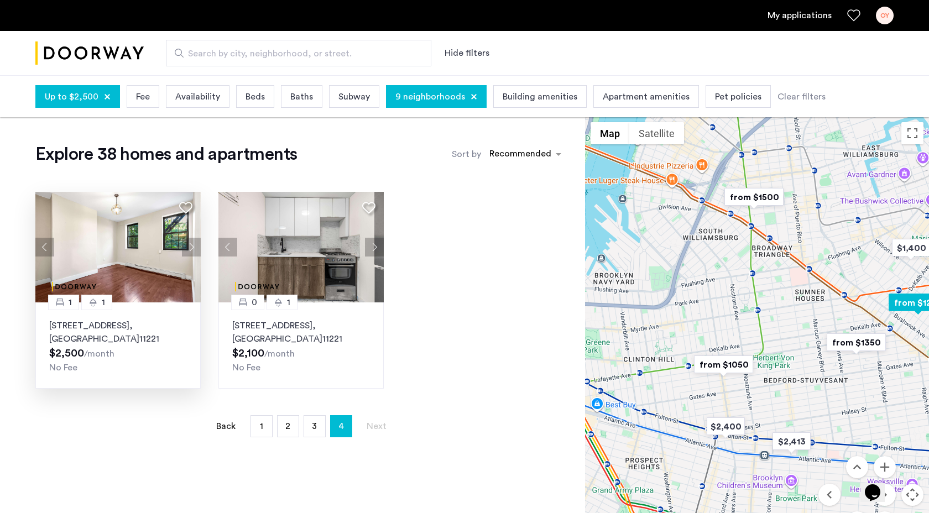
click at [192, 247] on button "Next apartment" at bounding box center [191, 247] width 19 height 19
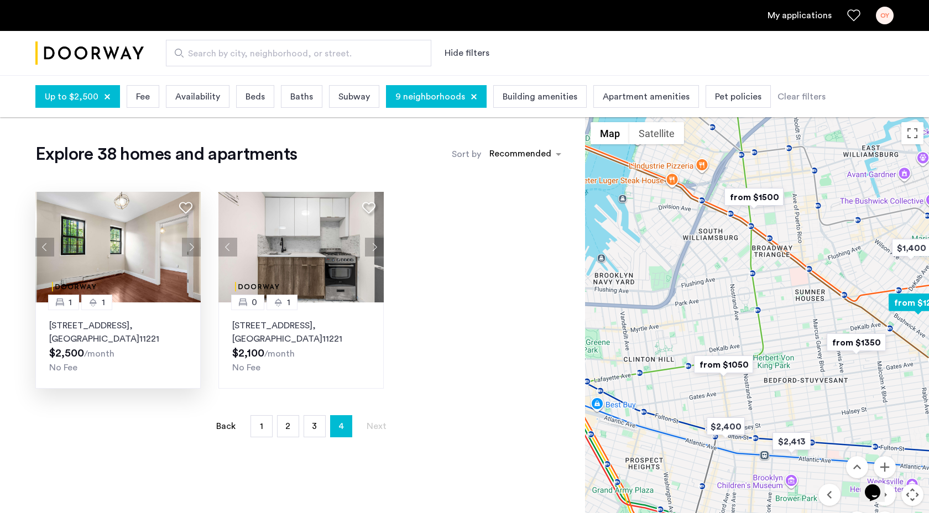
click at [133, 330] on p "330 Evergreen Avenue, Unit 2B, Brooklyn , NY 11221" at bounding box center [118, 332] width 138 height 27
click at [273, 271] on img at bounding box center [301, 247] width 166 height 111
click at [123, 333] on p "330 Evergreen Avenue, Unit 2B, Brooklyn , NY 11221" at bounding box center [118, 332] width 138 height 27
click at [284, 423] on link "page 2" at bounding box center [288, 426] width 21 height 21
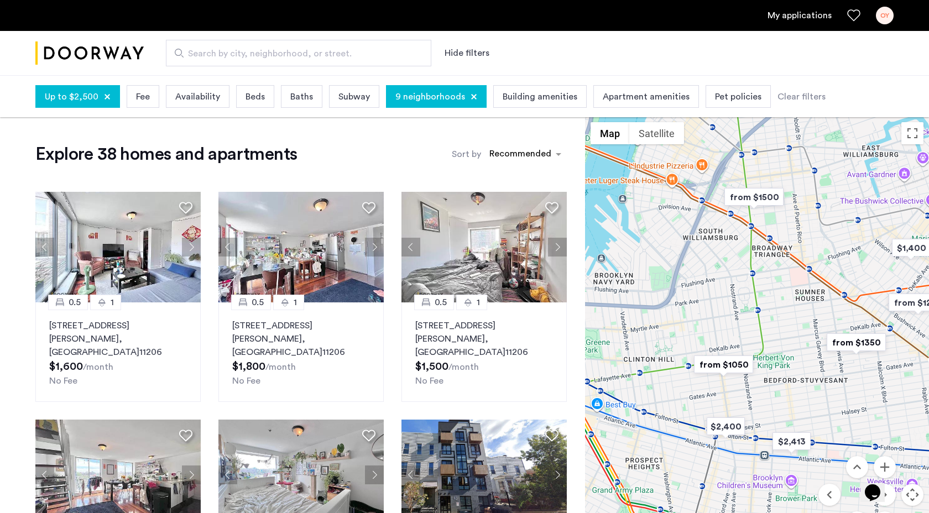
click at [65, 92] on span "Up to $2,500" at bounding box center [72, 96] width 54 height 13
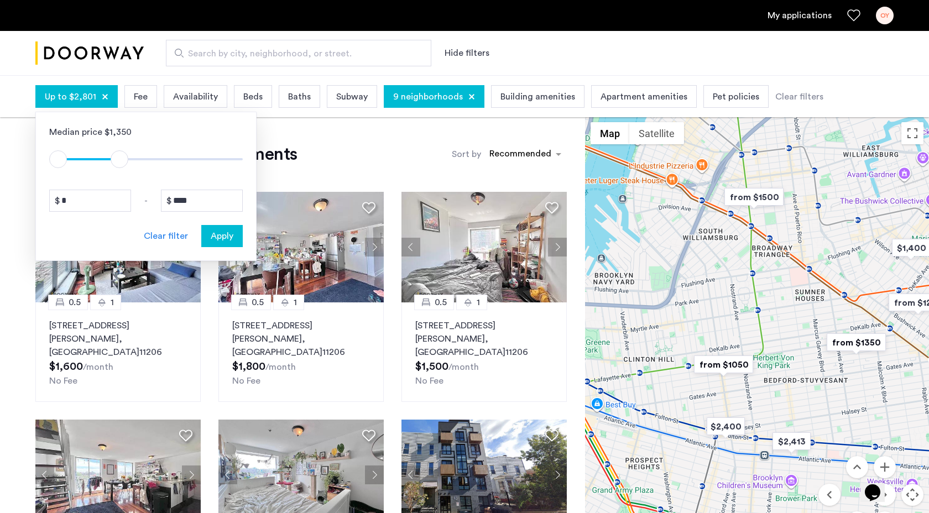
type input "****"
click at [122, 162] on span "ngx-slider-max" at bounding box center [122, 159] width 18 height 18
click at [211, 235] on span "Apply" at bounding box center [222, 235] width 23 height 13
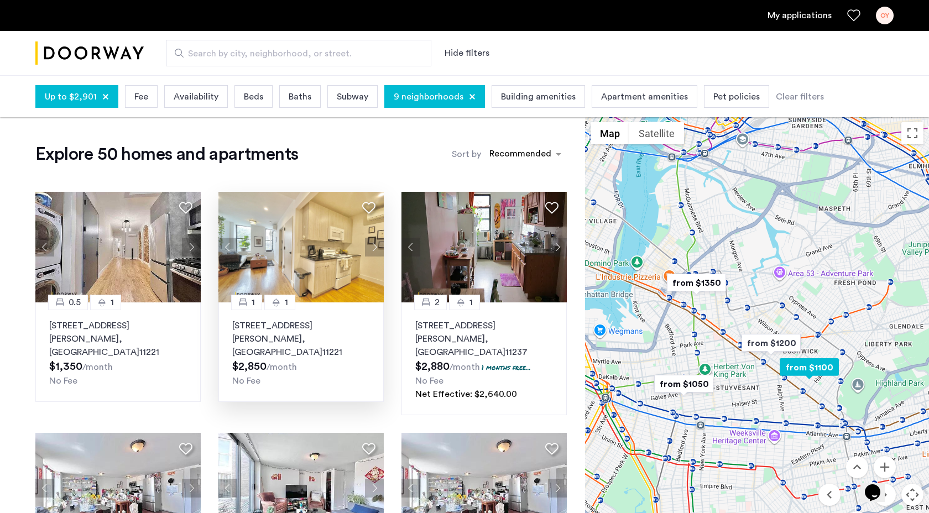
click at [376, 250] on button "Next apartment" at bounding box center [374, 247] width 19 height 19
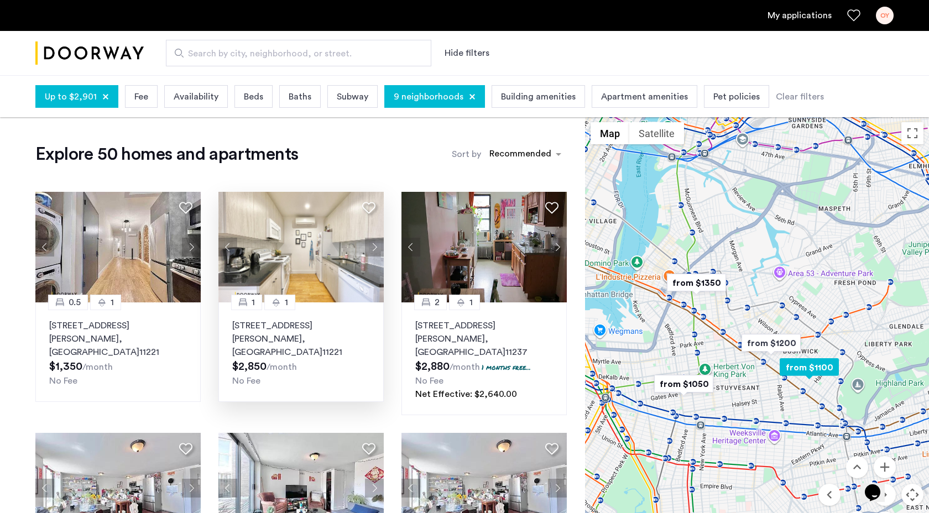
click at [374, 248] on button "Next apartment" at bounding box center [374, 247] width 19 height 19
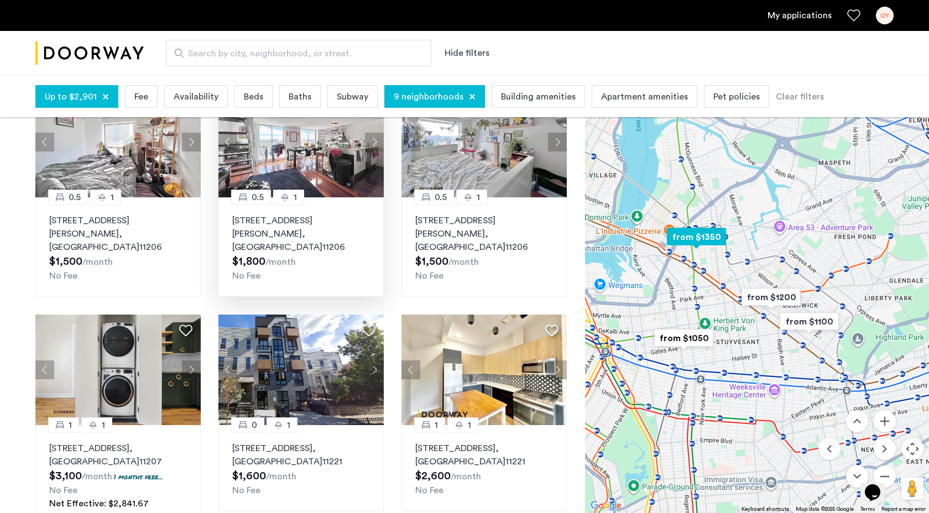
scroll to position [686, 0]
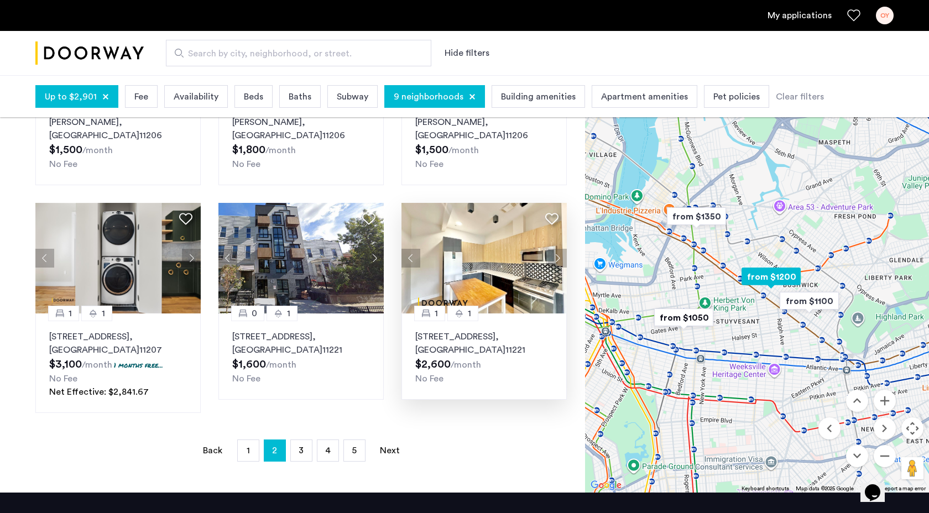
click at [562, 249] on button "Next apartment" at bounding box center [557, 258] width 19 height 19
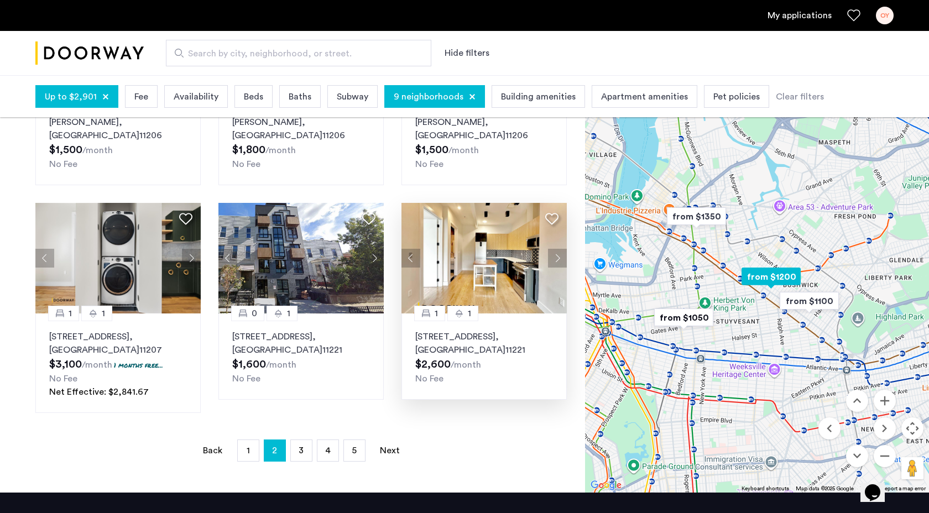
click at [466, 306] on div "1" at bounding box center [462, 313] width 31 height 15
click at [297, 440] on link "page 3" at bounding box center [301, 450] width 21 height 21
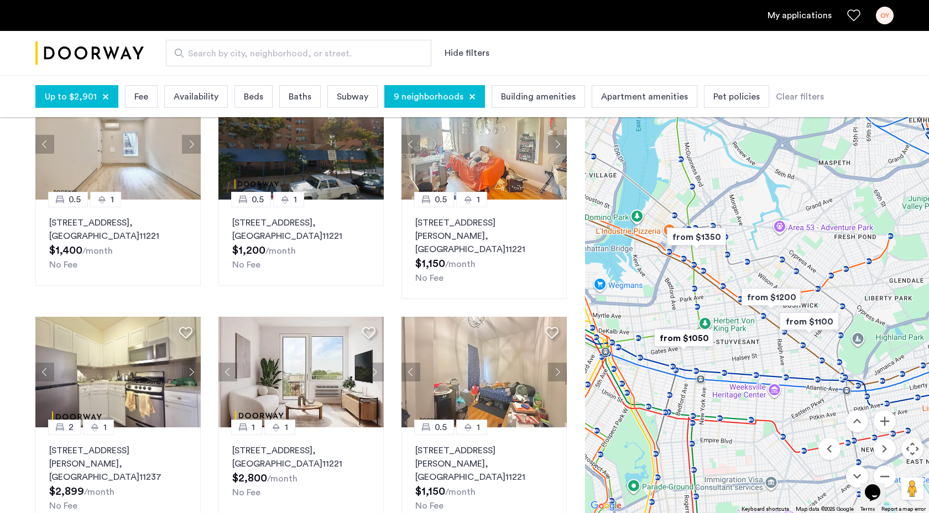
scroll to position [187, 0]
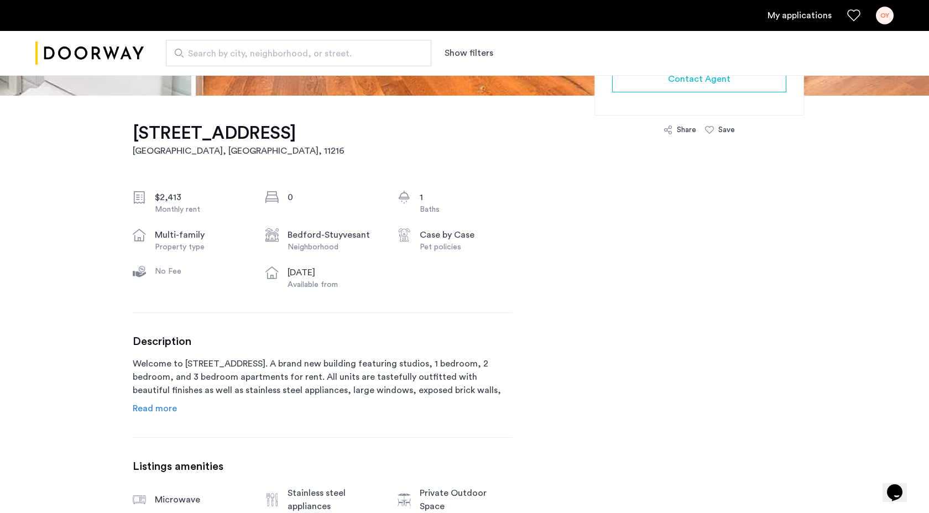
scroll to position [314, 0]
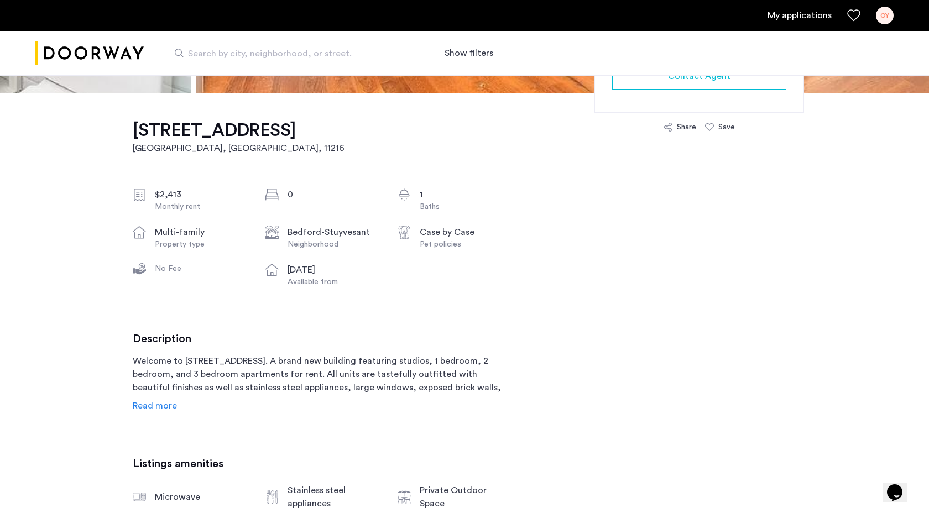
click at [161, 410] on span "Read more" at bounding box center [155, 405] width 44 height 9
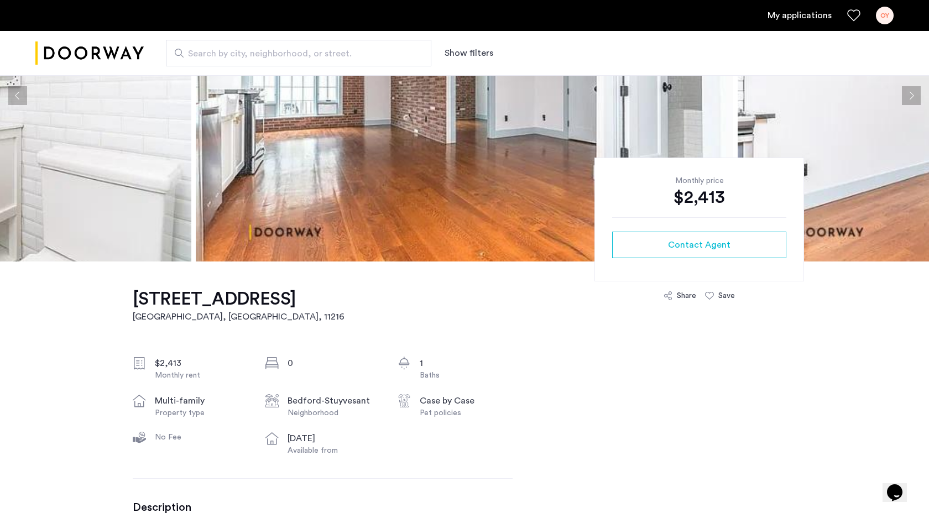
scroll to position [0, 0]
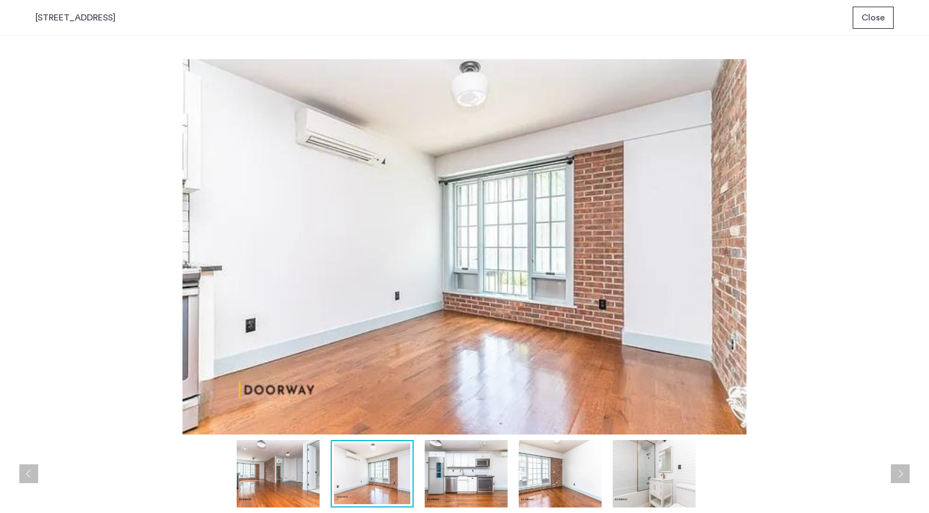
click at [274, 468] on img at bounding box center [278, 473] width 83 height 67
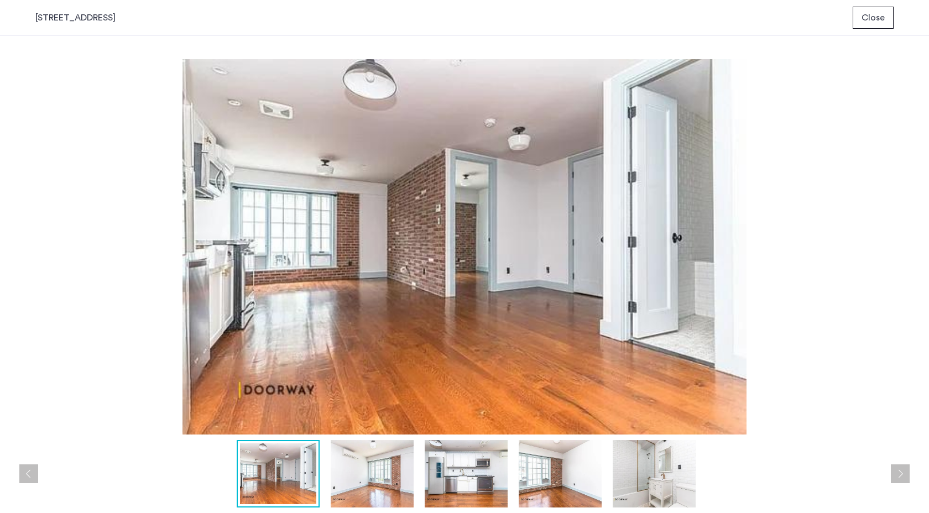
click at [384, 489] on img at bounding box center [372, 473] width 83 height 67
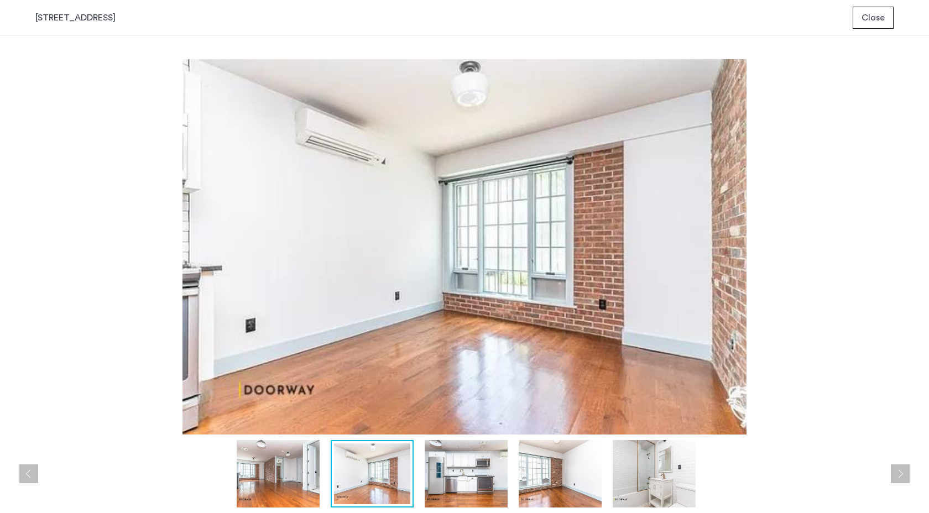
click at [446, 493] on img at bounding box center [466, 473] width 83 height 67
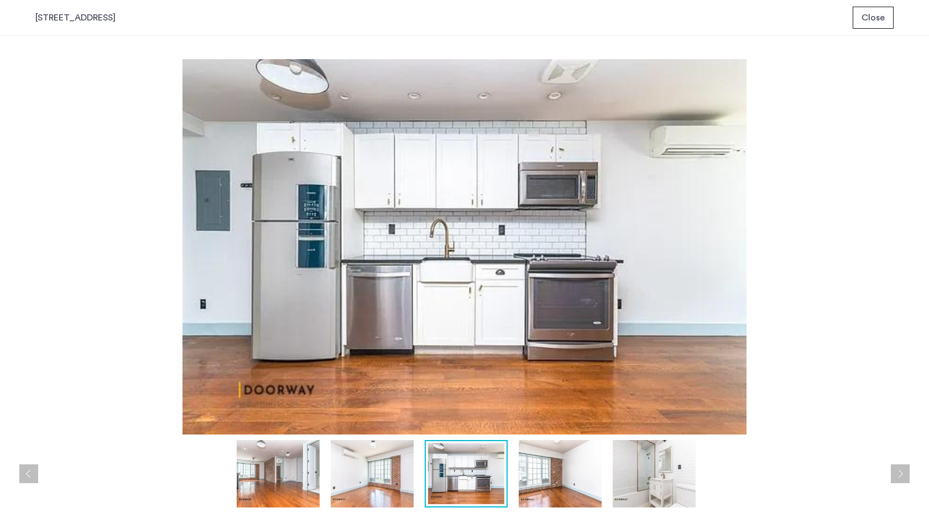
click at [487, 494] on img at bounding box center [466, 473] width 76 height 61
click at [540, 494] on img at bounding box center [560, 473] width 83 height 67
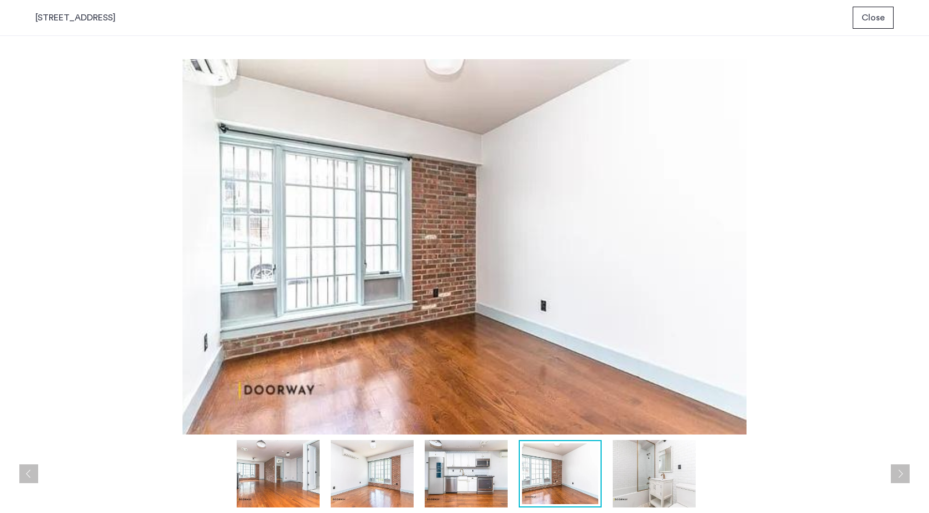
click at [650, 477] on img at bounding box center [654, 473] width 83 height 67
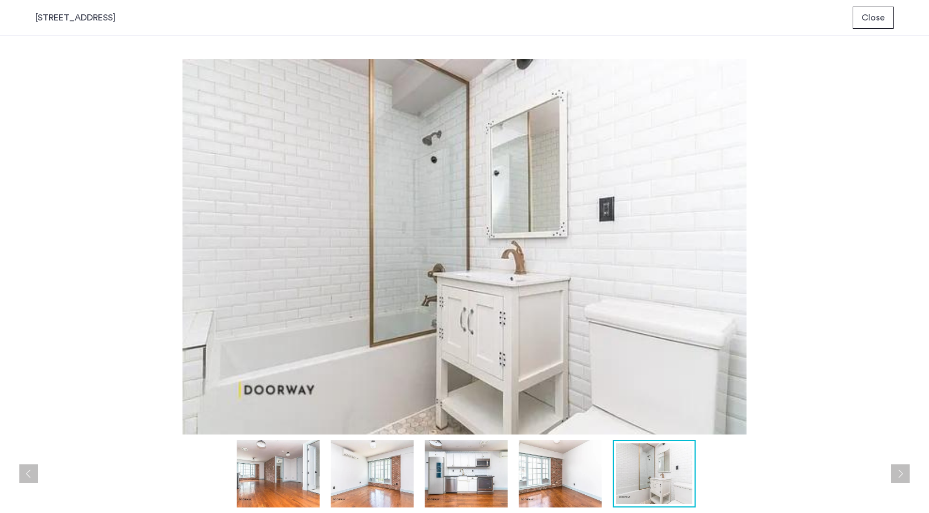
click at [872, 18] on span "Close" at bounding box center [872, 17] width 23 height 13
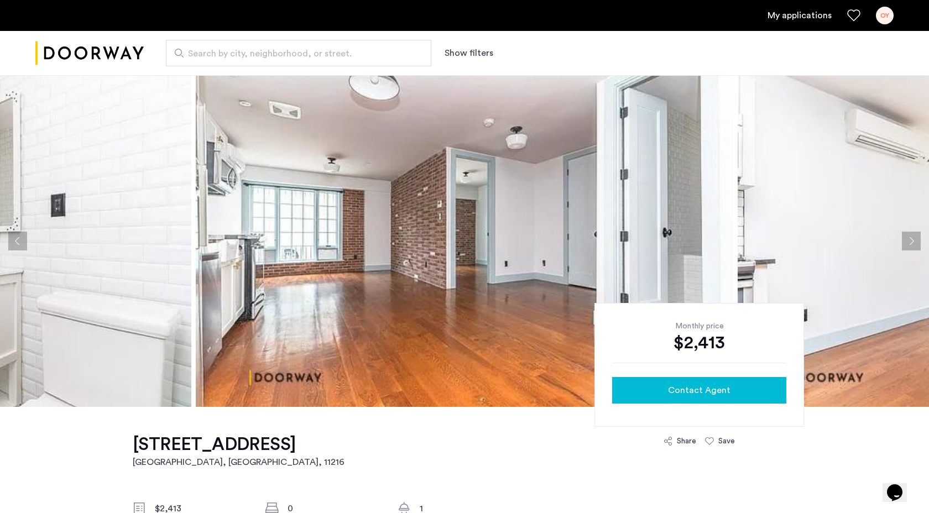
click at [687, 391] on span "Contact Agent" at bounding box center [699, 390] width 62 height 13
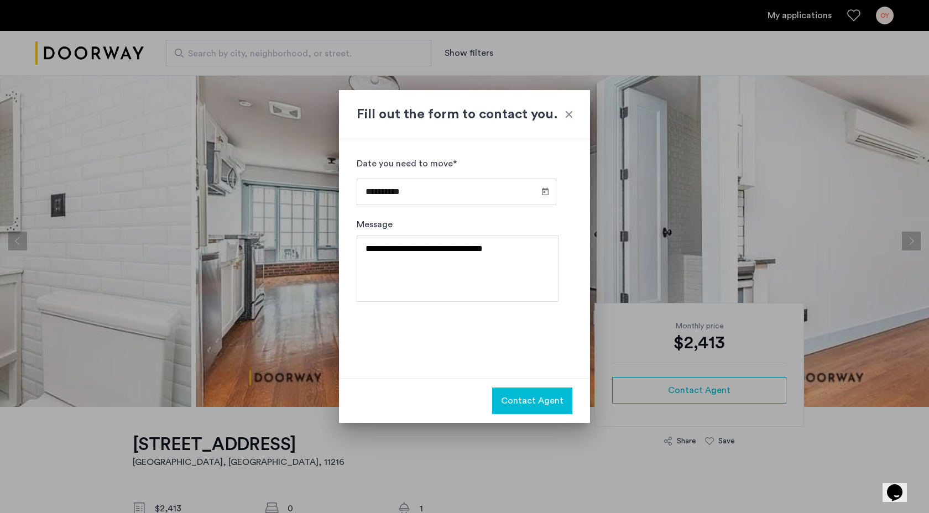
click at [438, 187] on input "**********" at bounding box center [457, 192] width 200 height 27
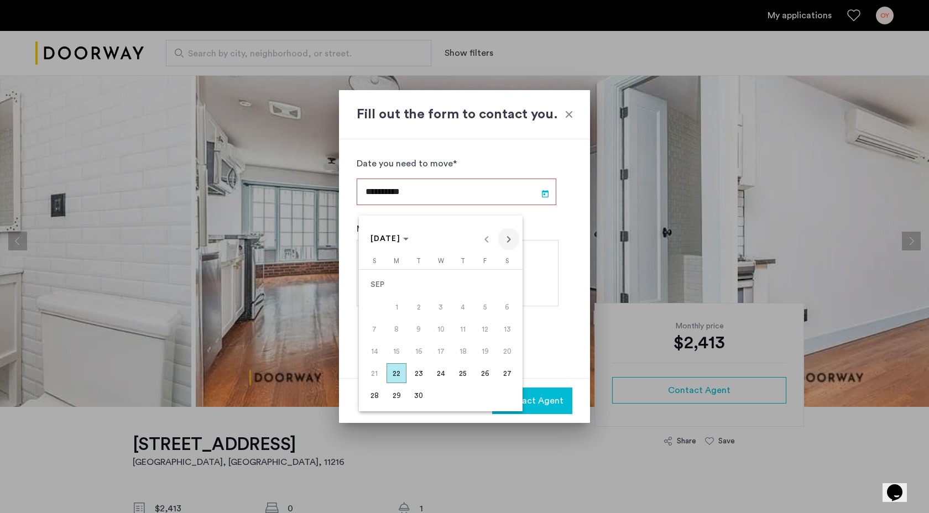
click at [509, 235] on span "Next month" at bounding box center [509, 239] width 22 height 22
click at [443, 326] on span "15" at bounding box center [441, 329] width 20 height 20
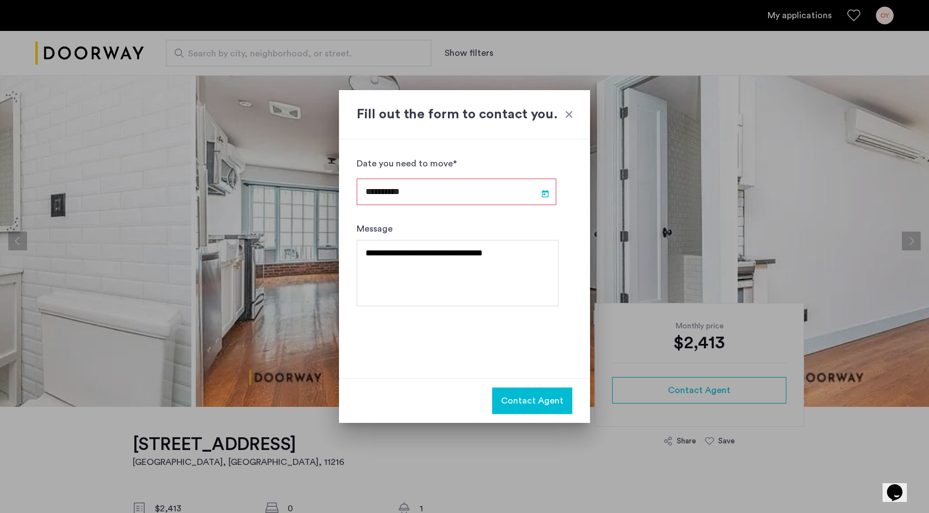
type input "**********"
click at [523, 403] on span "Contact Agent" at bounding box center [532, 400] width 62 height 13
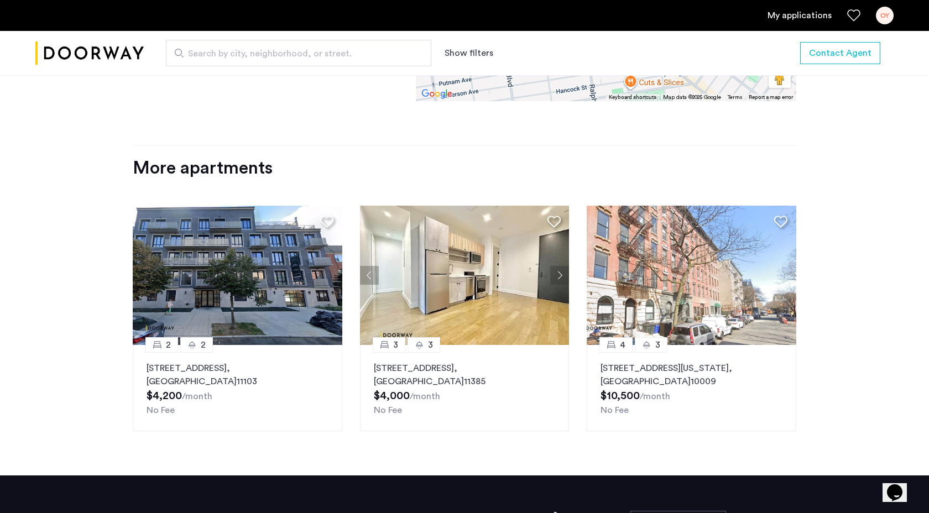
scroll to position [1148, 0]
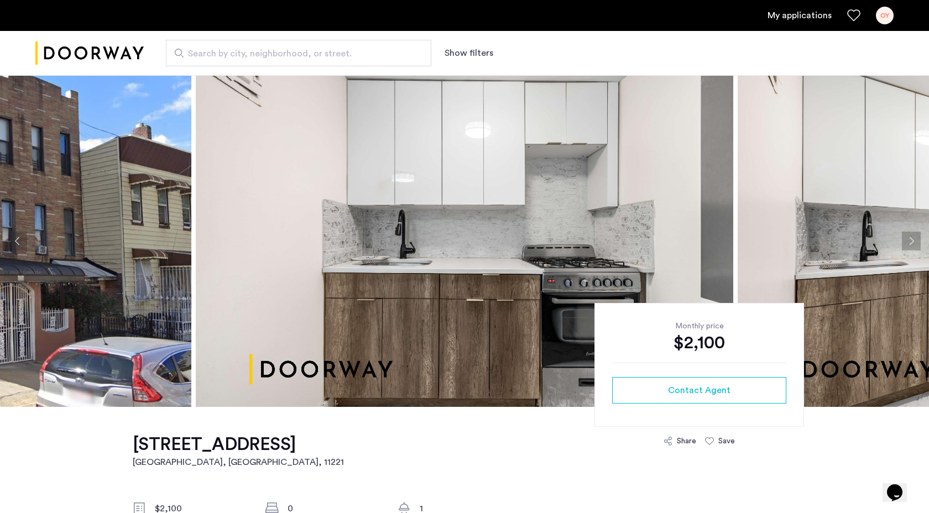
click at [912, 238] on button "Next apartment" at bounding box center [911, 241] width 19 height 19
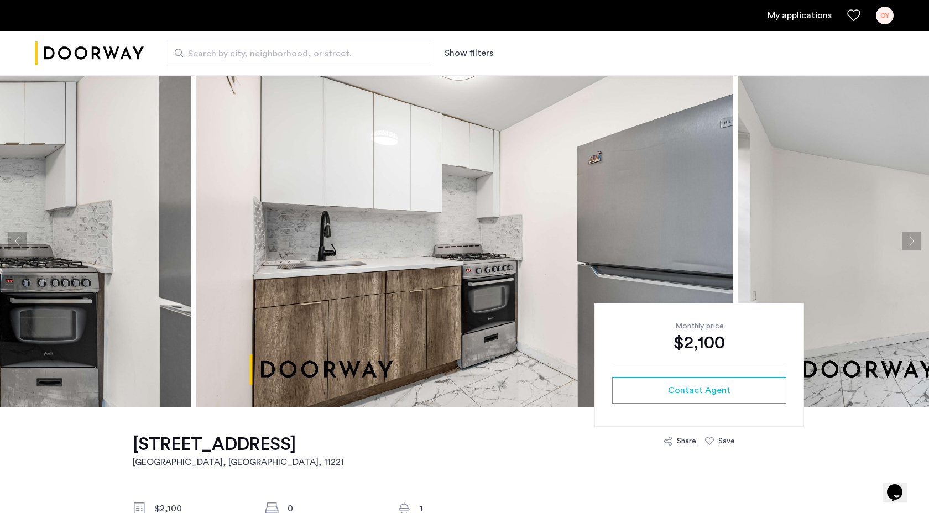
click at [912, 242] on button "Next apartment" at bounding box center [911, 241] width 19 height 19
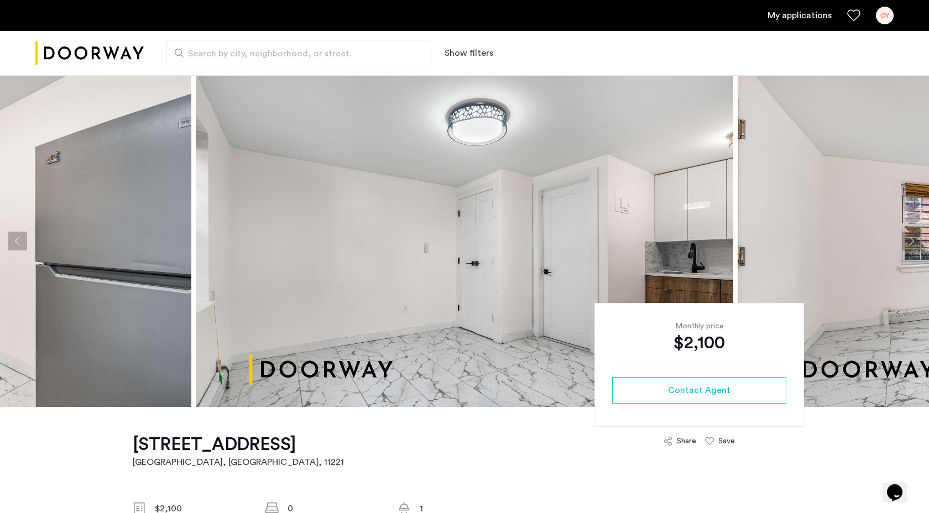
click at [912, 242] on button "Next apartment" at bounding box center [911, 241] width 19 height 19
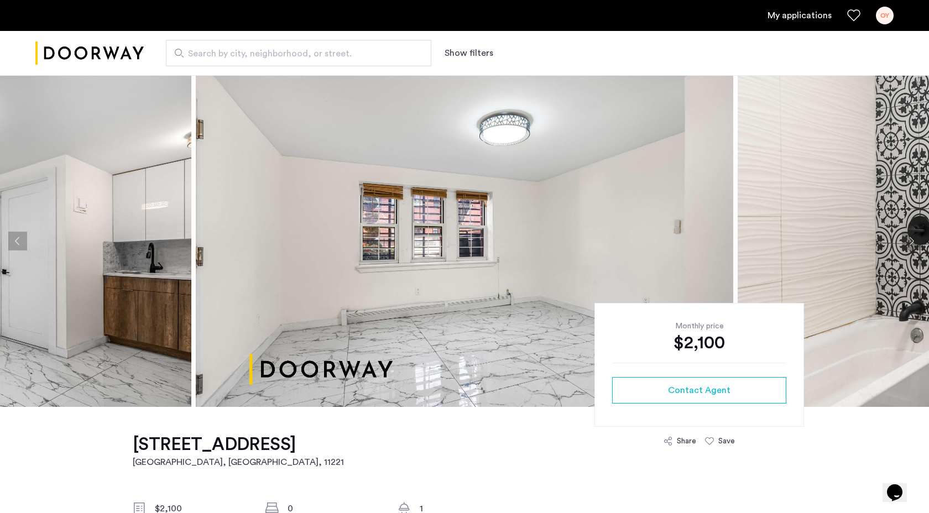
click at [912, 242] on button "Next apartment" at bounding box center [911, 241] width 19 height 19
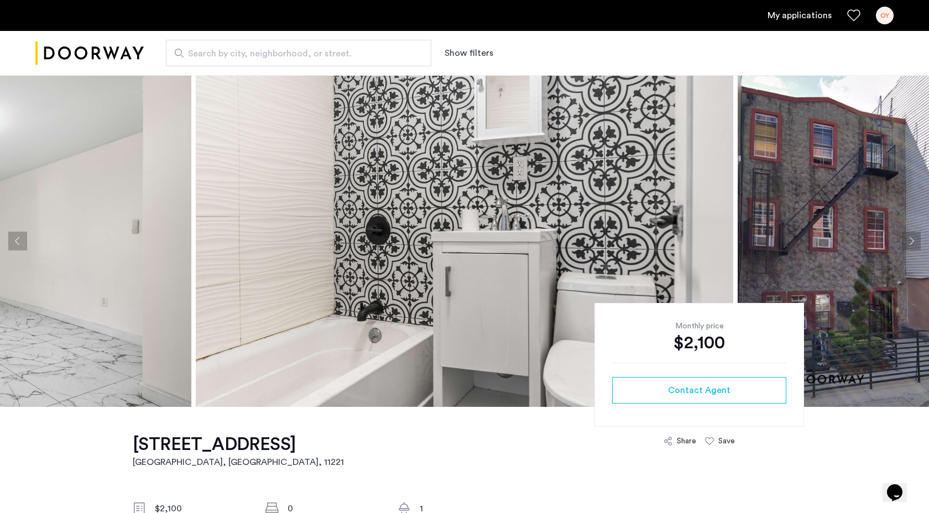
click at [912, 242] on button "Next apartment" at bounding box center [911, 241] width 19 height 19
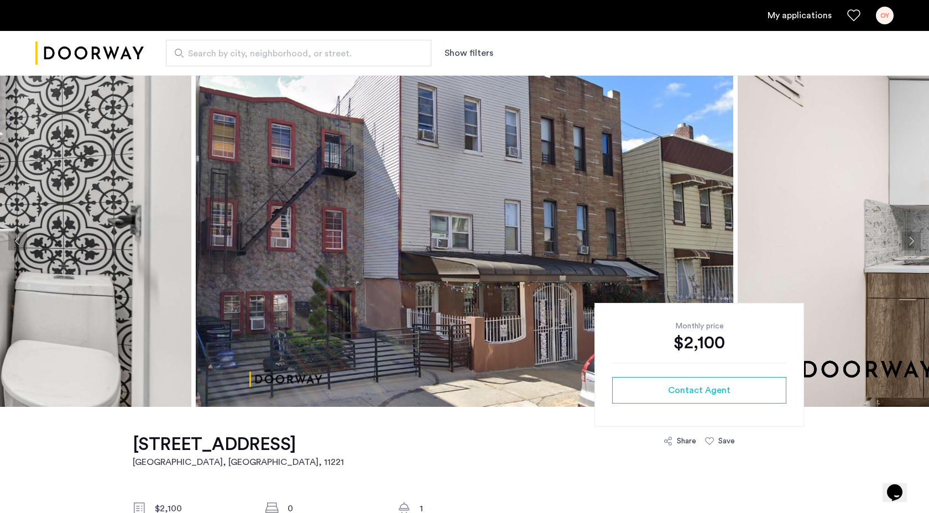
click at [912, 242] on button "Next apartment" at bounding box center [911, 241] width 19 height 19
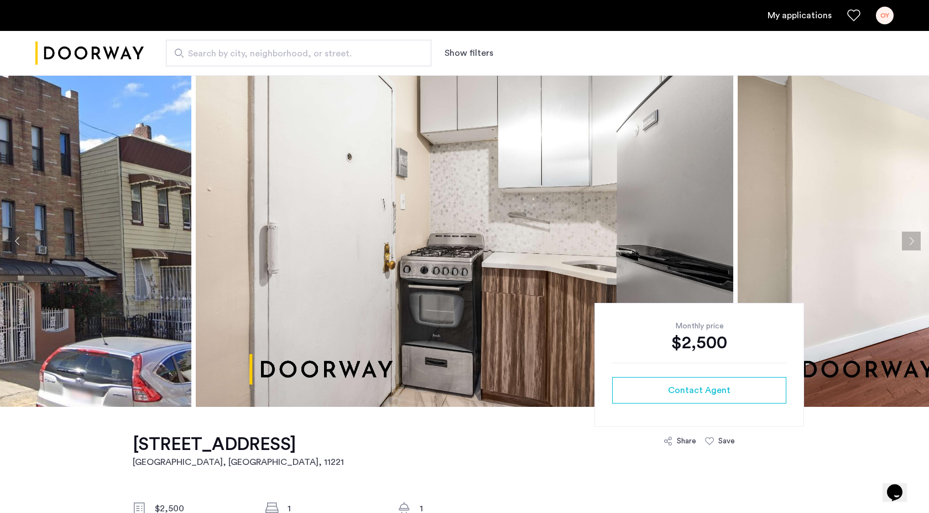
click at [915, 237] on button "Next apartment" at bounding box center [911, 241] width 19 height 19
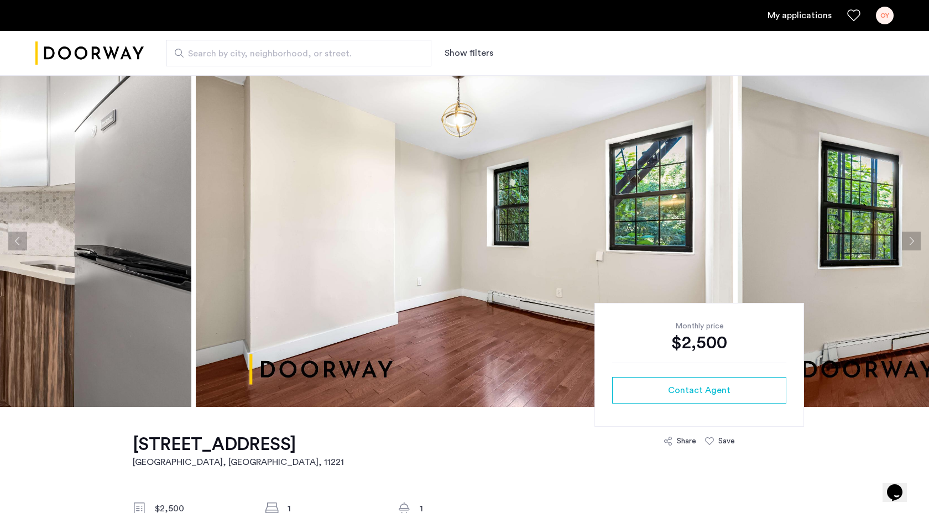
click at [915, 237] on button "Next apartment" at bounding box center [911, 241] width 19 height 19
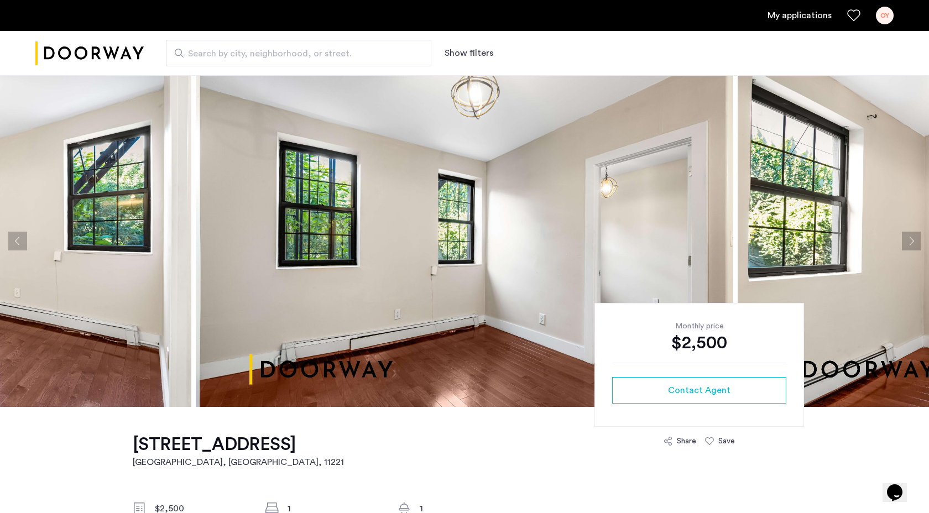
click at [915, 237] on button "Next apartment" at bounding box center [911, 241] width 19 height 19
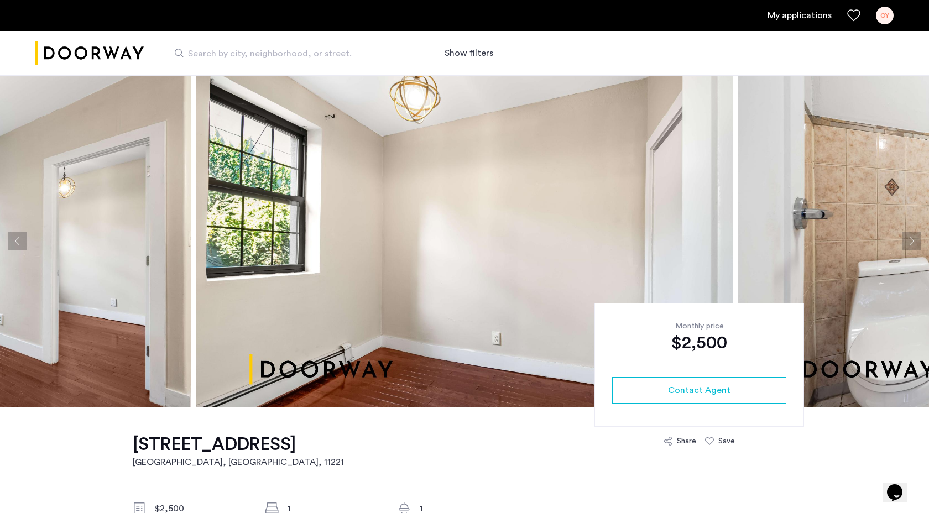
click at [915, 237] on button "Next apartment" at bounding box center [911, 241] width 19 height 19
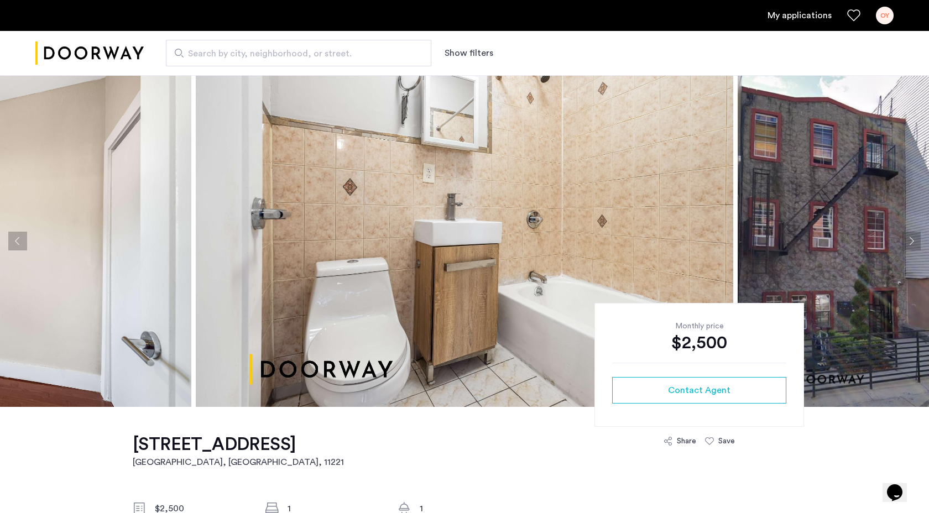
click at [915, 237] on button "Next apartment" at bounding box center [911, 241] width 19 height 19
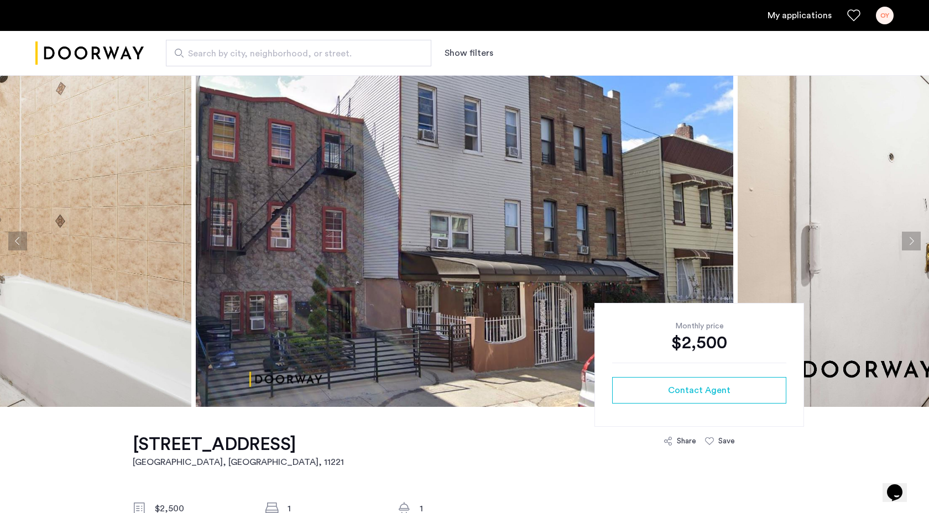
click at [915, 237] on button "Next apartment" at bounding box center [911, 241] width 19 height 19
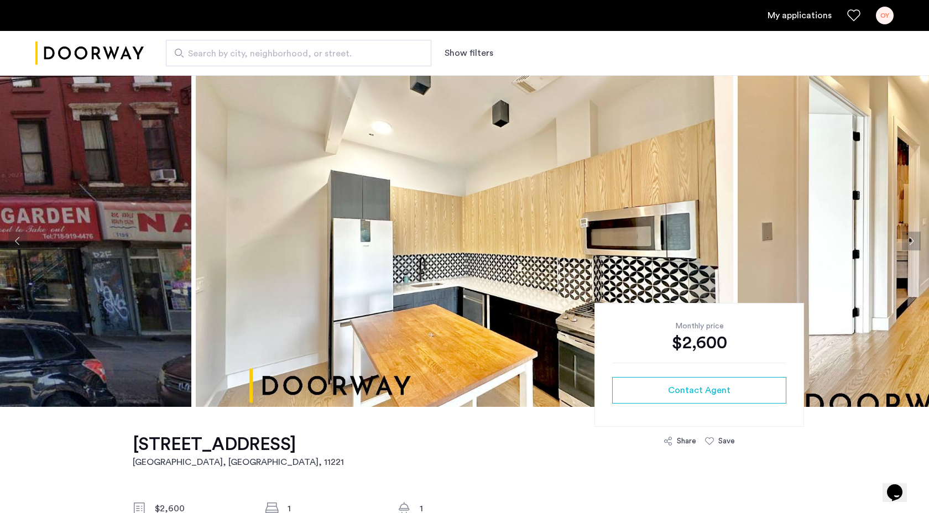
click at [914, 248] on button "Next apartment" at bounding box center [911, 241] width 19 height 19
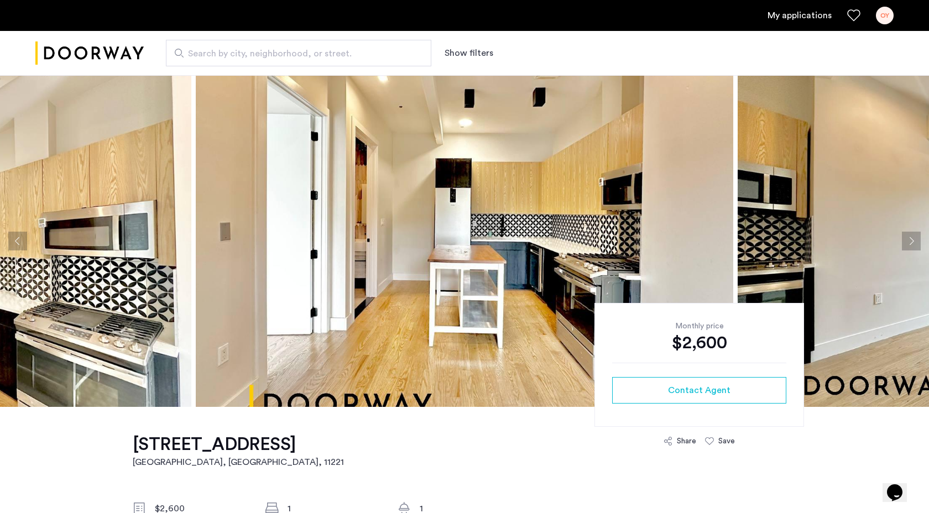
click at [914, 247] on button "Next apartment" at bounding box center [911, 241] width 19 height 19
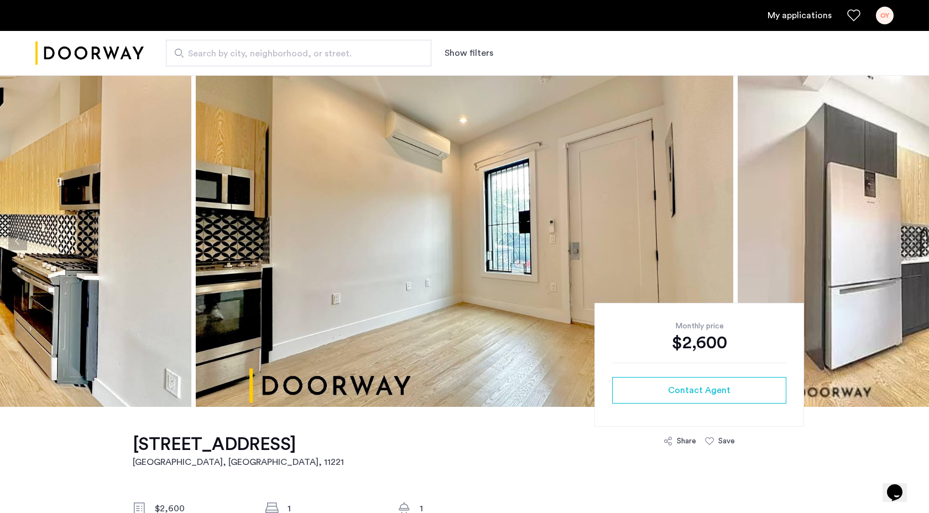
click at [913, 246] on button "Next apartment" at bounding box center [911, 241] width 19 height 19
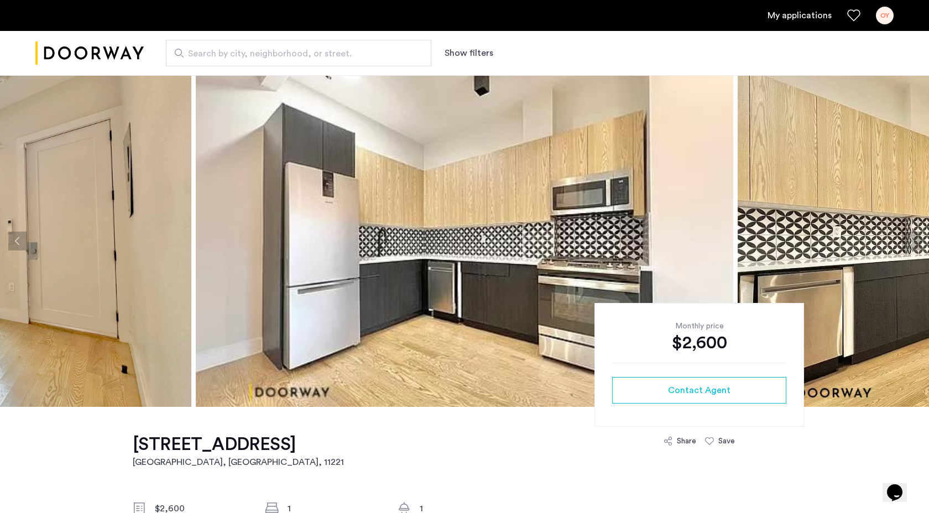
click at [913, 246] on button "Next apartment" at bounding box center [911, 241] width 19 height 19
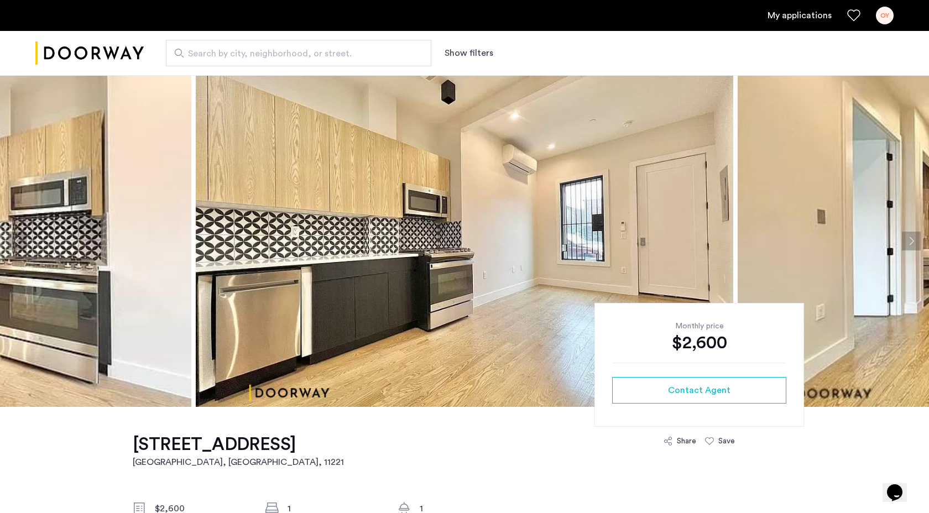
click at [913, 246] on button "Next apartment" at bounding box center [911, 241] width 19 height 19
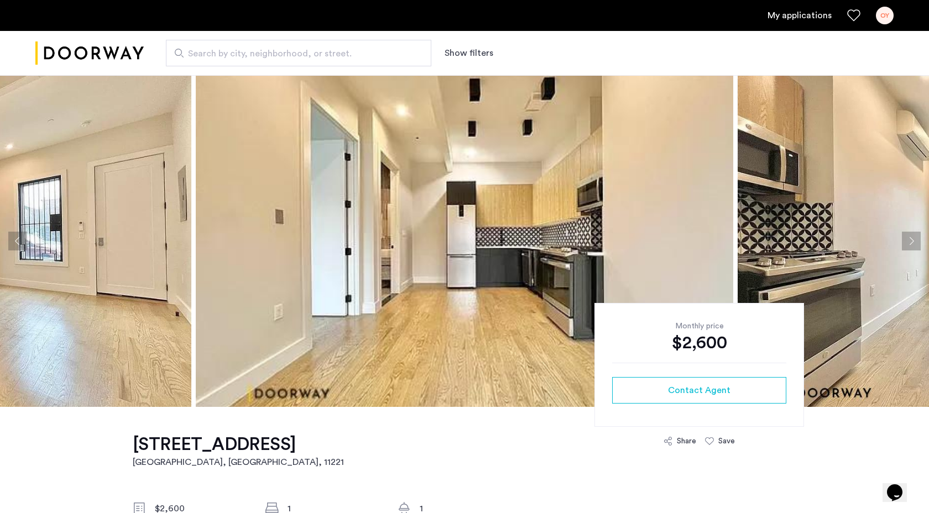
click at [913, 246] on button "Next apartment" at bounding box center [911, 241] width 19 height 19
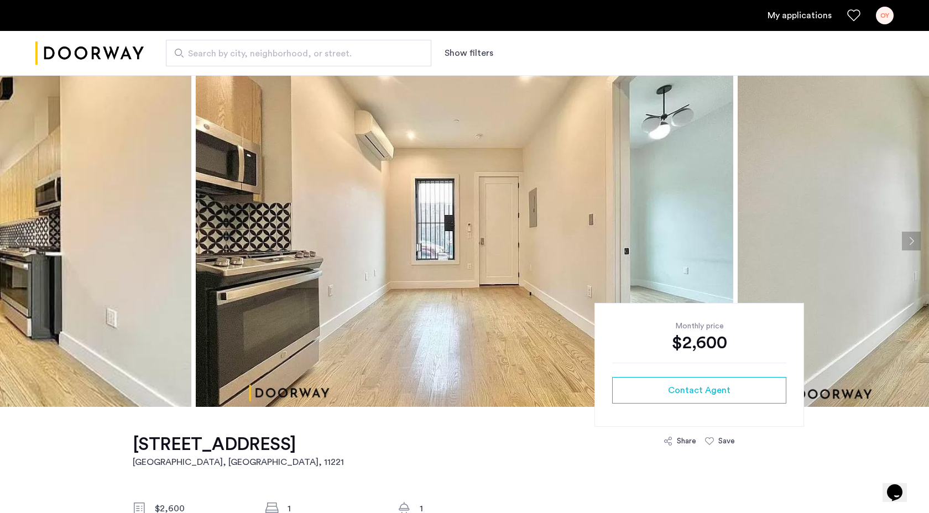
click at [913, 246] on button "Next apartment" at bounding box center [911, 241] width 19 height 19
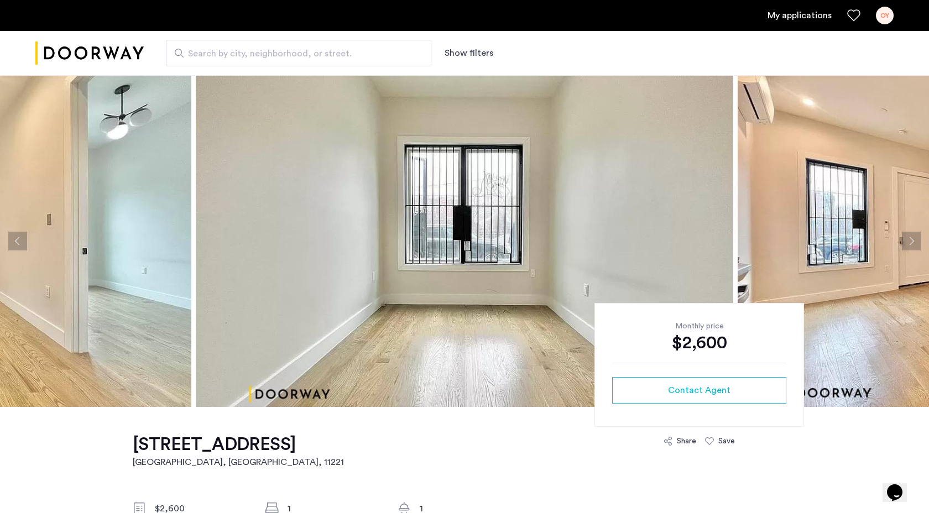
click at [913, 246] on button "Next apartment" at bounding box center [911, 241] width 19 height 19
